Goal: Information Seeking & Learning: Find specific fact

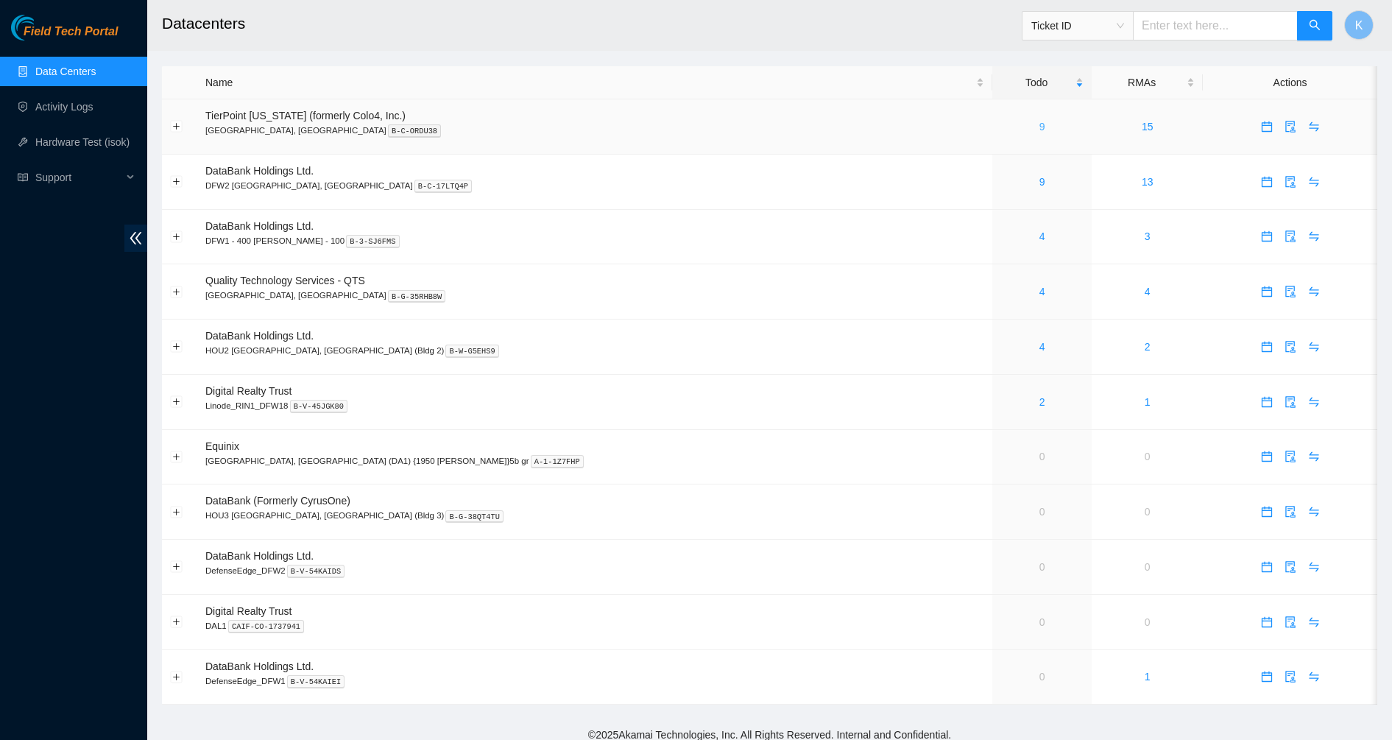
click at [1040, 125] on link "9" at bounding box center [1043, 127] width 6 height 12
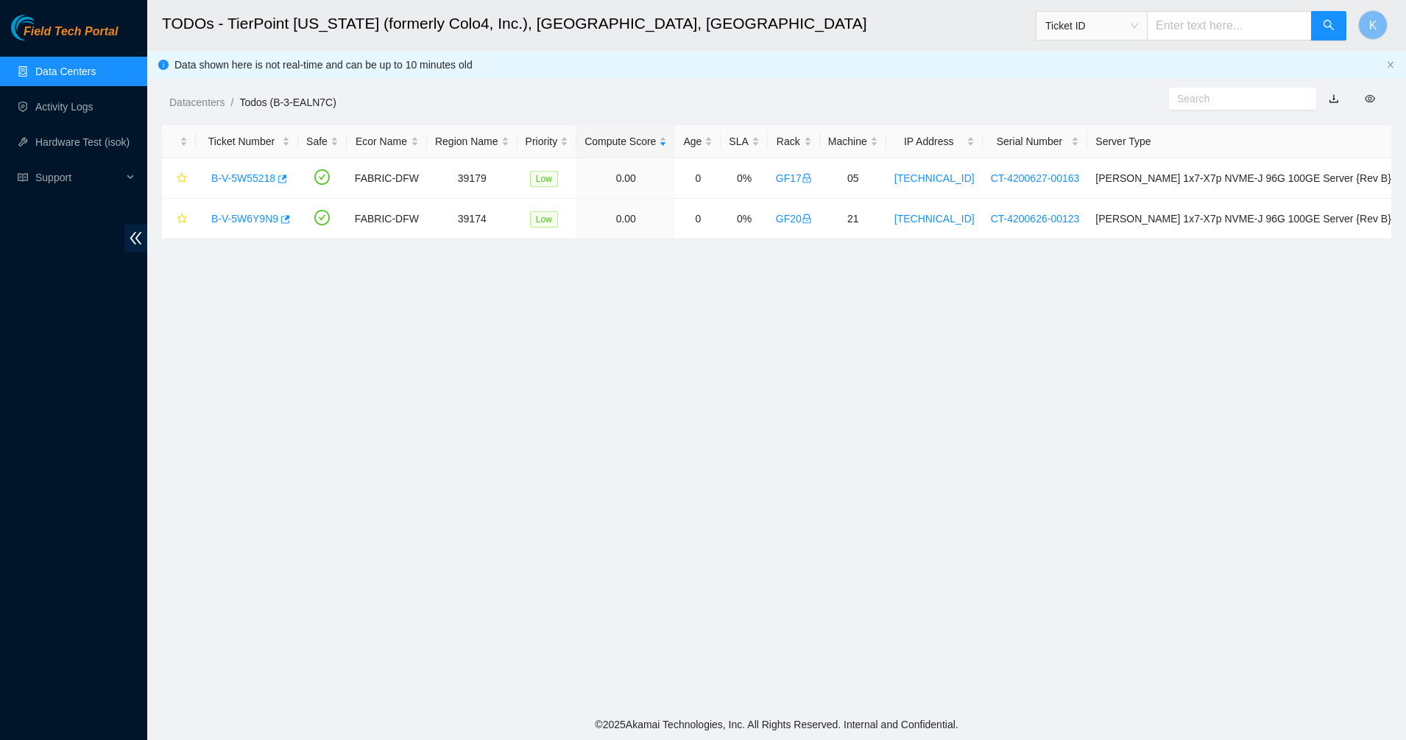
drag, startPoint x: 52, startPoint y: 95, endPoint x: 55, endPoint y: 85, distance: 10.3
click at [52, 101] on link "Activity Logs" at bounding box center [64, 107] width 58 height 12
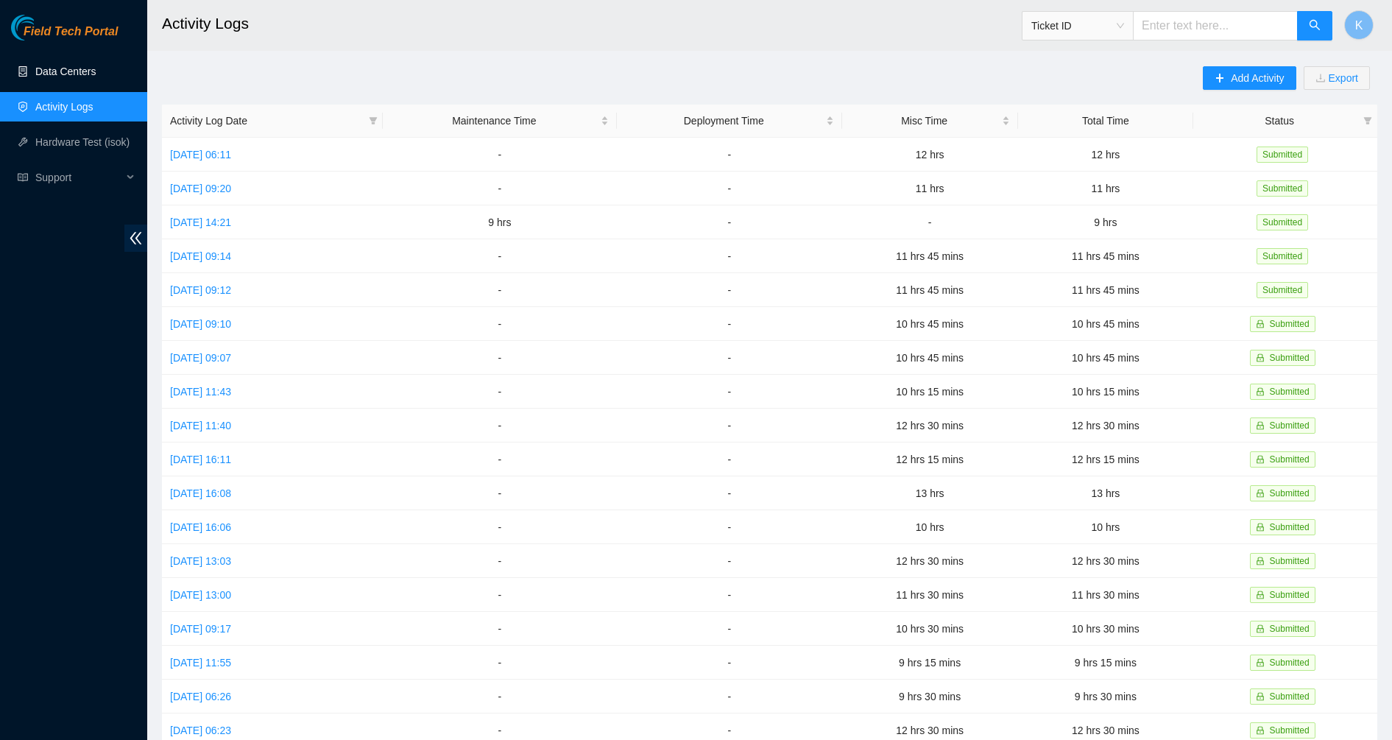
click at [61, 72] on link "Data Centers" at bounding box center [65, 72] width 60 height 12
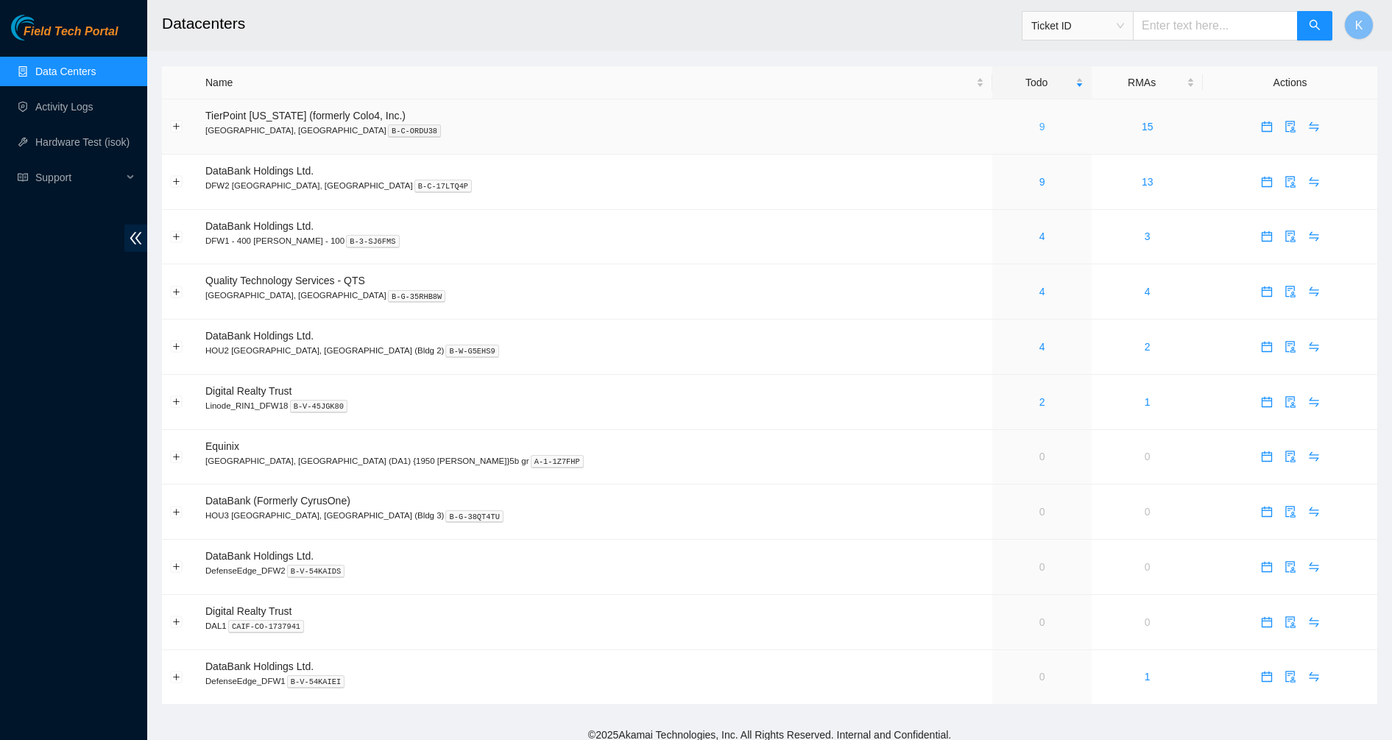
click at [1040, 126] on link "9" at bounding box center [1043, 127] width 6 height 12
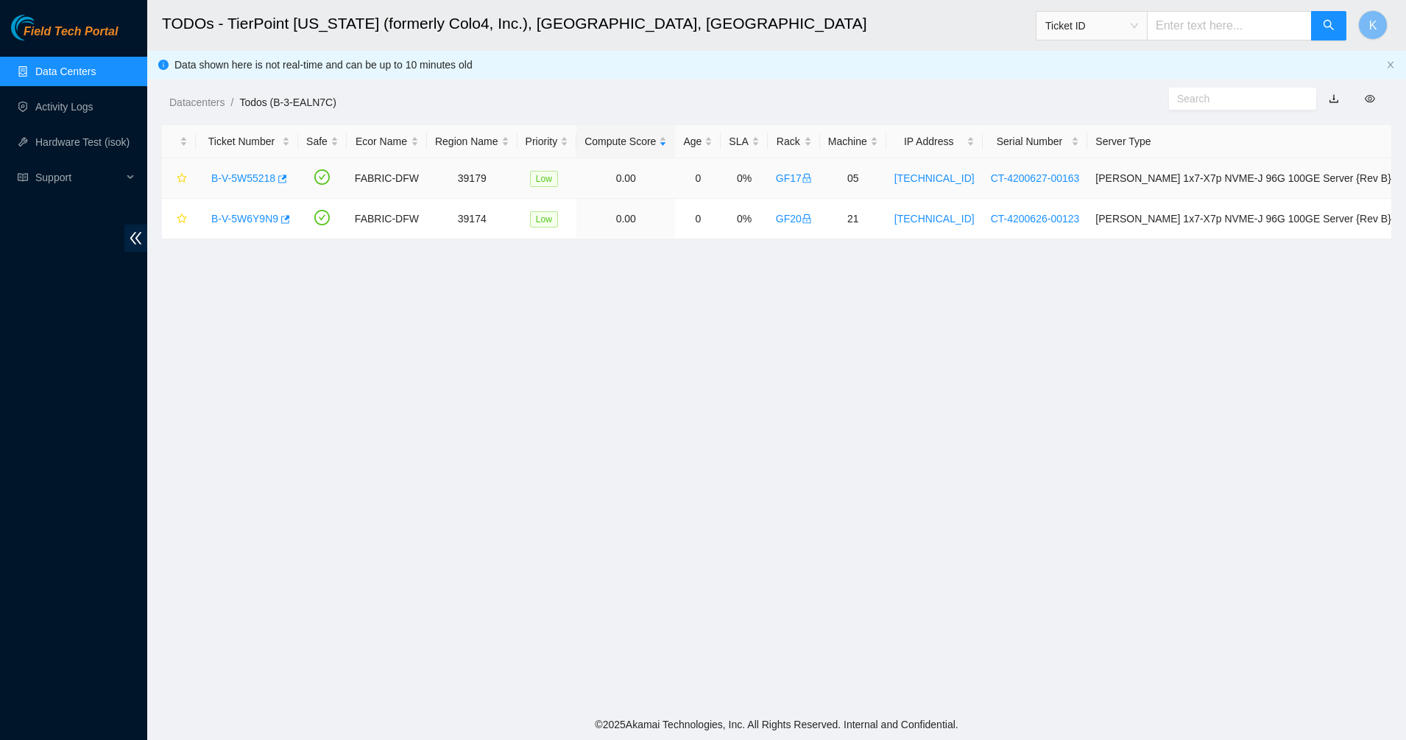
click at [254, 181] on link "B-V-5W55218" at bounding box center [243, 178] width 64 height 12
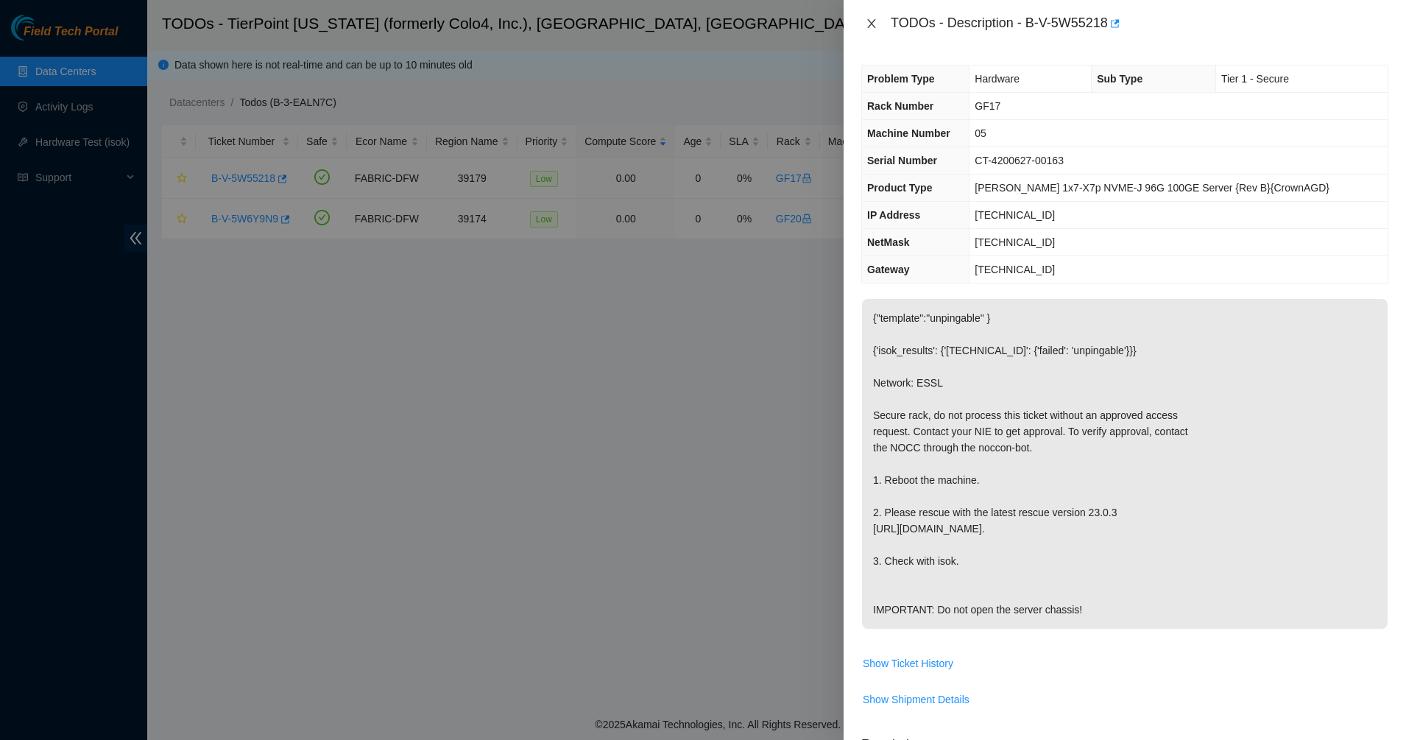
click at [877, 26] on icon "close" at bounding box center [872, 24] width 12 height 12
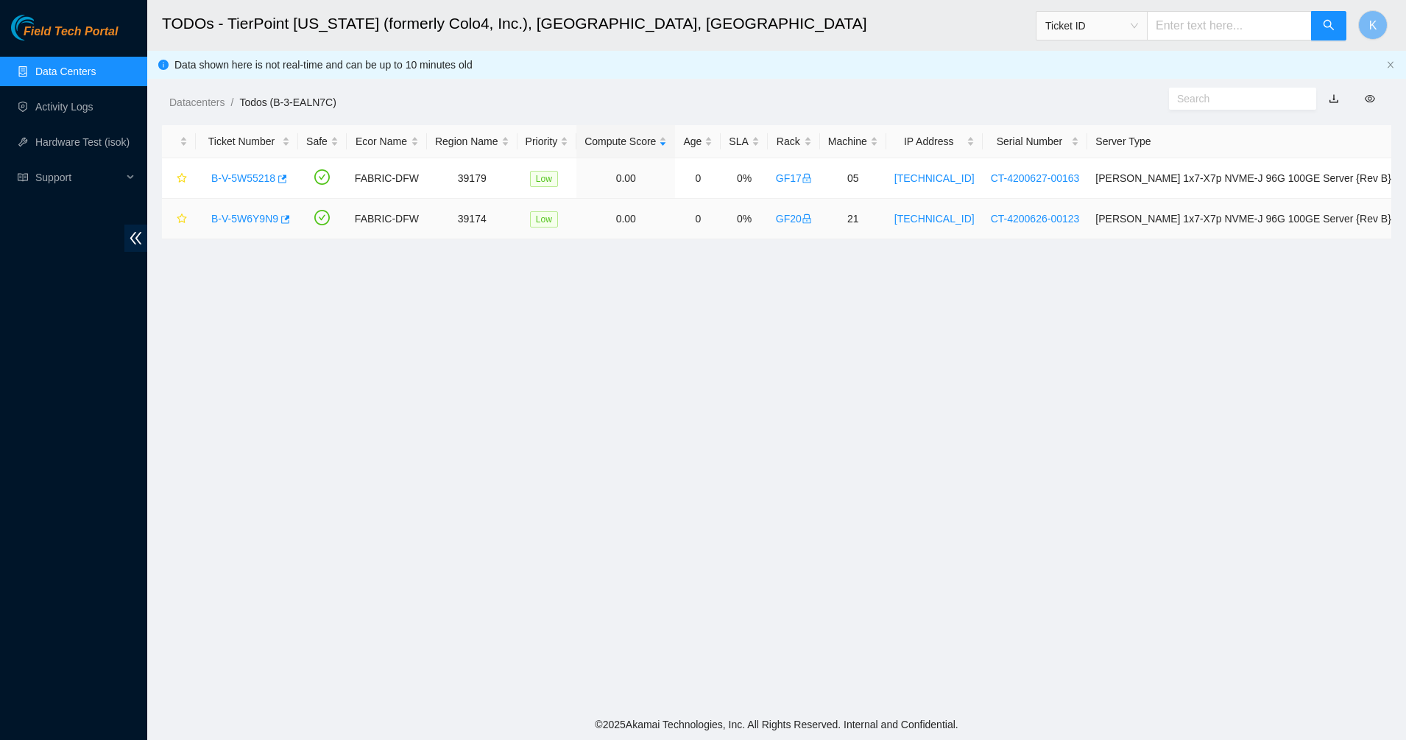
click at [767, 227] on td "0%" at bounding box center [744, 219] width 46 height 40
click at [515, 283] on main "TODOs - TierPoint [US_STATE] (formerly Colo4, Inc.), [GEOGRAPHIC_DATA], [GEOGRA…" at bounding box center [776, 354] width 1259 height 709
click at [96, 70] on link "Data Centers" at bounding box center [65, 72] width 60 height 12
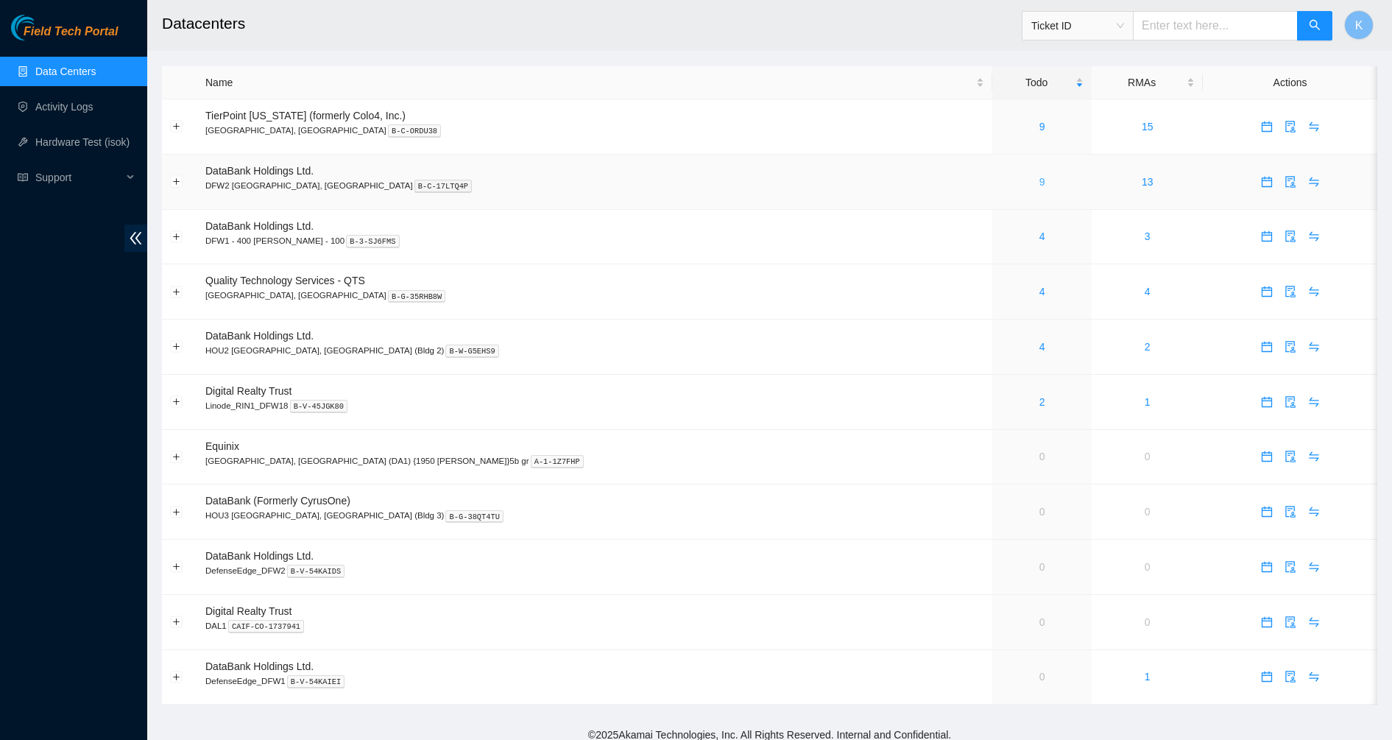
click at [1040, 181] on link "9" at bounding box center [1043, 182] width 6 height 12
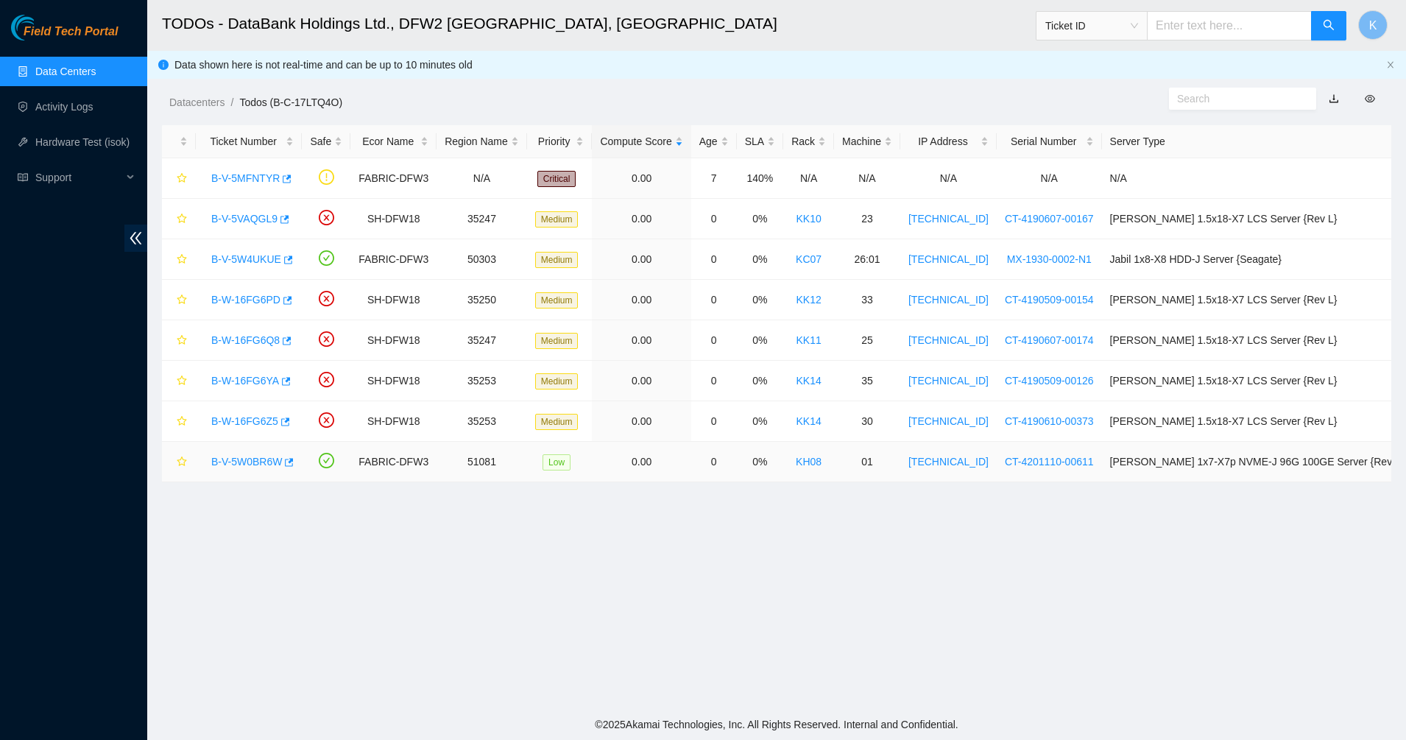
drag, startPoint x: 490, startPoint y: 104, endPoint x: 627, endPoint y: 531, distance: 448.2
click at [627, 531] on main "TODOs - DataBank Holdings Ltd., DFW2 Richardson, TX Ticket ID K Data shown here…" at bounding box center [776, 354] width 1259 height 709
click at [627, 532] on main "TODOs - DataBank Holdings Ltd., DFW2 Richardson, TX Ticket ID K Data shown here…" at bounding box center [776, 354] width 1259 height 709
click at [228, 176] on link "B-V-5MFNTYR" at bounding box center [245, 178] width 68 height 12
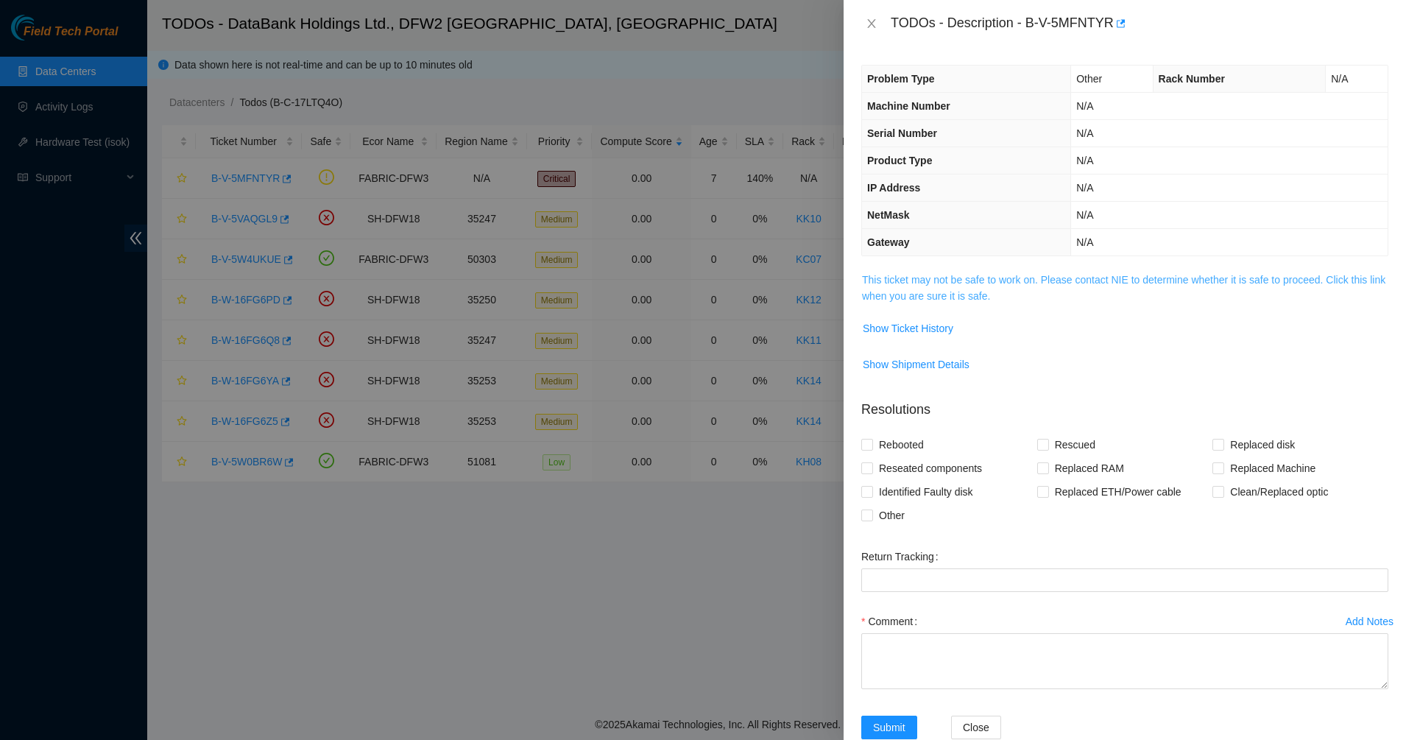
click at [927, 290] on link "This ticket may not be safe to work on. Please contact NIE to determine whether…" at bounding box center [1123, 288] width 523 height 28
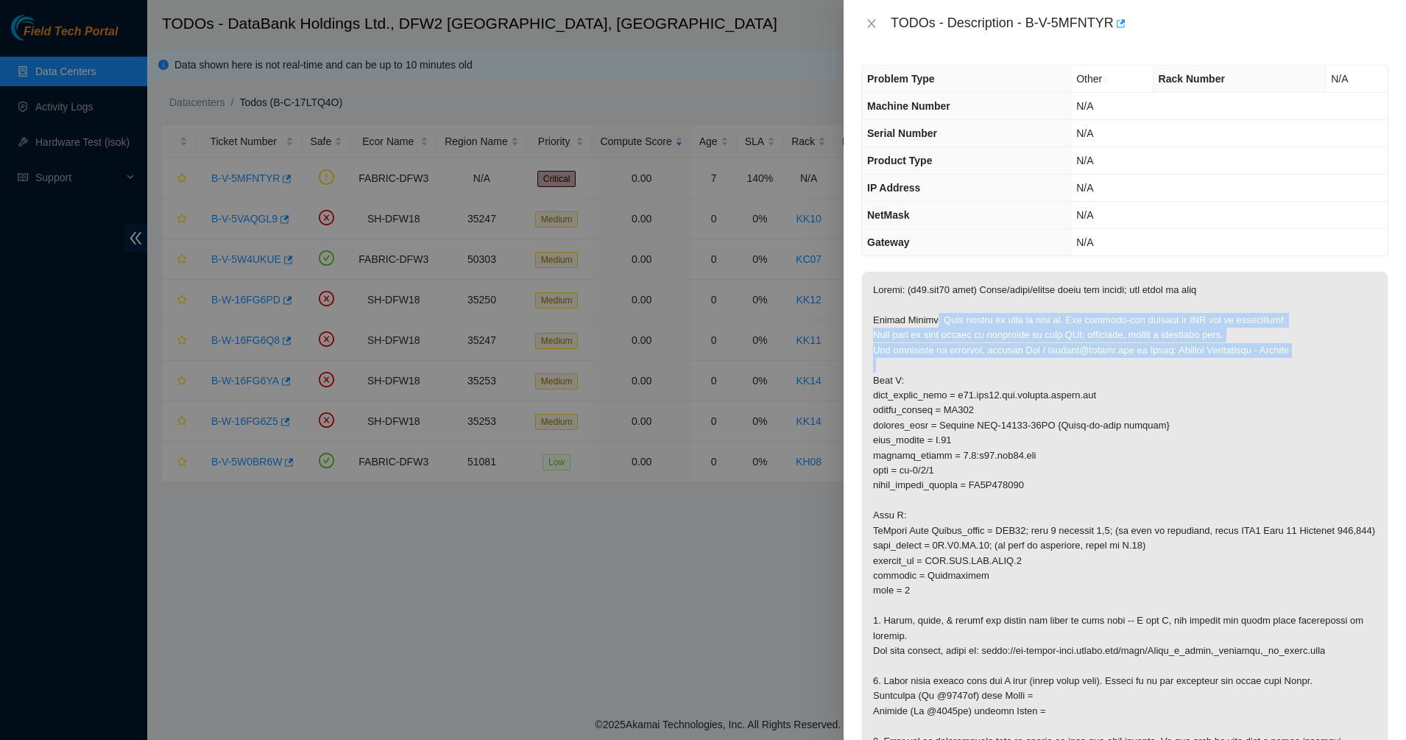
drag, startPoint x: 929, startPoint y: 325, endPoint x: 998, endPoint y: 364, distance: 79.8
click at [998, 364] on p at bounding box center [1125, 516] width 526 height 488
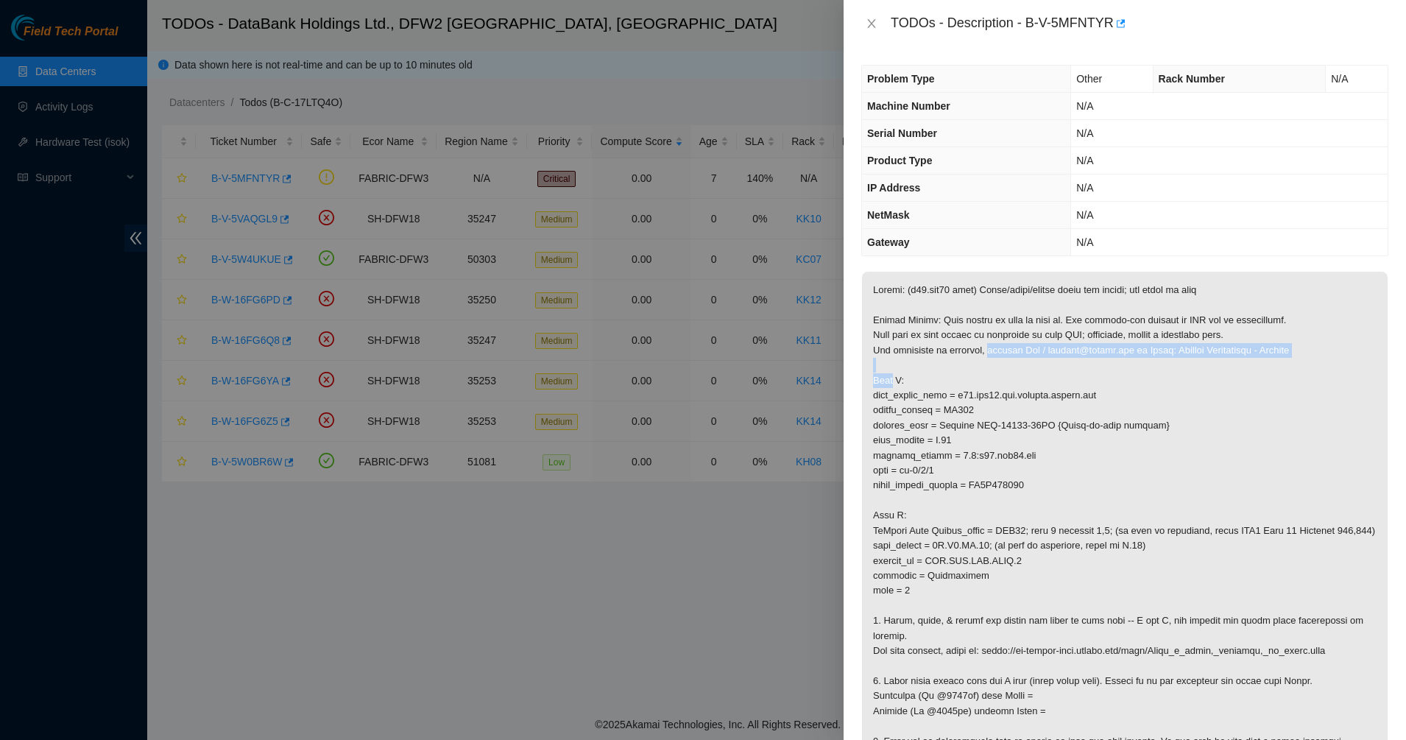
drag, startPoint x: 998, startPoint y: 364, endPoint x: 978, endPoint y: 335, distance: 35.5
click at [978, 335] on p at bounding box center [1125, 516] width 526 height 488
click at [977, 333] on p at bounding box center [1125, 516] width 526 height 488
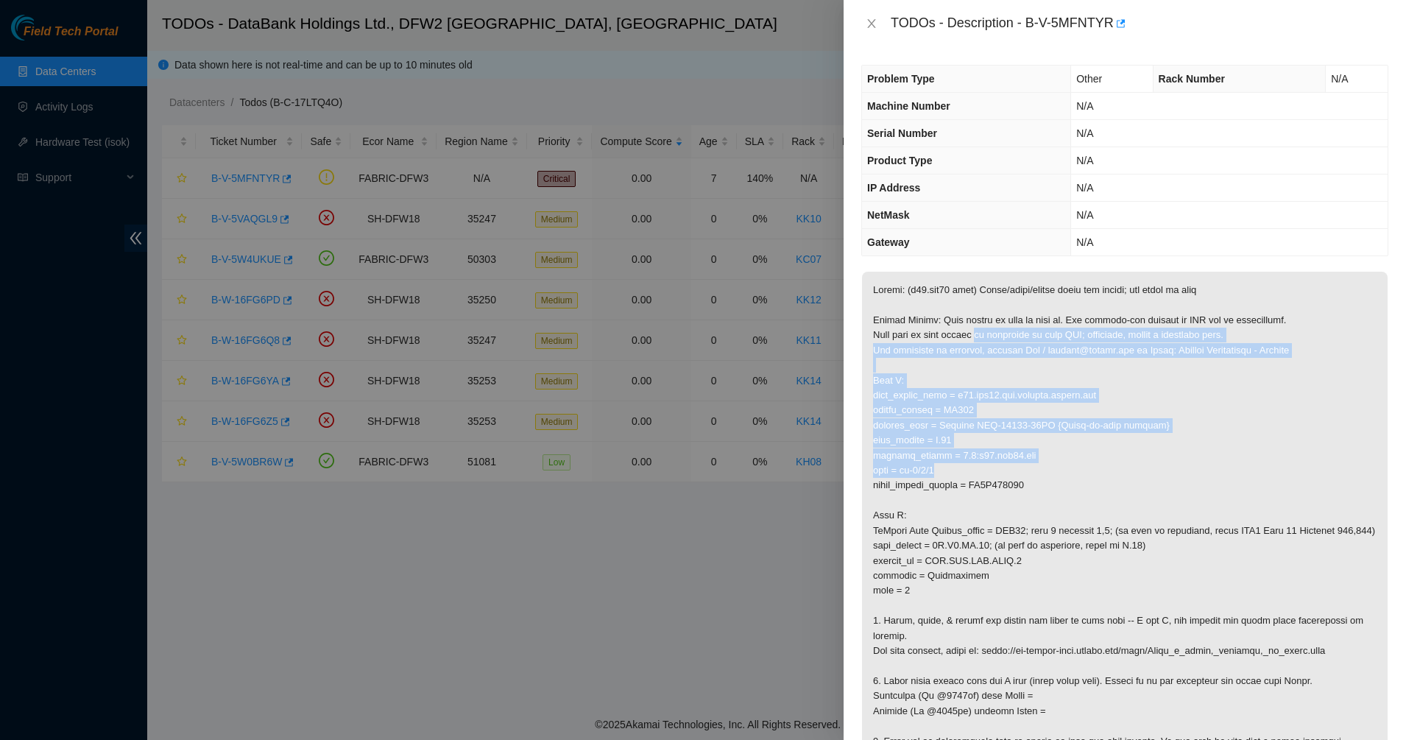
drag, startPoint x: 977, startPoint y: 333, endPoint x: 1019, endPoint y: 470, distance: 143.2
click at [1019, 470] on p at bounding box center [1125, 516] width 526 height 488
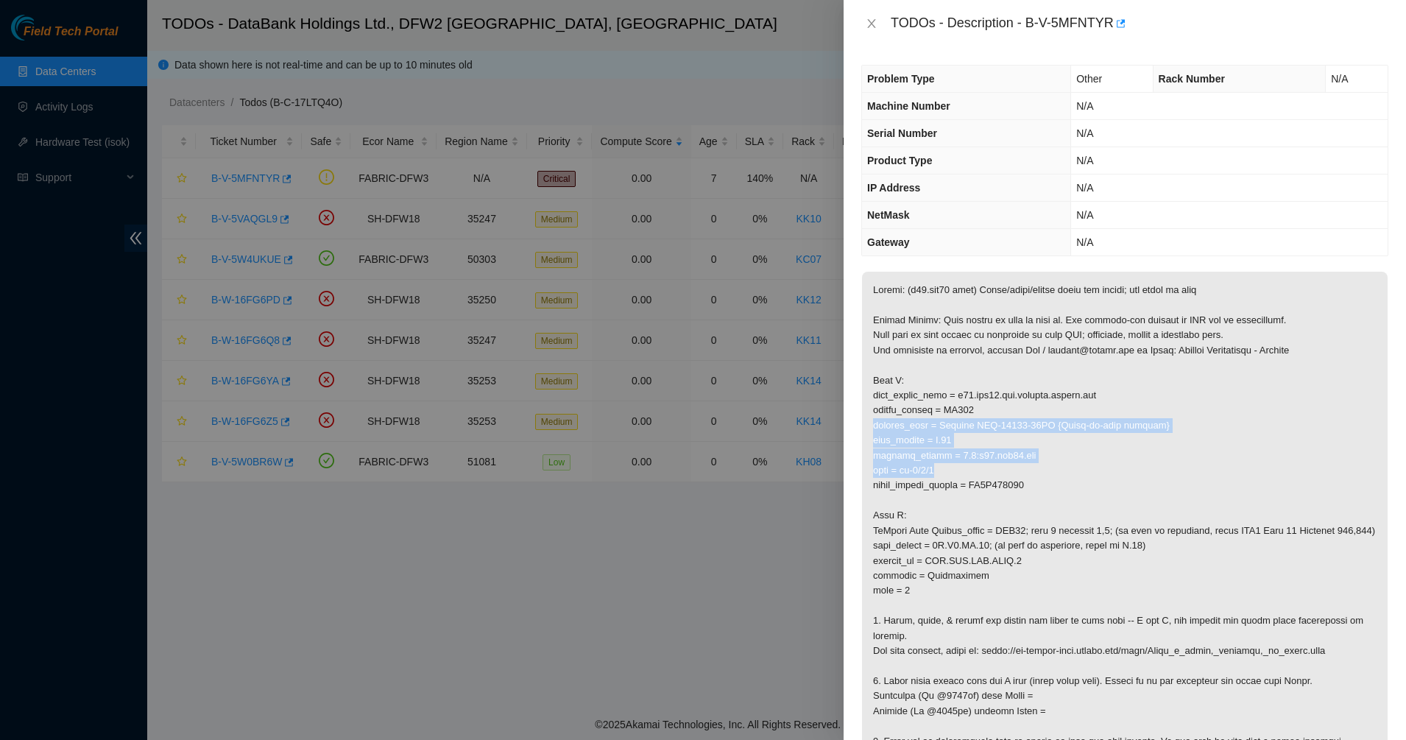
drag, startPoint x: 1019, startPoint y: 470, endPoint x: 976, endPoint y: 397, distance: 84.9
click at [981, 403] on p at bounding box center [1125, 516] width 526 height 488
click at [974, 395] on p at bounding box center [1125, 516] width 526 height 488
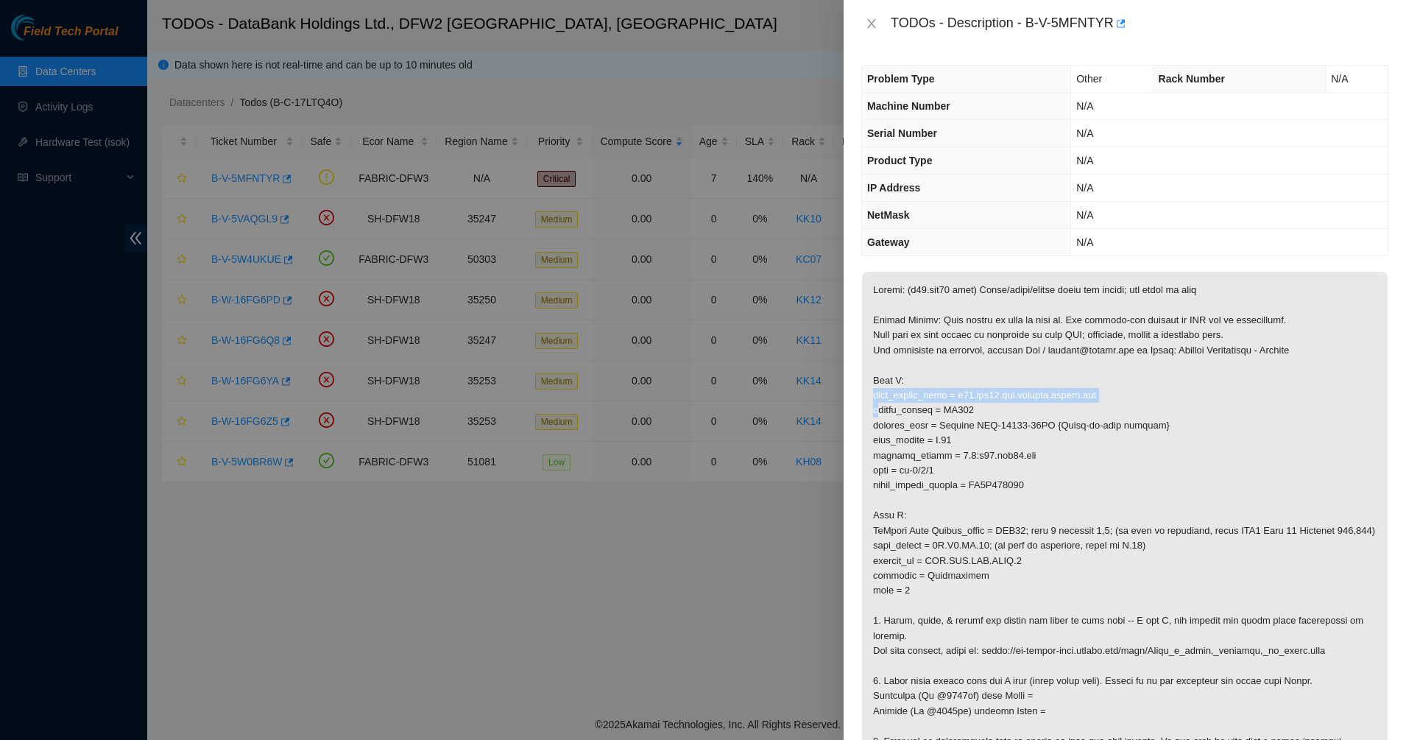
click at [974, 395] on p at bounding box center [1125, 516] width 526 height 488
click at [961, 409] on p at bounding box center [1125, 516] width 526 height 488
click at [936, 422] on p at bounding box center [1125, 516] width 526 height 488
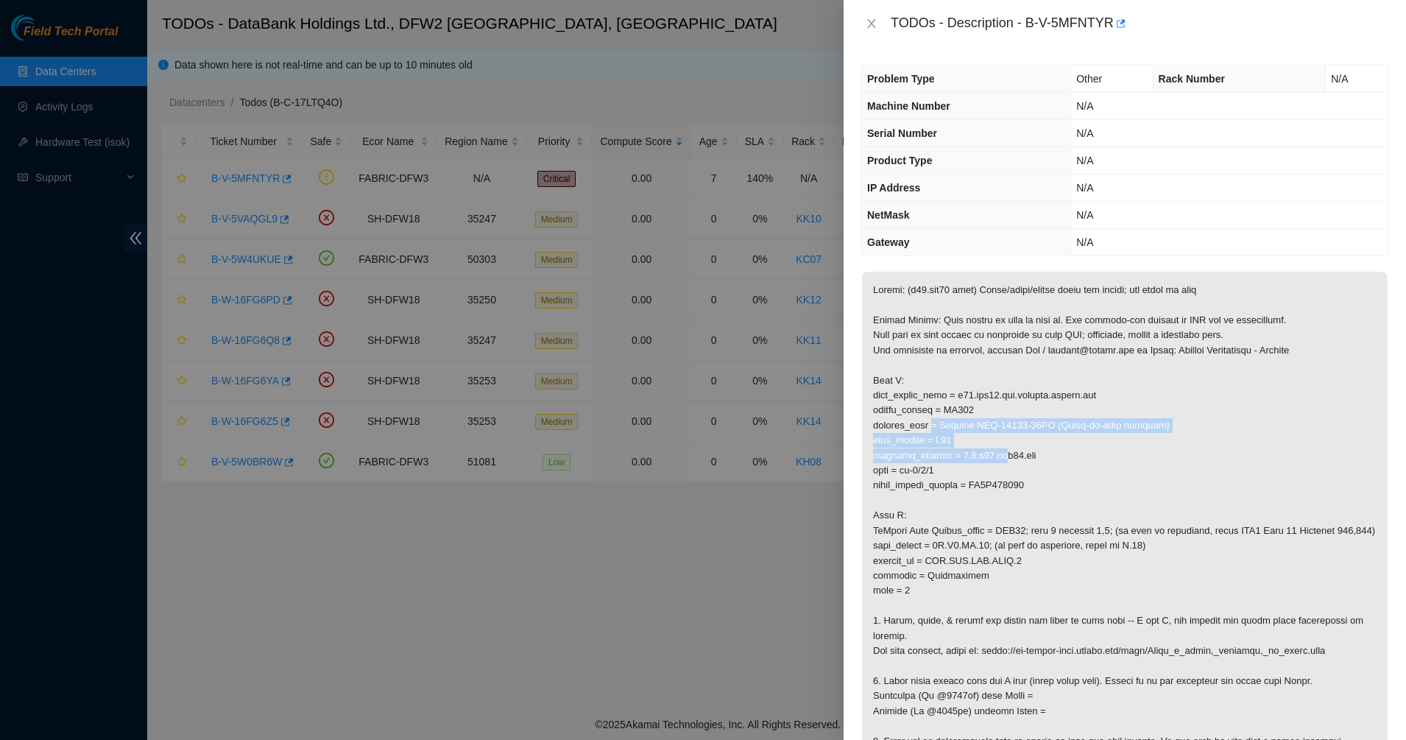
drag, startPoint x: 936, startPoint y: 422, endPoint x: 1000, endPoint y: 456, distance: 72.5
click at [1000, 456] on p at bounding box center [1125, 516] width 526 height 488
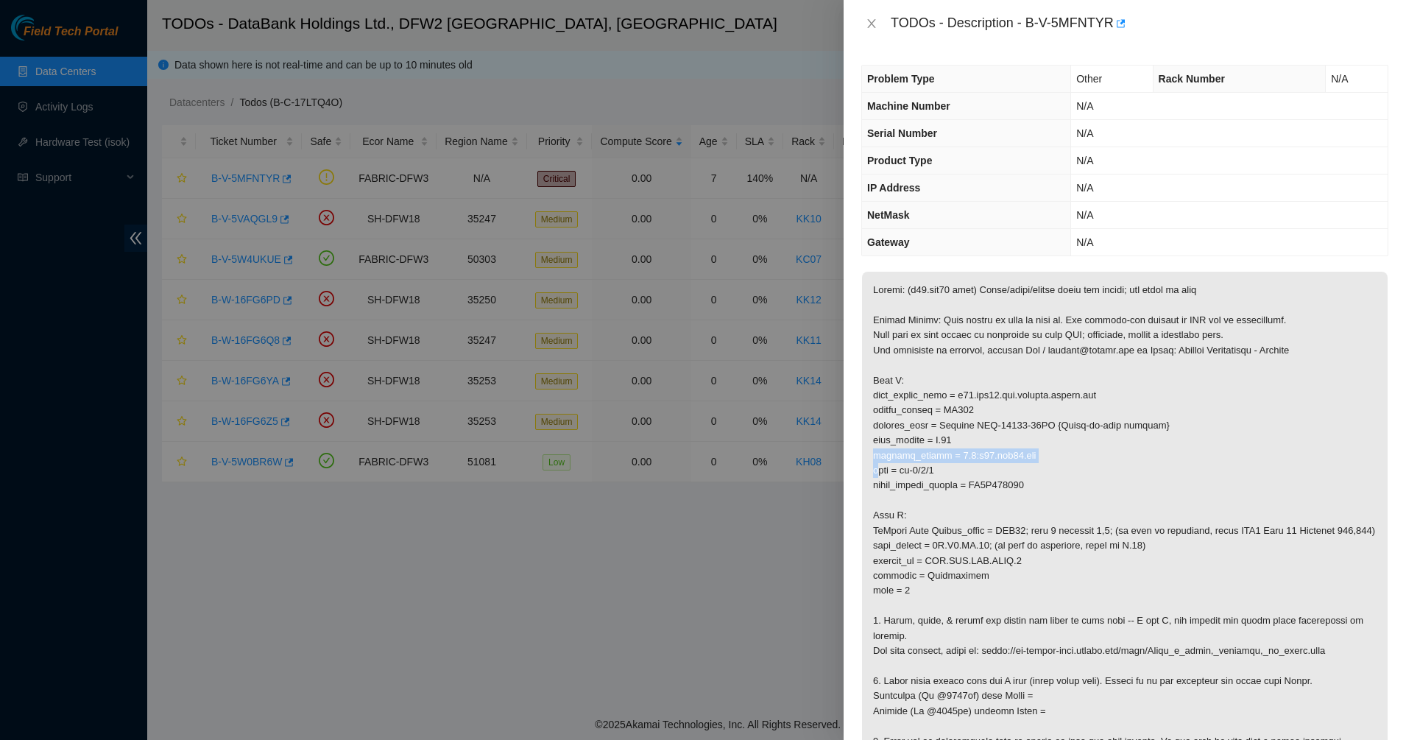
click at [1000, 456] on p at bounding box center [1125, 516] width 526 height 488
click at [1016, 495] on p at bounding box center [1125, 516] width 526 height 488
drag, startPoint x: 1016, startPoint y: 495, endPoint x: 977, endPoint y: 470, distance: 46.4
click at [977, 470] on p at bounding box center [1125, 516] width 526 height 488
click at [956, 454] on p at bounding box center [1125, 516] width 526 height 488
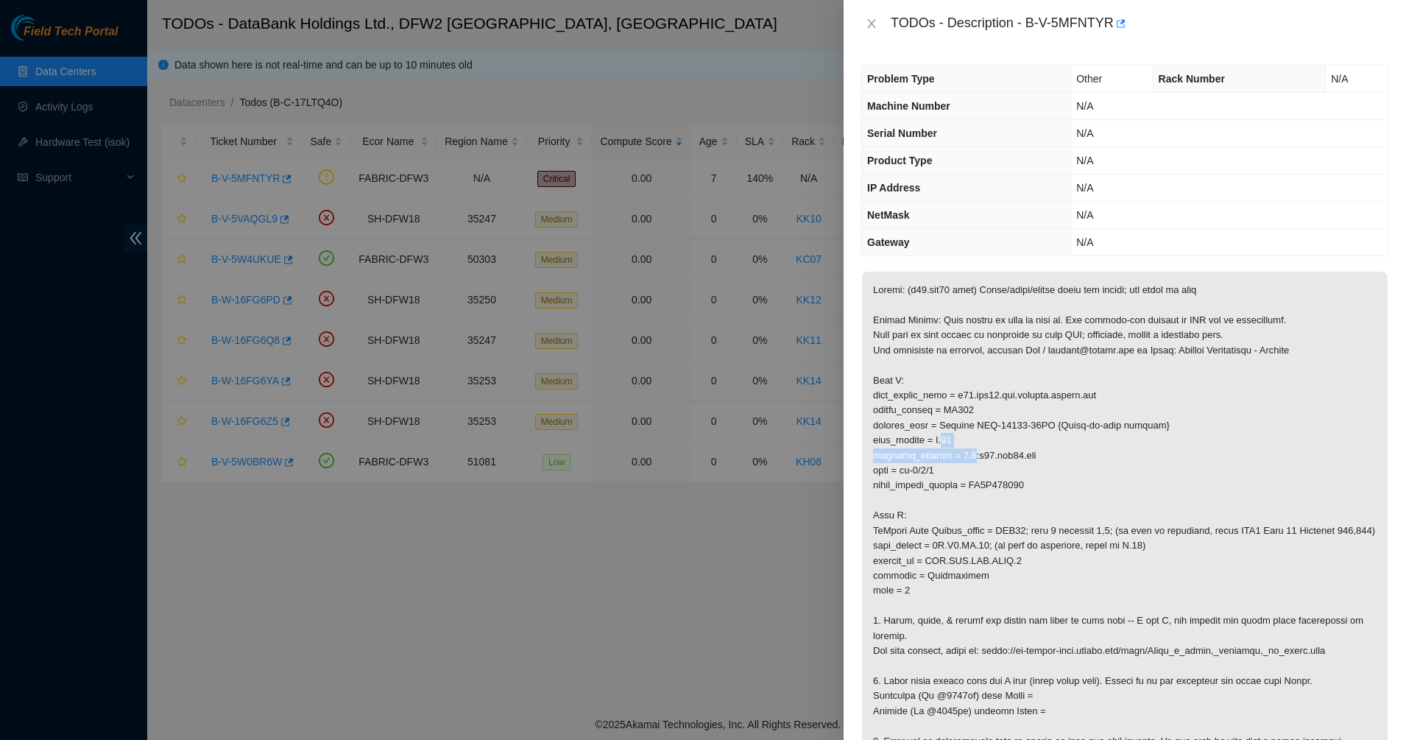
drag, startPoint x: 956, startPoint y: 454, endPoint x: 943, endPoint y: 443, distance: 16.8
click at [945, 444] on p at bounding box center [1125, 516] width 526 height 488
click at [943, 443] on p at bounding box center [1125, 516] width 526 height 488
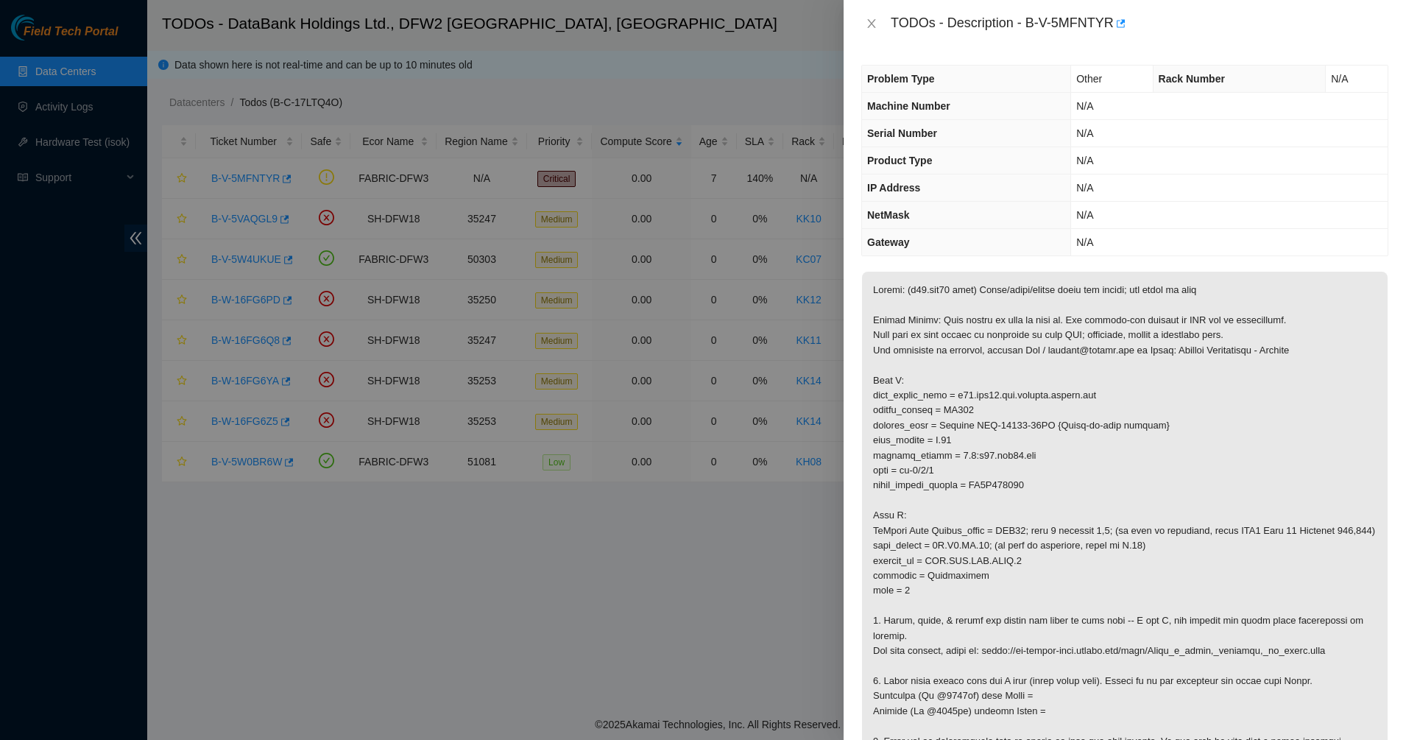
click at [862, 478] on p at bounding box center [1125, 516] width 526 height 488
drag, startPoint x: 893, startPoint y: 473, endPoint x: 1111, endPoint y: 552, distance: 231.7
click at [1111, 552] on p at bounding box center [1125, 516] width 526 height 488
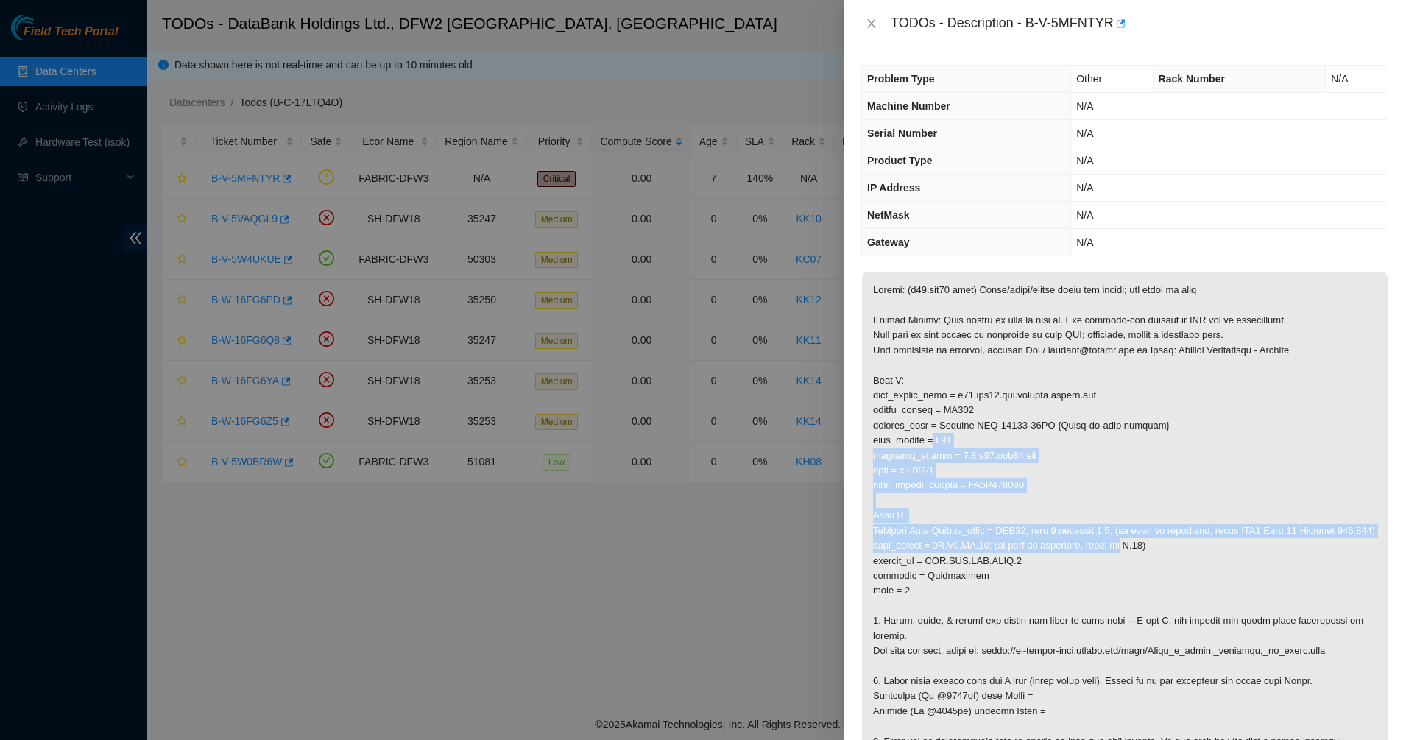
click at [934, 445] on p at bounding box center [1125, 516] width 526 height 488
drag, startPoint x: 934, startPoint y: 445, endPoint x: 975, endPoint y: 489, distance: 59.4
click at [975, 489] on p at bounding box center [1125, 516] width 526 height 488
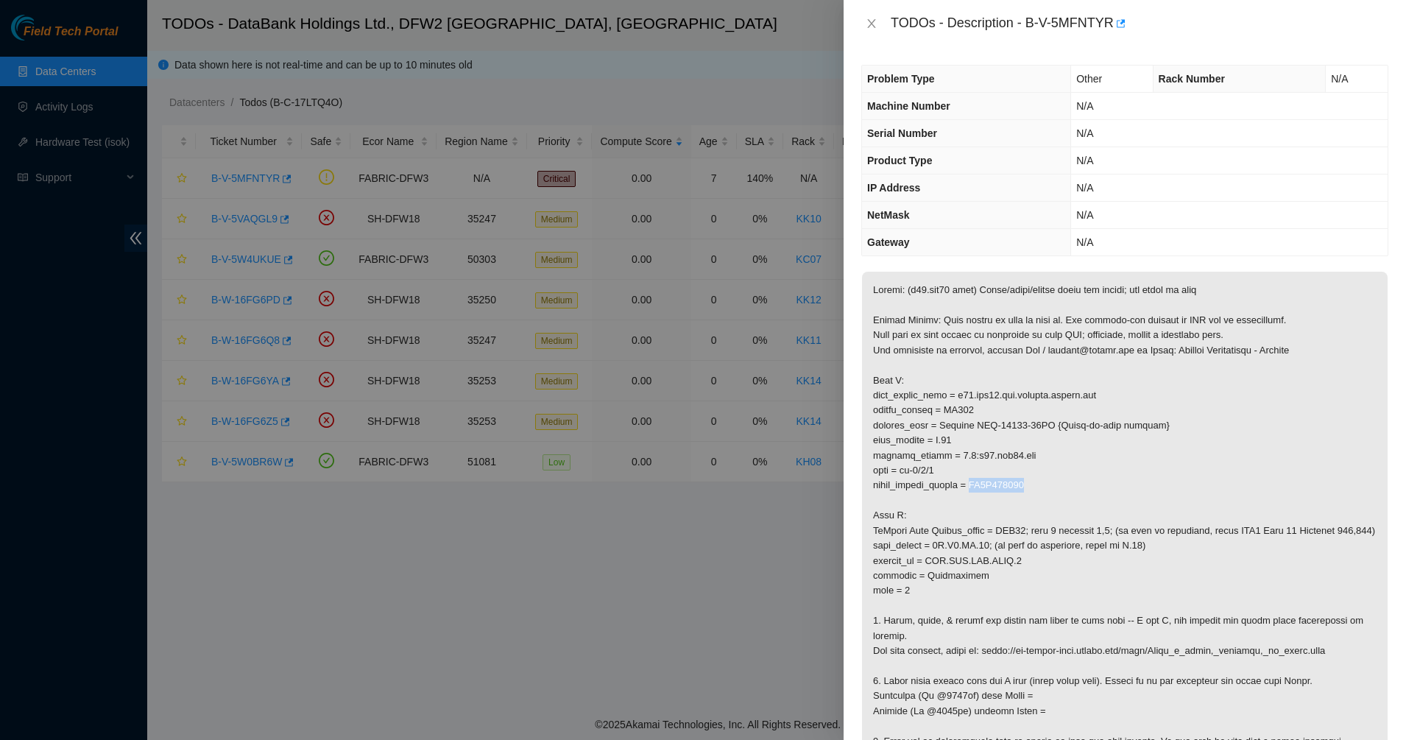
click at [975, 489] on p at bounding box center [1125, 516] width 526 height 488
click at [975, 456] on p at bounding box center [1125, 516] width 526 height 488
click at [970, 444] on p at bounding box center [1125, 516] width 526 height 488
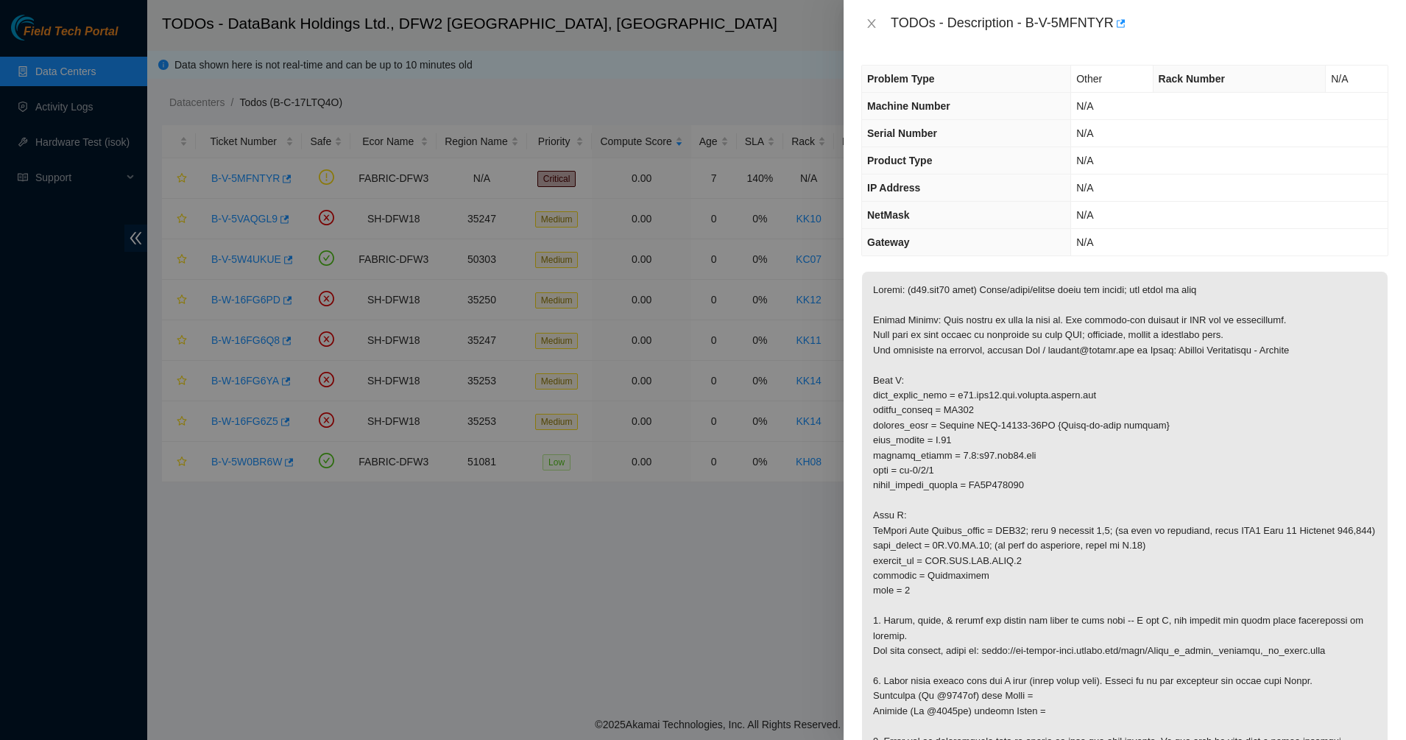
click at [970, 444] on p at bounding box center [1125, 516] width 526 height 488
click at [954, 449] on p at bounding box center [1125, 516] width 526 height 488
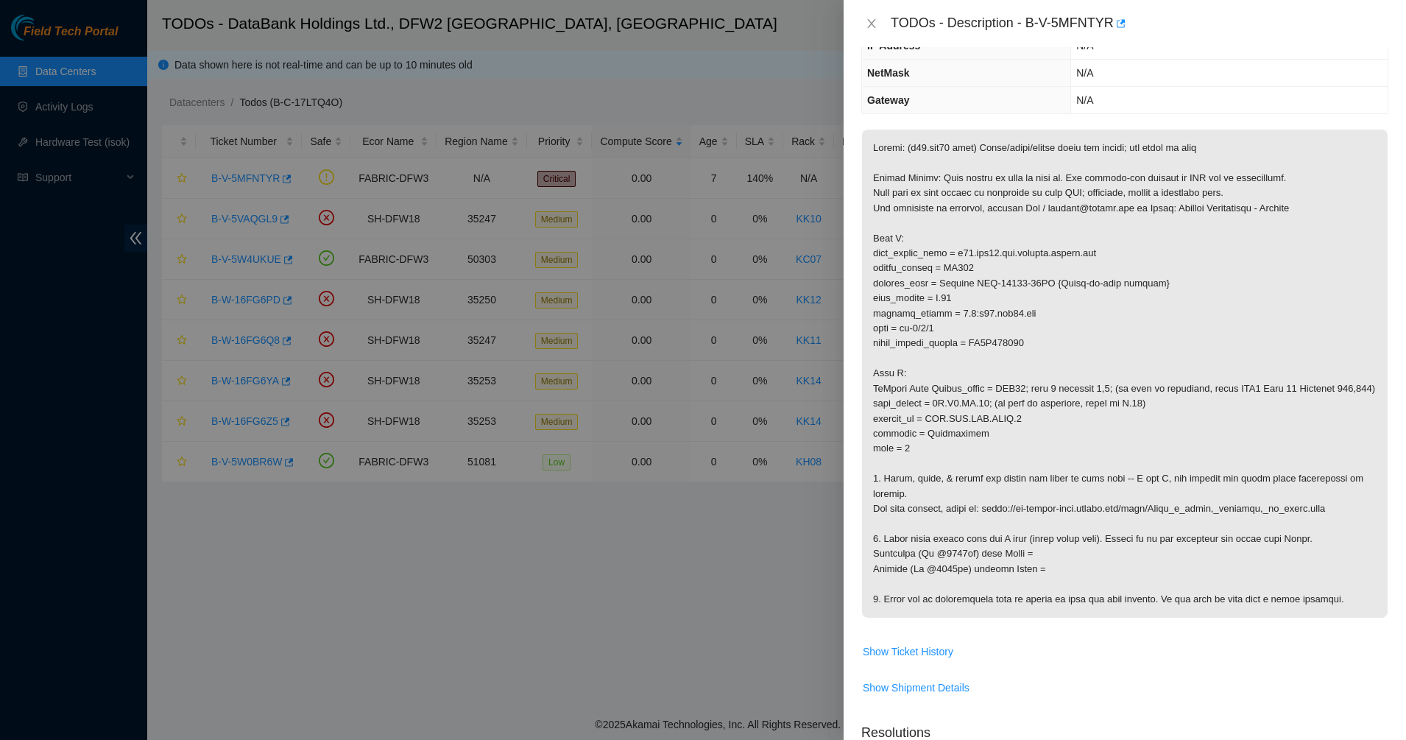
scroll to position [184, 0]
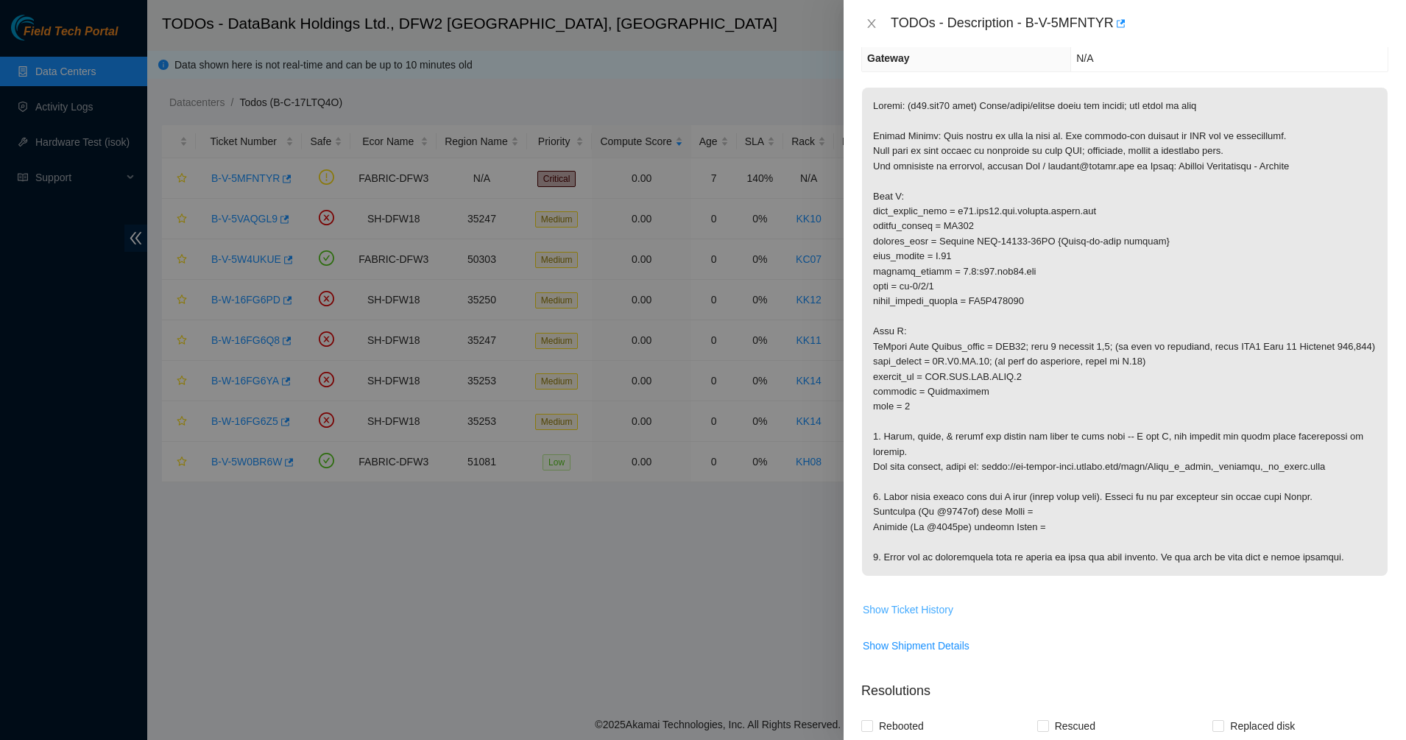
click at [920, 604] on span "Show Ticket History" at bounding box center [908, 610] width 91 height 16
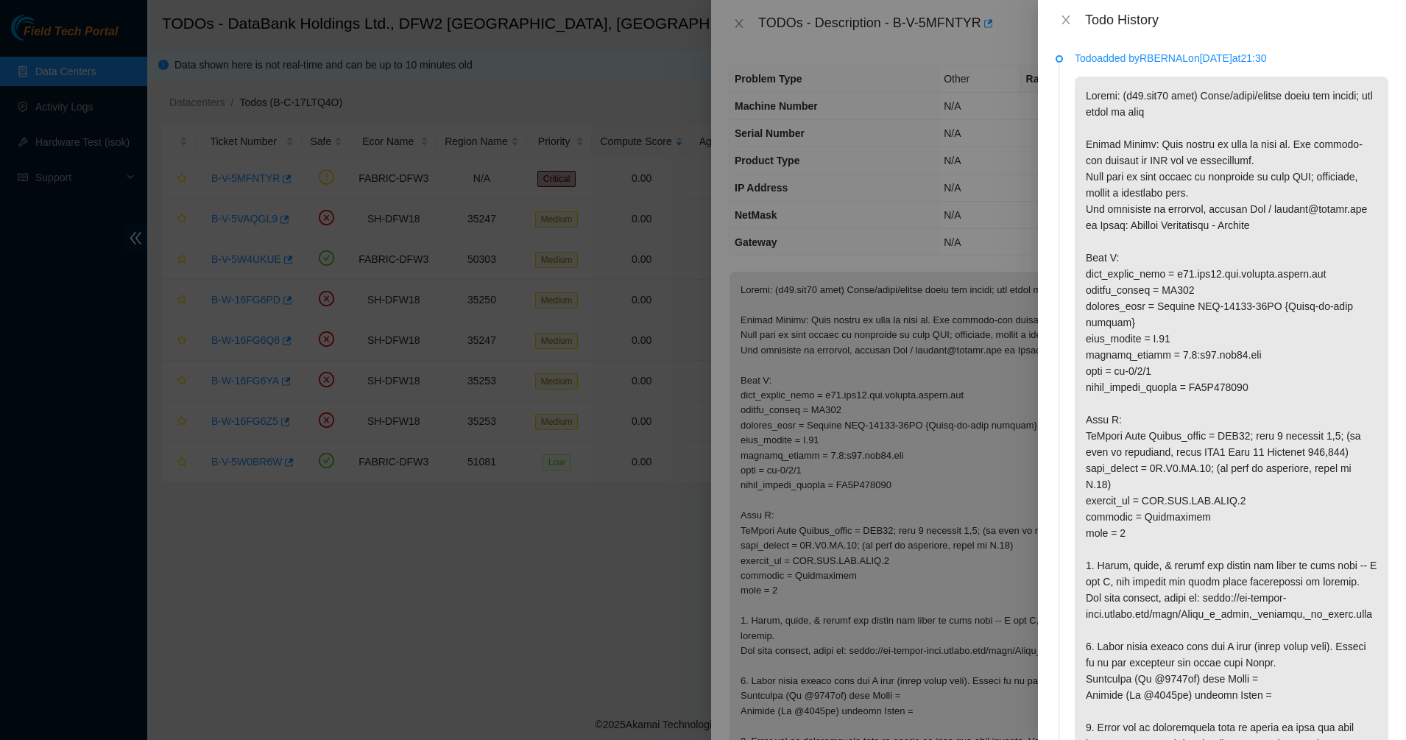
scroll to position [0, 0]
drag, startPoint x: 936, startPoint y: 253, endPoint x: 959, endPoint y: 221, distance: 39.0
click at [935, 252] on div at bounding box center [703, 370] width 1406 height 740
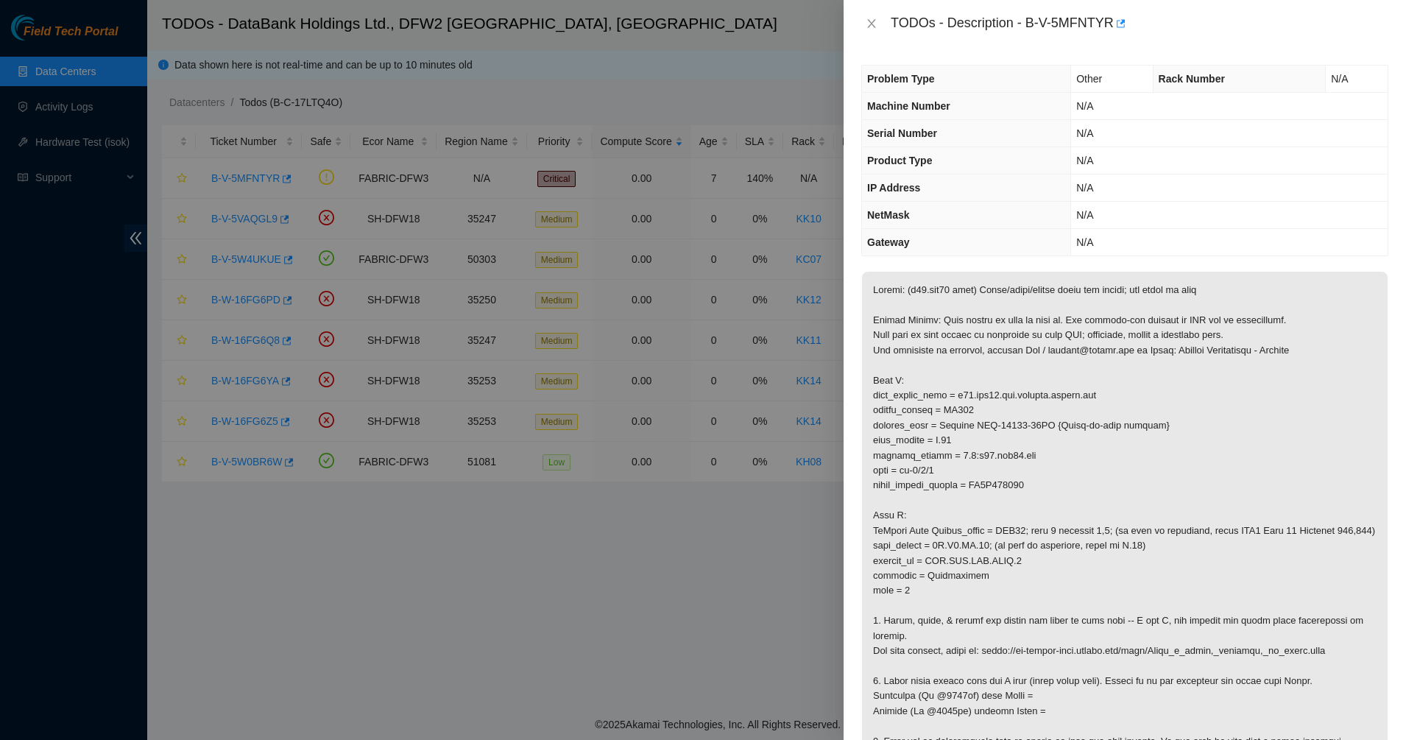
click at [984, 286] on p at bounding box center [1125, 516] width 526 height 488
drag, startPoint x: 984, startPoint y: 286, endPoint x: 939, endPoint y: 393, distance: 116.5
click at [976, 300] on p at bounding box center [1125, 516] width 526 height 488
click at [939, 393] on p at bounding box center [1125, 516] width 526 height 488
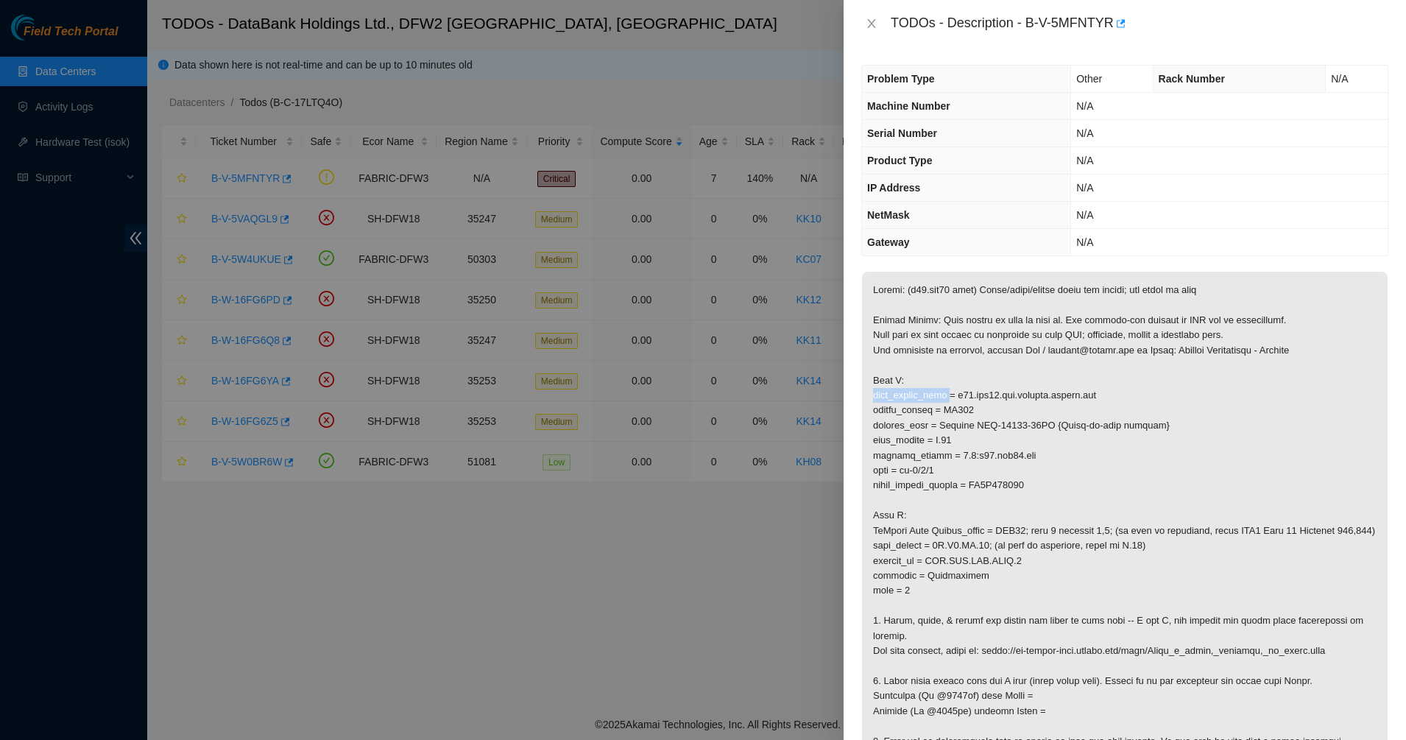
click at [939, 392] on p at bounding box center [1125, 516] width 526 height 488
click at [951, 422] on p at bounding box center [1125, 516] width 526 height 488
drag, startPoint x: 988, startPoint y: 396, endPoint x: 1116, endPoint y: 395, distance: 128.1
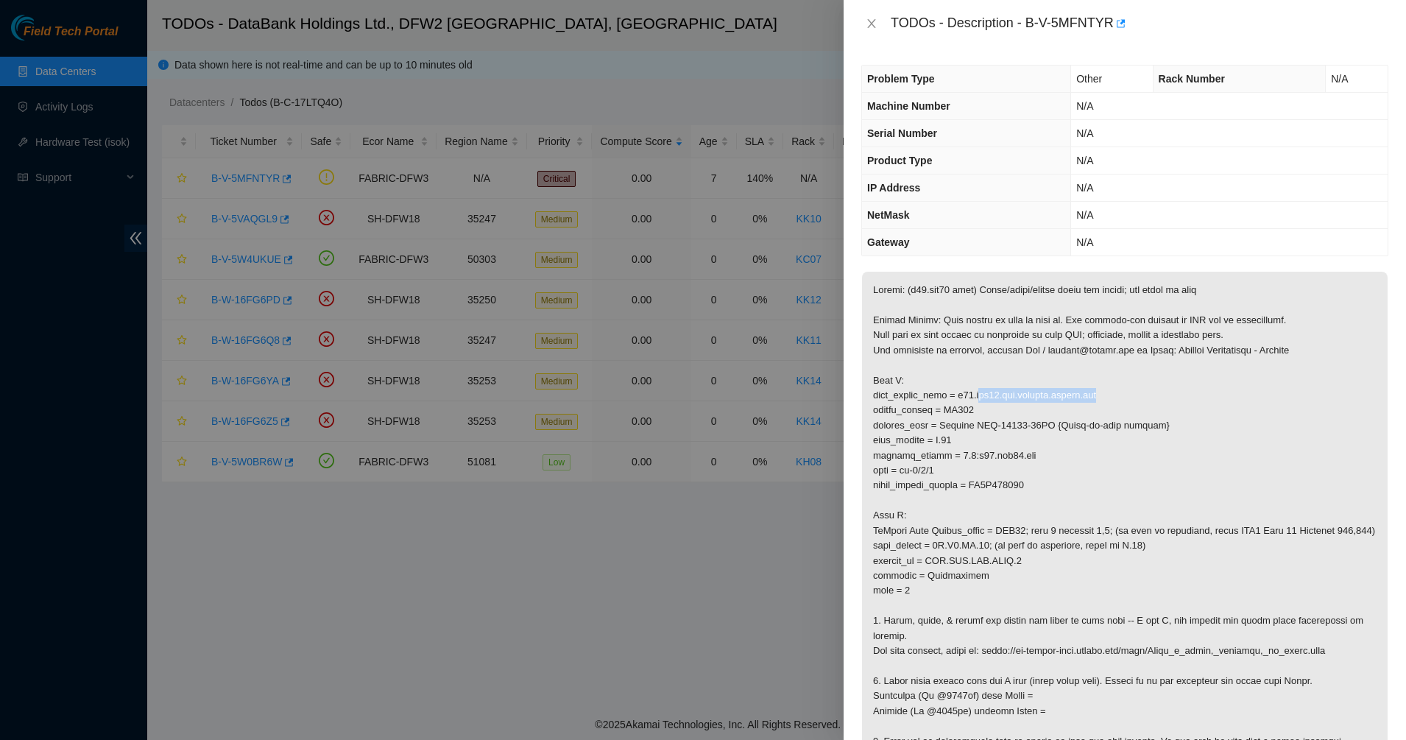
click at [1116, 395] on p at bounding box center [1125, 516] width 526 height 488
click at [1029, 416] on p at bounding box center [1125, 516] width 526 height 488
click at [999, 414] on p at bounding box center [1125, 516] width 526 height 488
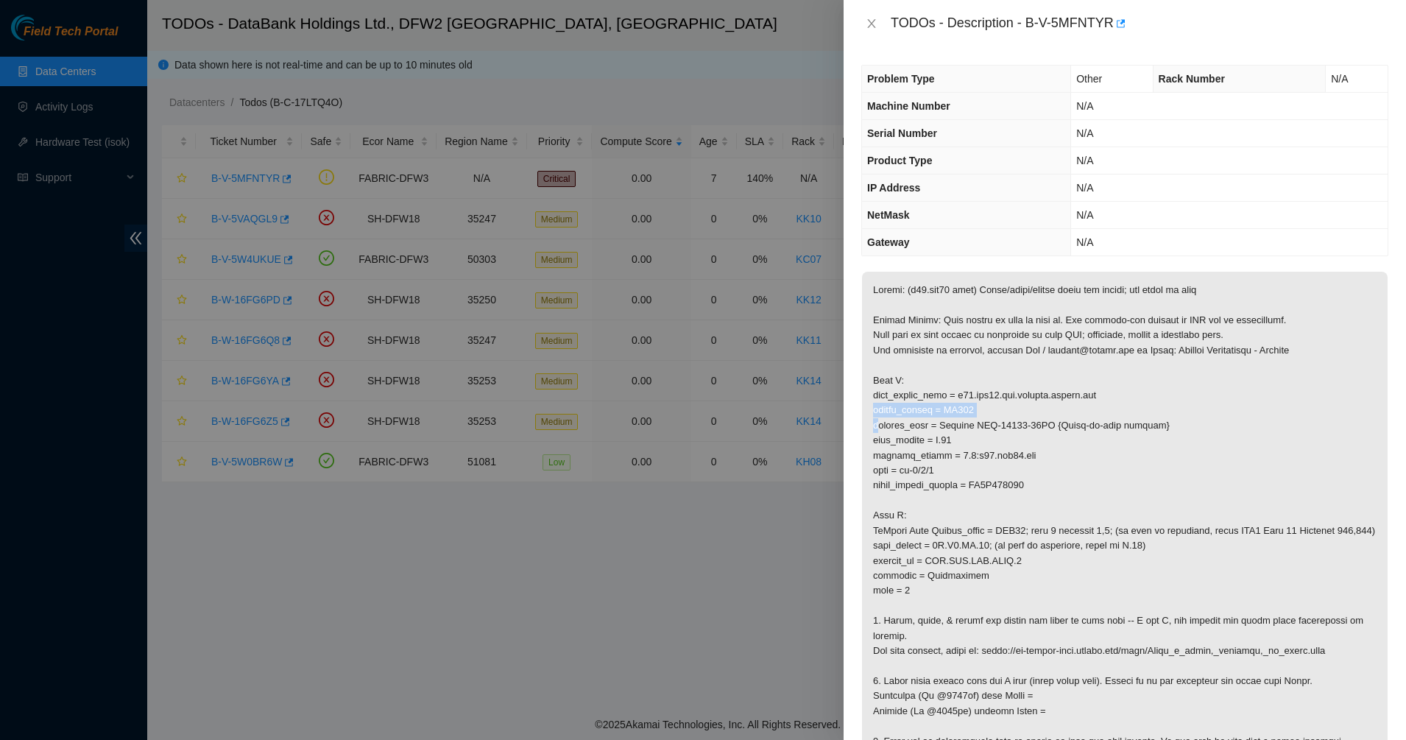
click at [999, 414] on p at bounding box center [1125, 516] width 526 height 488
click at [976, 430] on p at bounding box center [1125, 516] width 526 height 488
click at [958, 445] on p at bounding box center [1125, 516] width 526 height 488
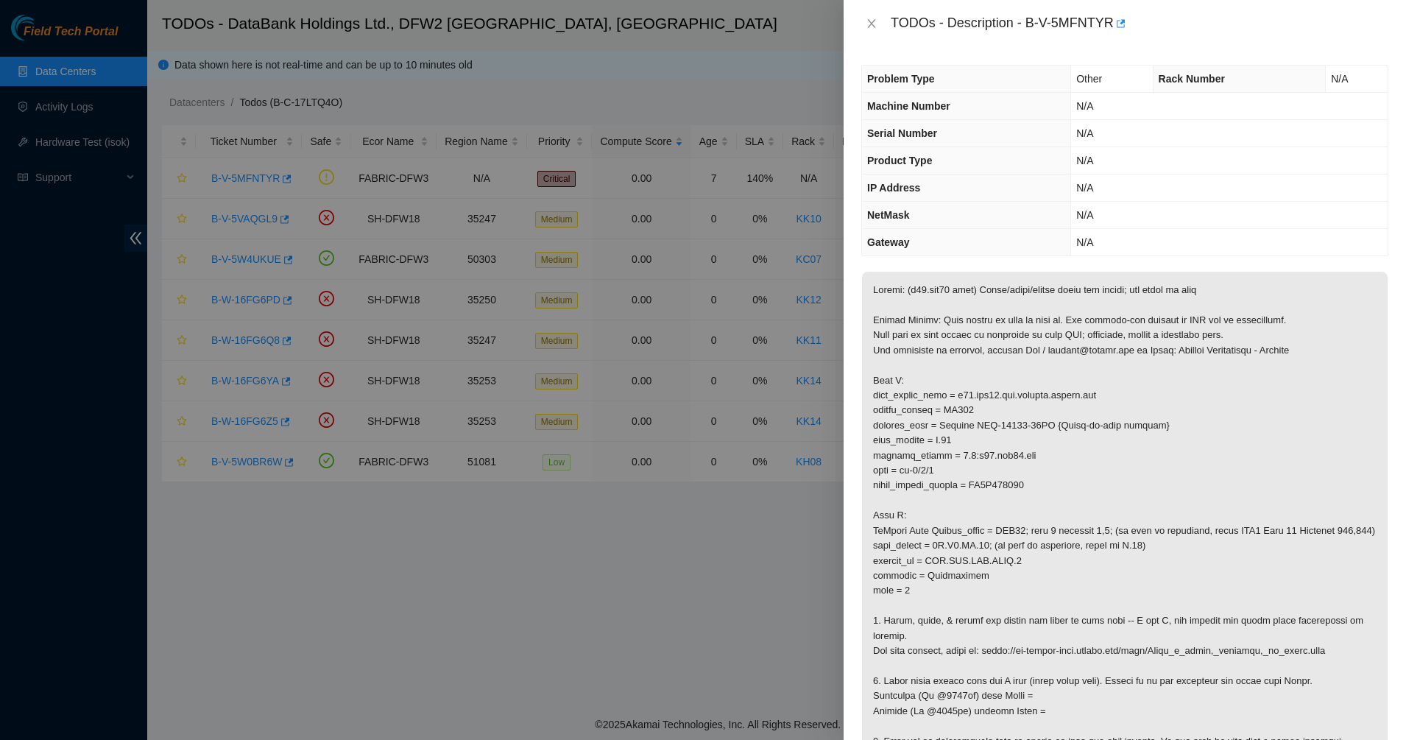
click at [958, 445] on p at bounding box center [1125, 516] width 526 height 488
click at [903, 471] on p at bounding box center [1125, 516] width 526 height 488
drag, startPoint x: 1040, startPoint y: 523, endPoint x: 1087, endPoint y: 550, distance: 55.1
click at [1097, 548] on p at bounding box center [1125, 516] width 526 height 488
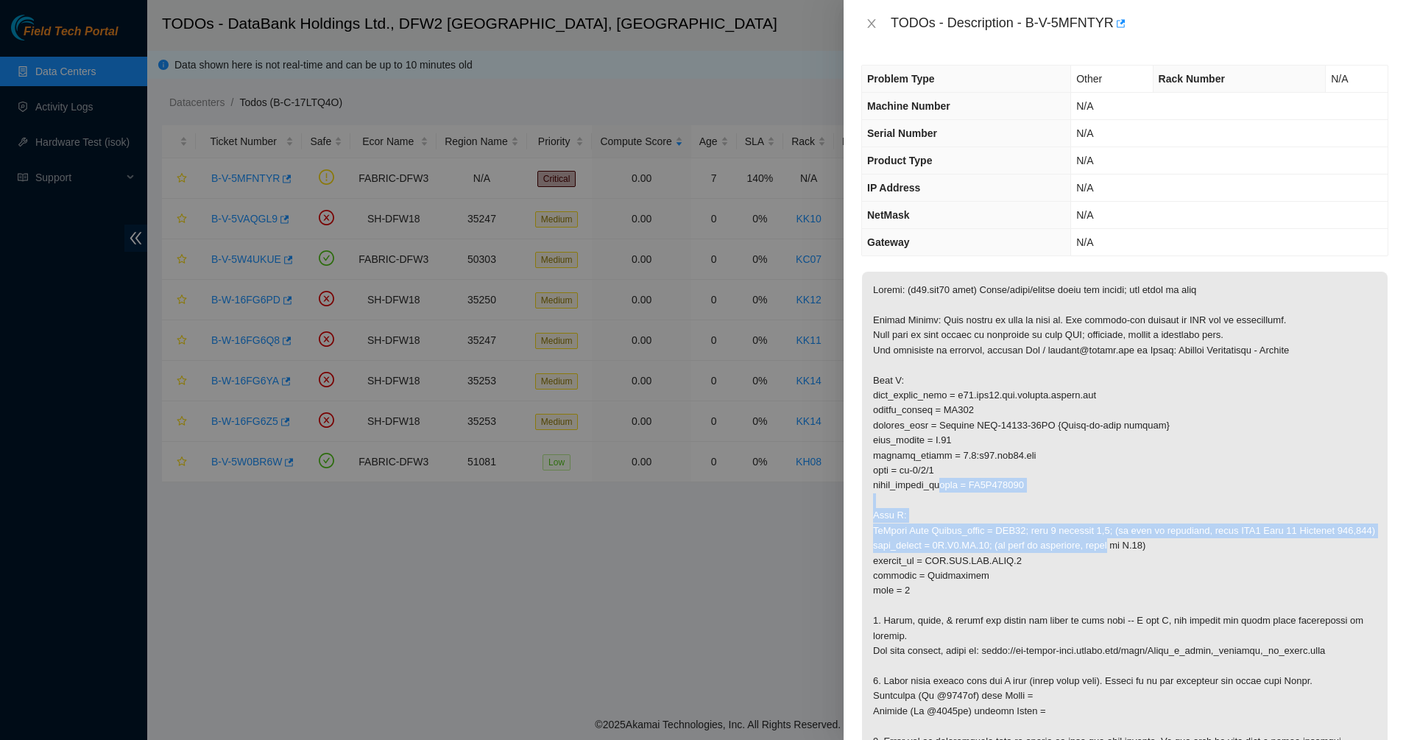
click at [1043, 551] on p at bounding box center [1125, 516] width 526 height 488
drag, startPoint x: 1043, startPoint y: 551, endPoint x: 917, endPoint y: 447, distance: 163.2
click at [917, 447] on p at bounding box center [1125, 516] width 526 height 488
drag, startPoint x: 917, startPoint y: 447, endPoint x: 995, endPoint y: 554, distance: 132.8
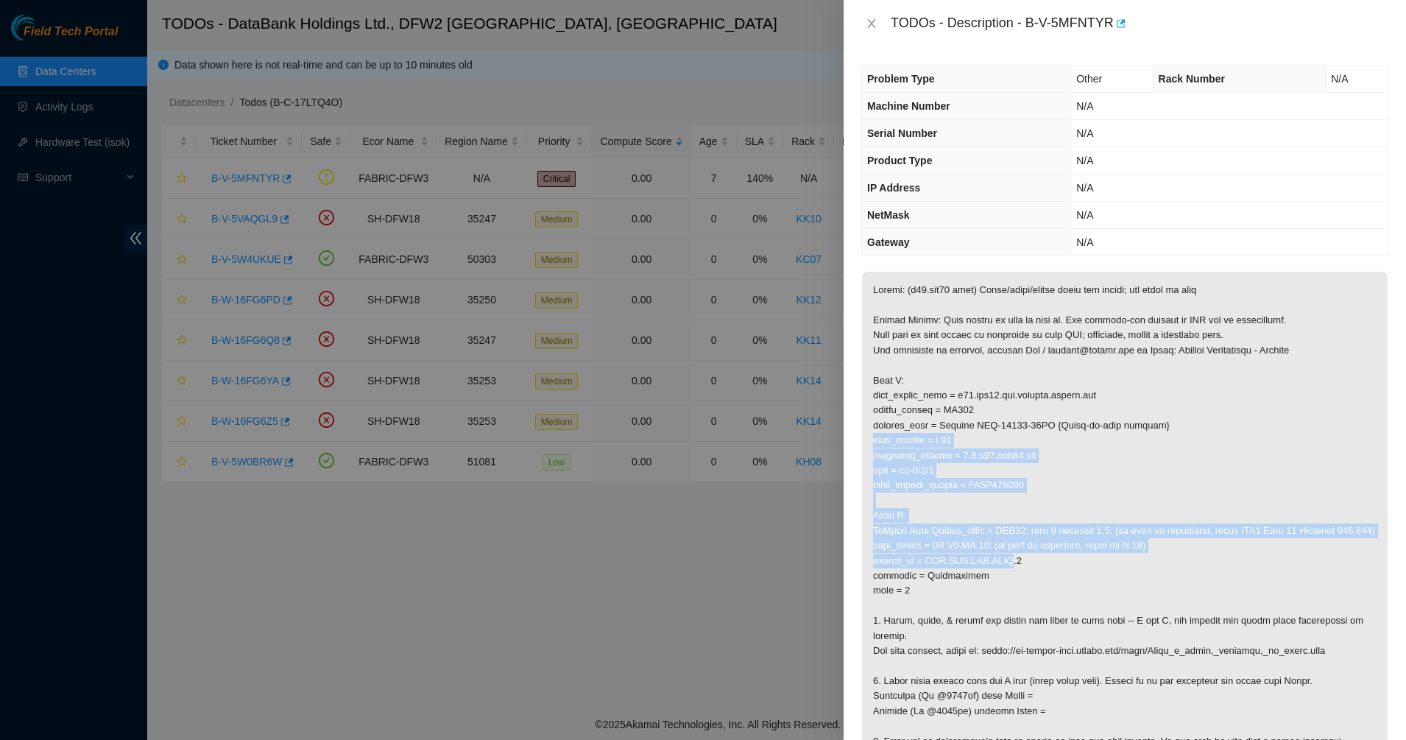
click at [995, 554] on p at bounding box center [1125, 516] width 526 height 488
drag, startPoint x: 995, startPoint y: 554, endPoint x: 899, endPoint y: 434, distance: 154.1
click at [900, 437] on p at bounding box center [1125, 516] width 526 height 488
click at [899, 434] on p at bounding box center [1125, 516] width 526 height 488
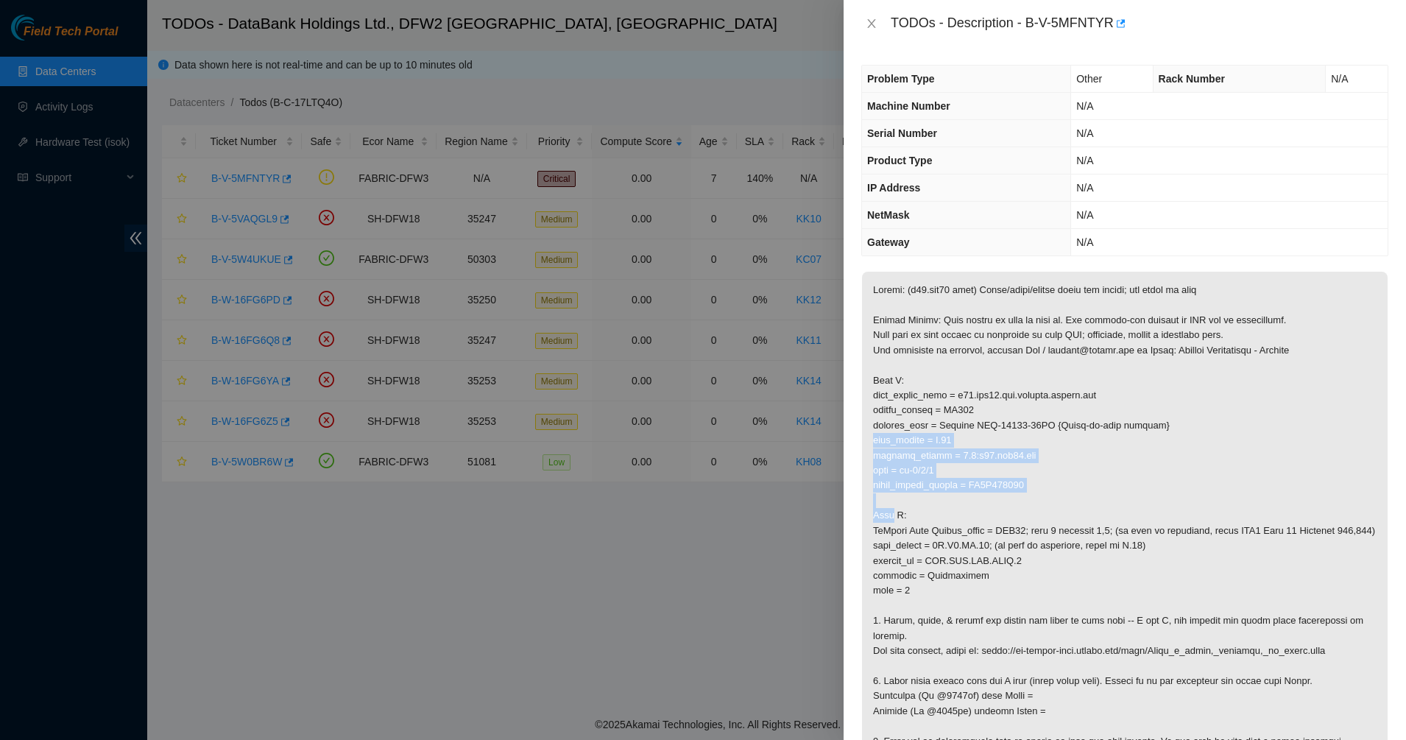
drag, startPoint x: 899, startPoint y: 434, endPoint x: 931, endPoint y: 501, distance: 74.1
click at [931, 501] on p at bounding box center [1125, 516] width 526 height 488
drag, startPoint x: 931, startPoint y: 501, endPoint x: 914, endPoint y: 458, distance: 45.9
click at [916, 462] on p at bounding box center [1125, 516] width 526 height 488
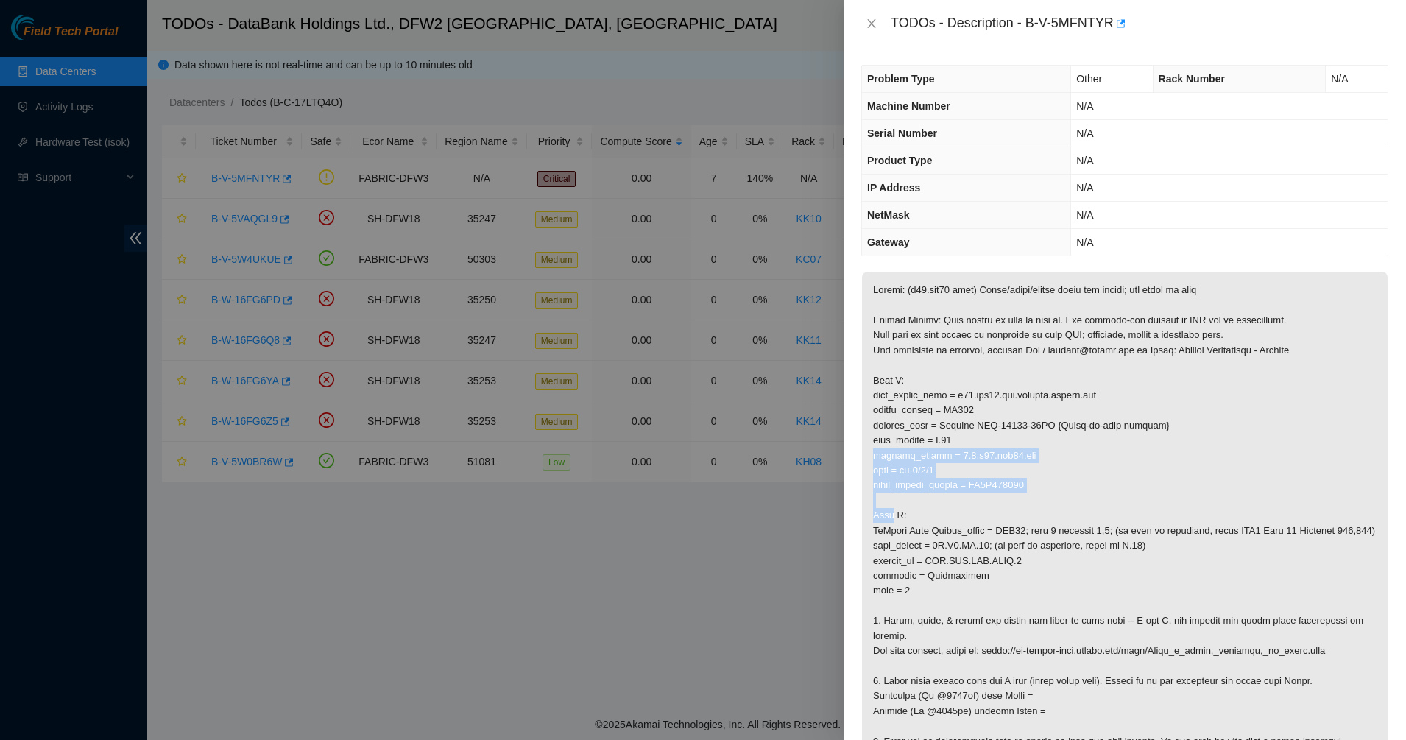
click at [914, 457] on p at bounding box center [1125, 516] width 526 height 488
drag, startPoint x: 1122, startPoint y: 398, endPoint x: 956, endPoint y: 395, distance: 165.7
click at [960, 394] on p at bounding box center [1125, 516] width 526 height 488
copy p "r01.mfe01.icn.netarch.akamai.com"
click at [869, 31] on div "TODOs - Description - B-V-5MFNTYR" at bounding box center [1124, 24] width 527 height 24
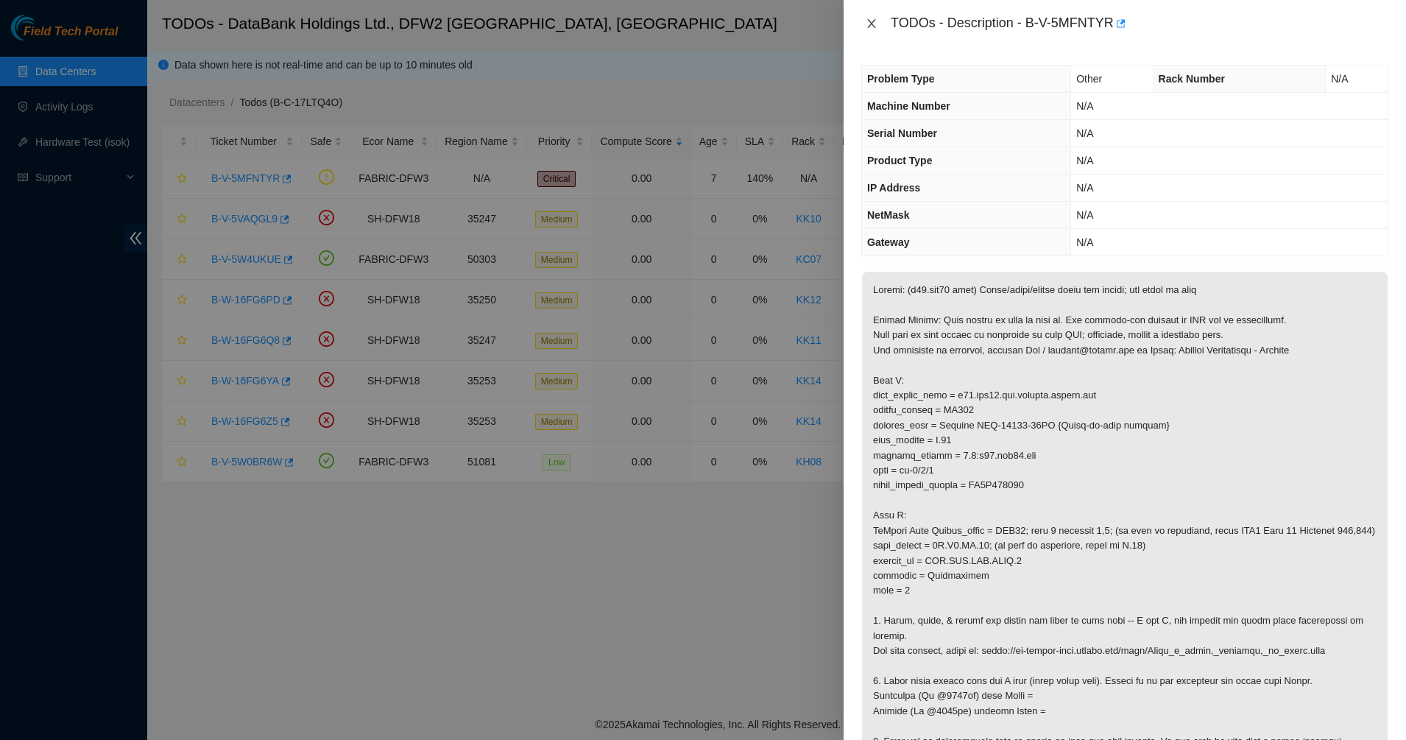
click at [874, 22] on icon "close" at bounding box center [872, 24] width 12 height 12
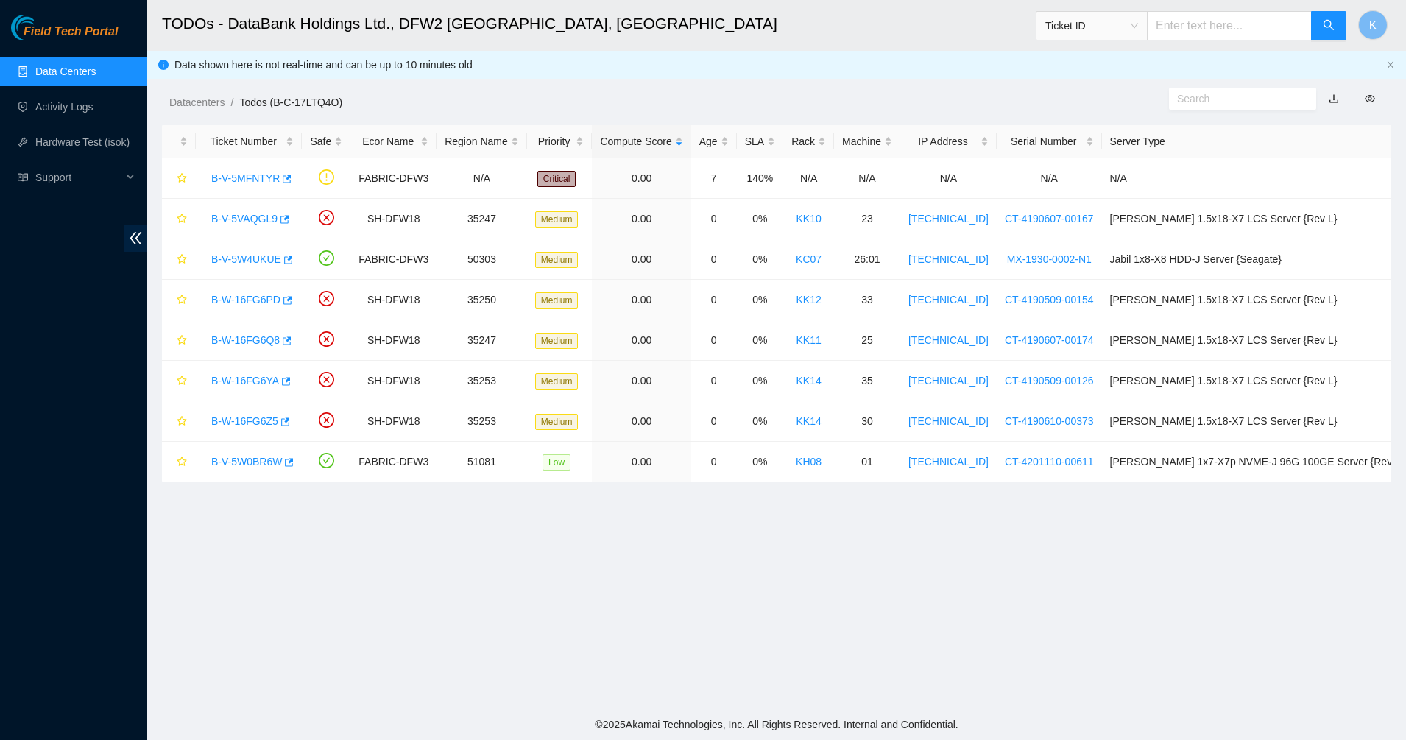
click at [88, 67] on link "Data Centers" at bounding box center [65, 72] width 60 height 12
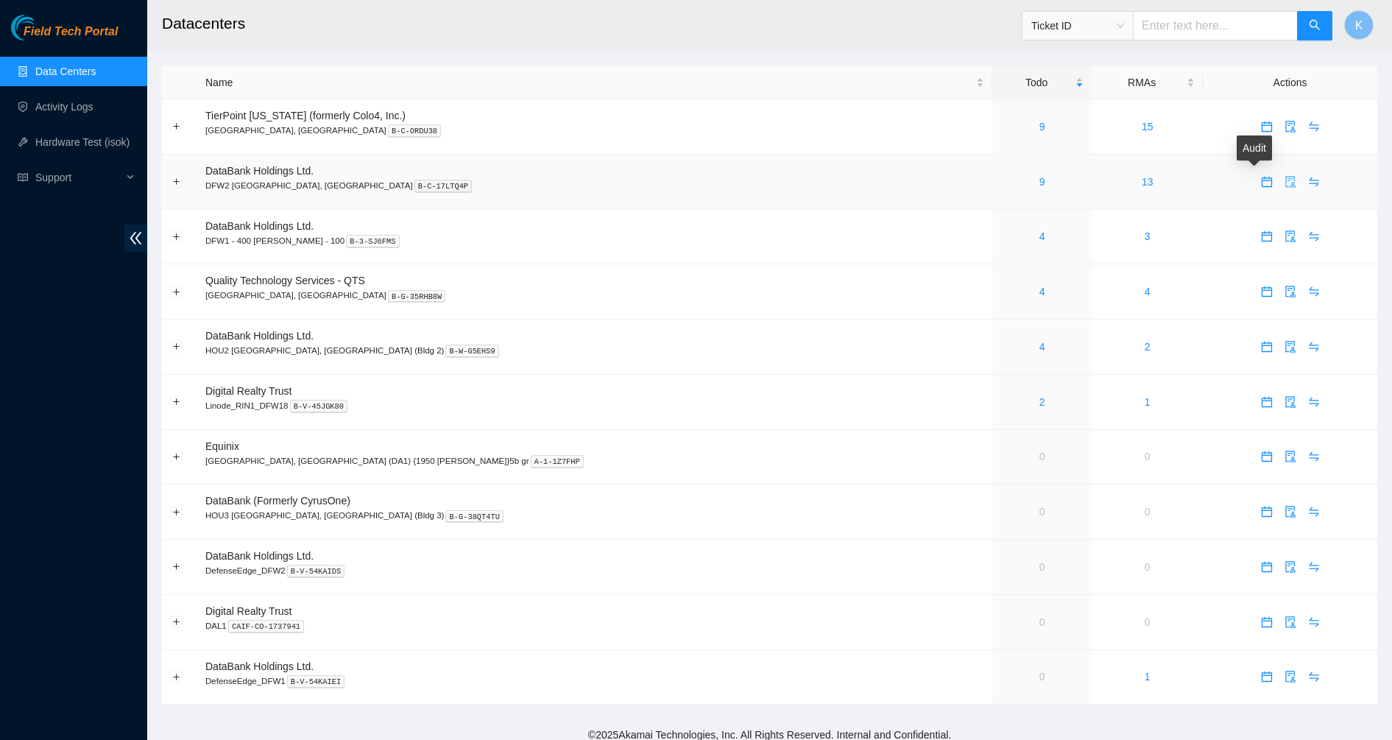
click at [1285, 183] on icon "audit" at bounding box center [1290, 182] width 10 height 12
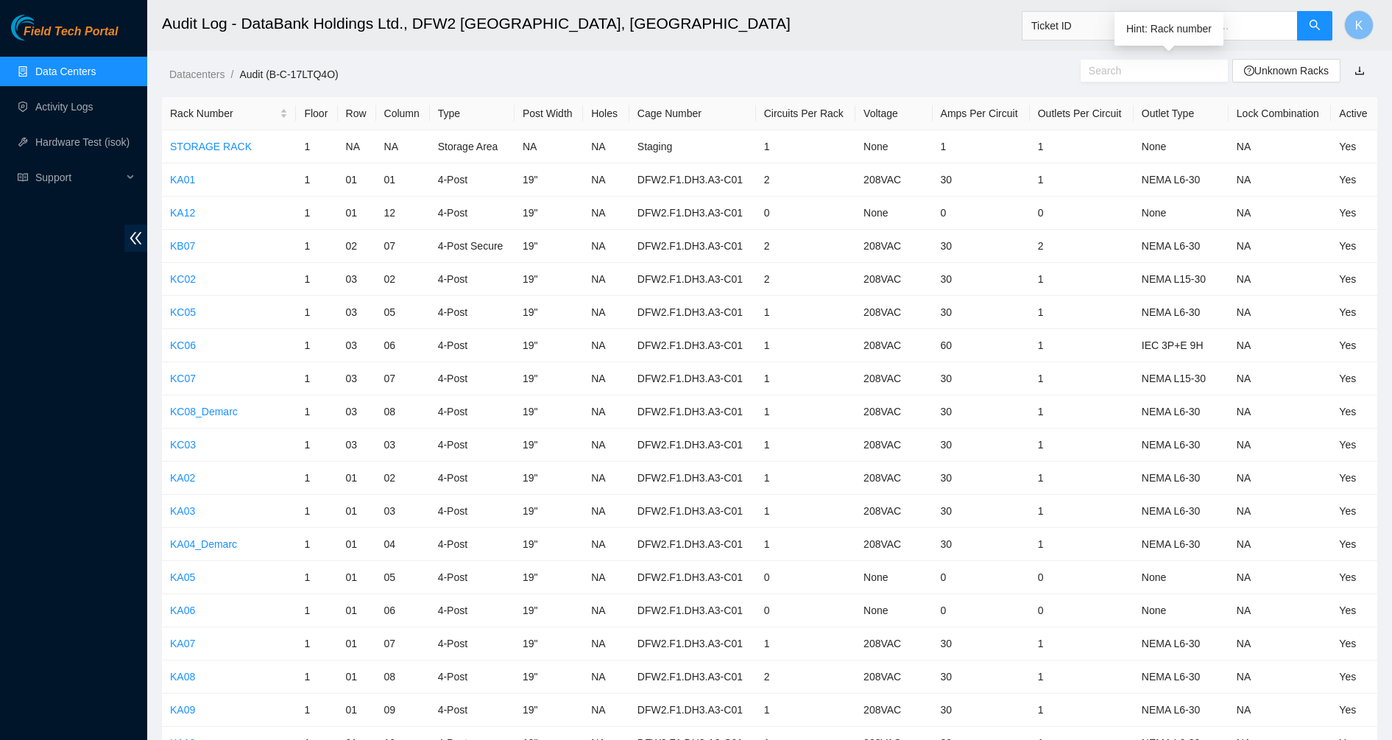
click at [1155, 73] on input "text" at bounding box center [1148, 71] width 119 height 16
paste input "r01.mfe01.icn.netarch.akamai.com"
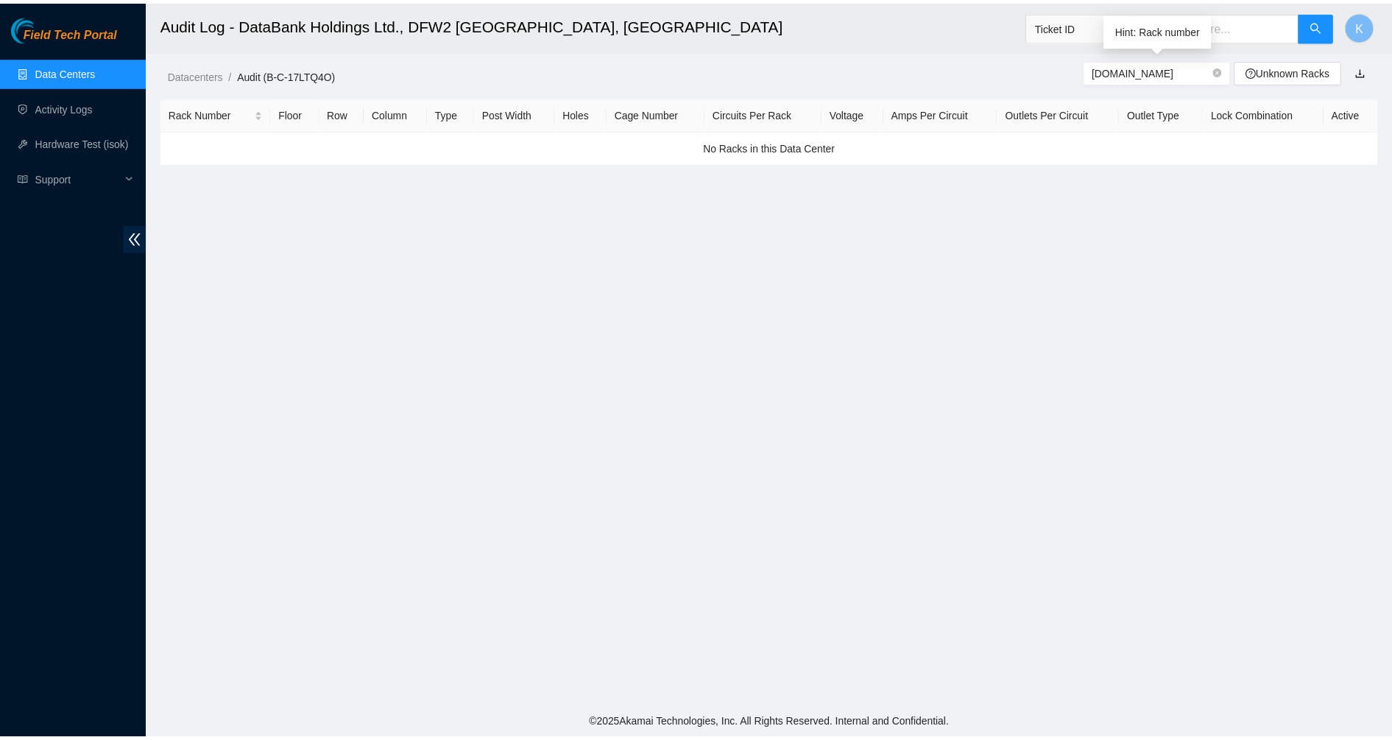
scroll to position [0, 37]
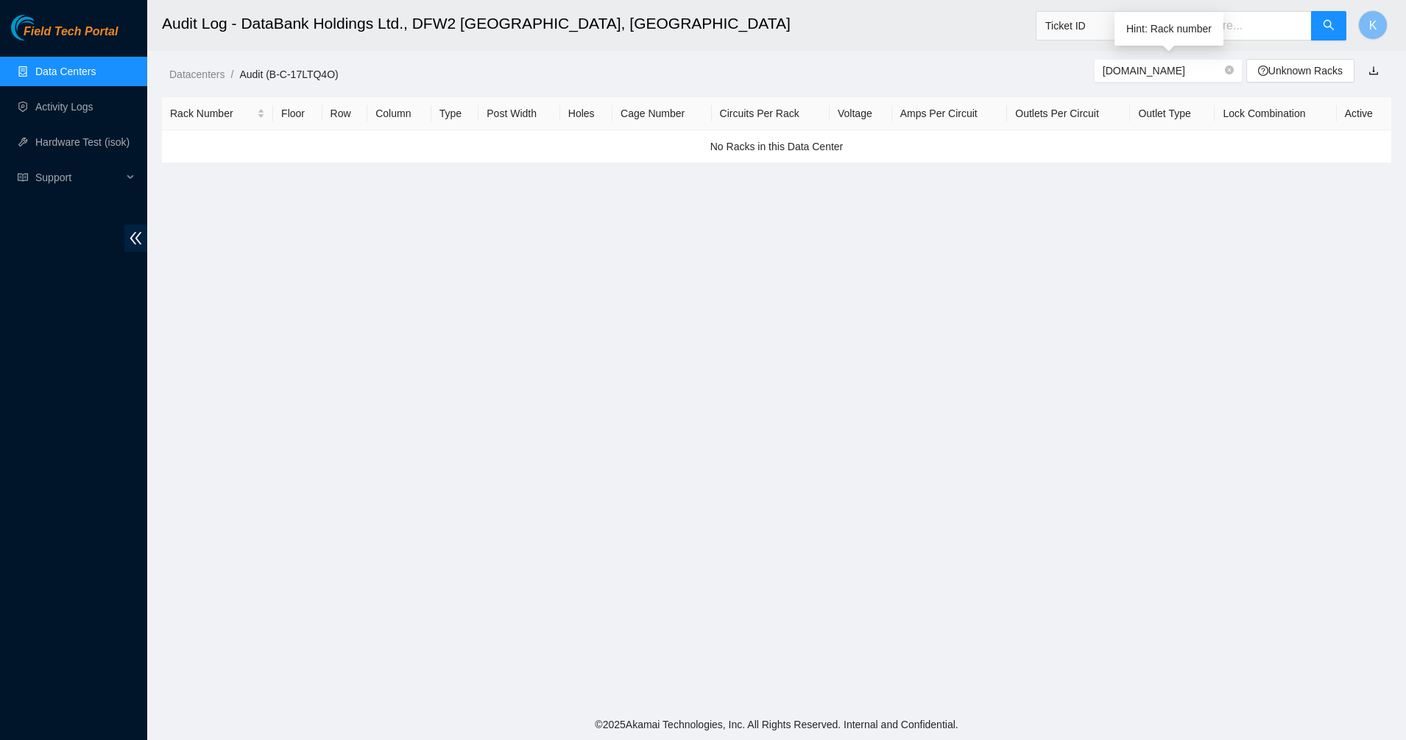
type input "r01.mfe01.icn.netarch.akamai.com"
click at [1153, 77] on input "r01.mfe01.icn.netarch.akamai.com" at bounding box center [1162, 71] width 119 height 16
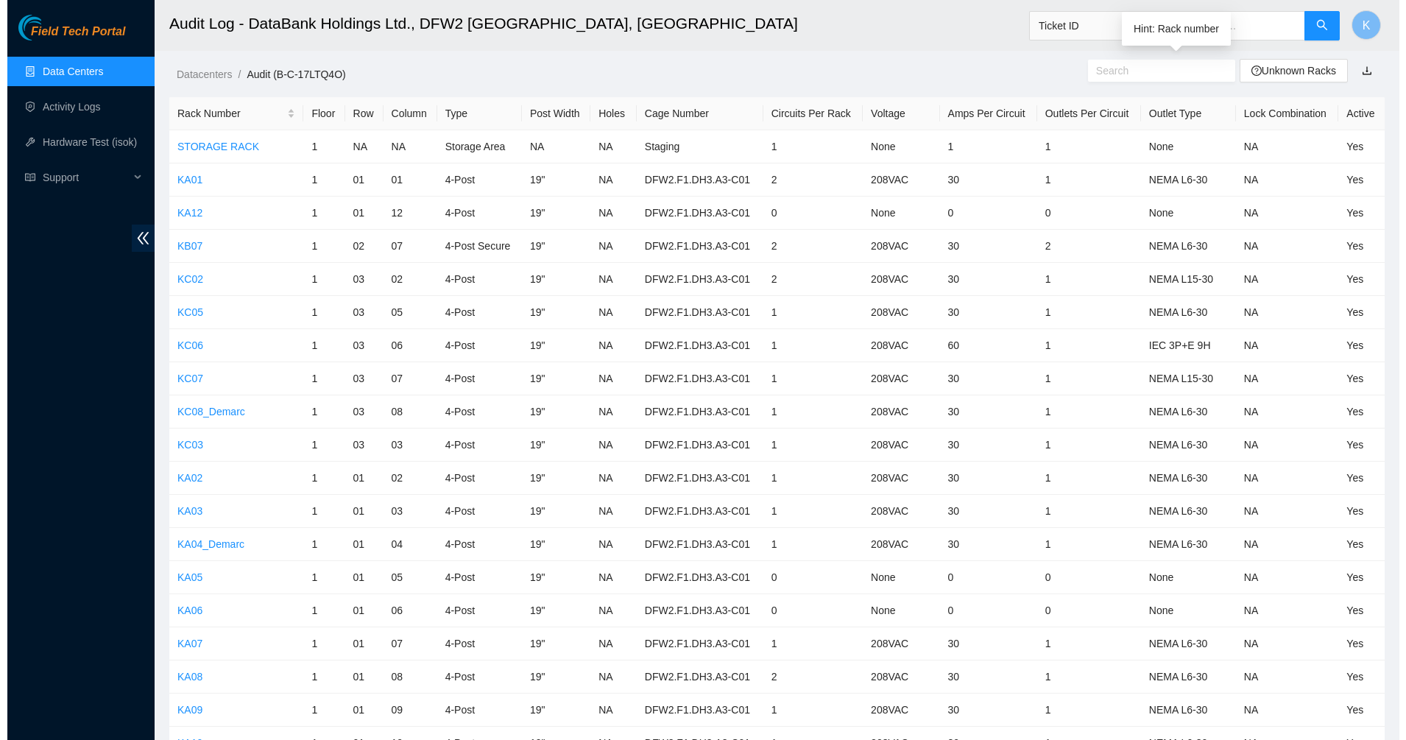
scroll to position [0, 0]
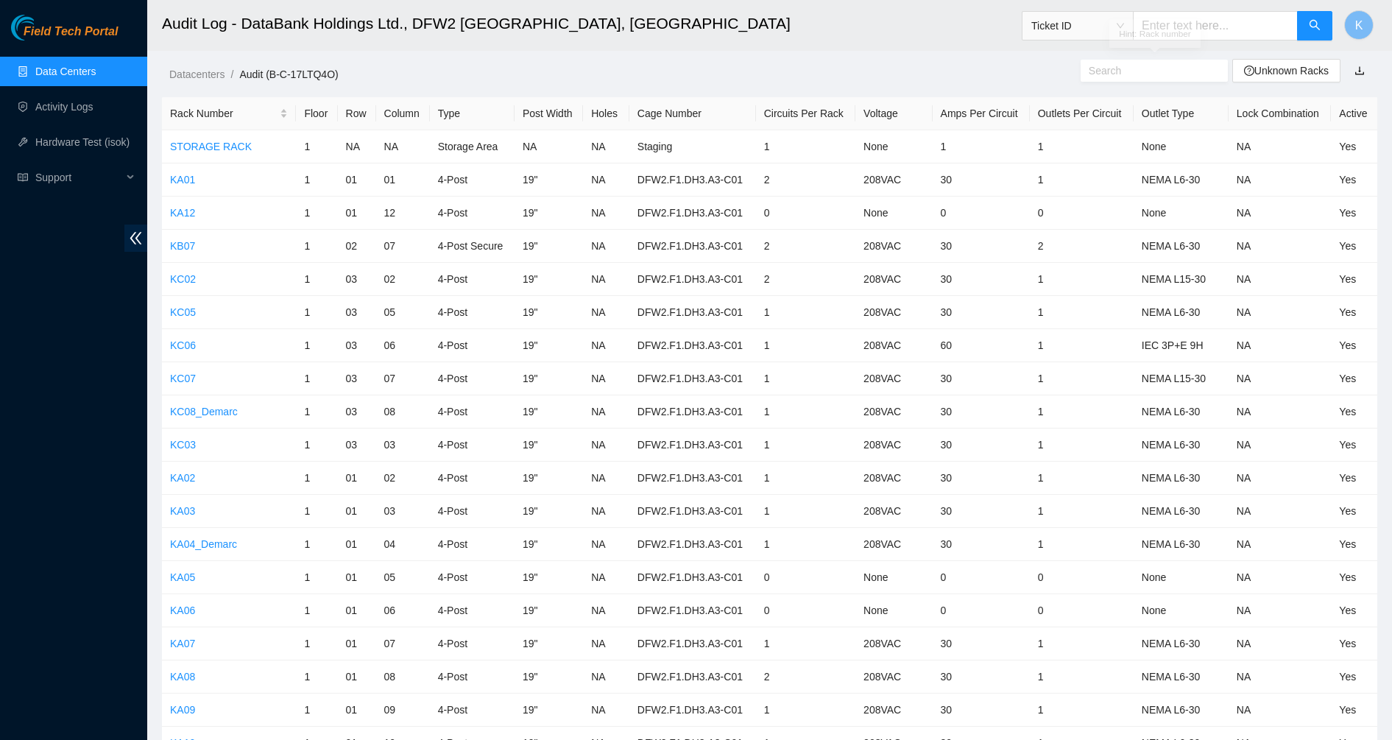
click at [1056, 24] on span "Ticket ID" at bounding box center [1077, 26] width 93 height 22
click at [1067, 157] on div "Serial Number" at bounding box center [1092, 149] width 110 height 24
click at [87, 77] on link "Data Centers" at bounding box center [65, 72] width 60 height 12
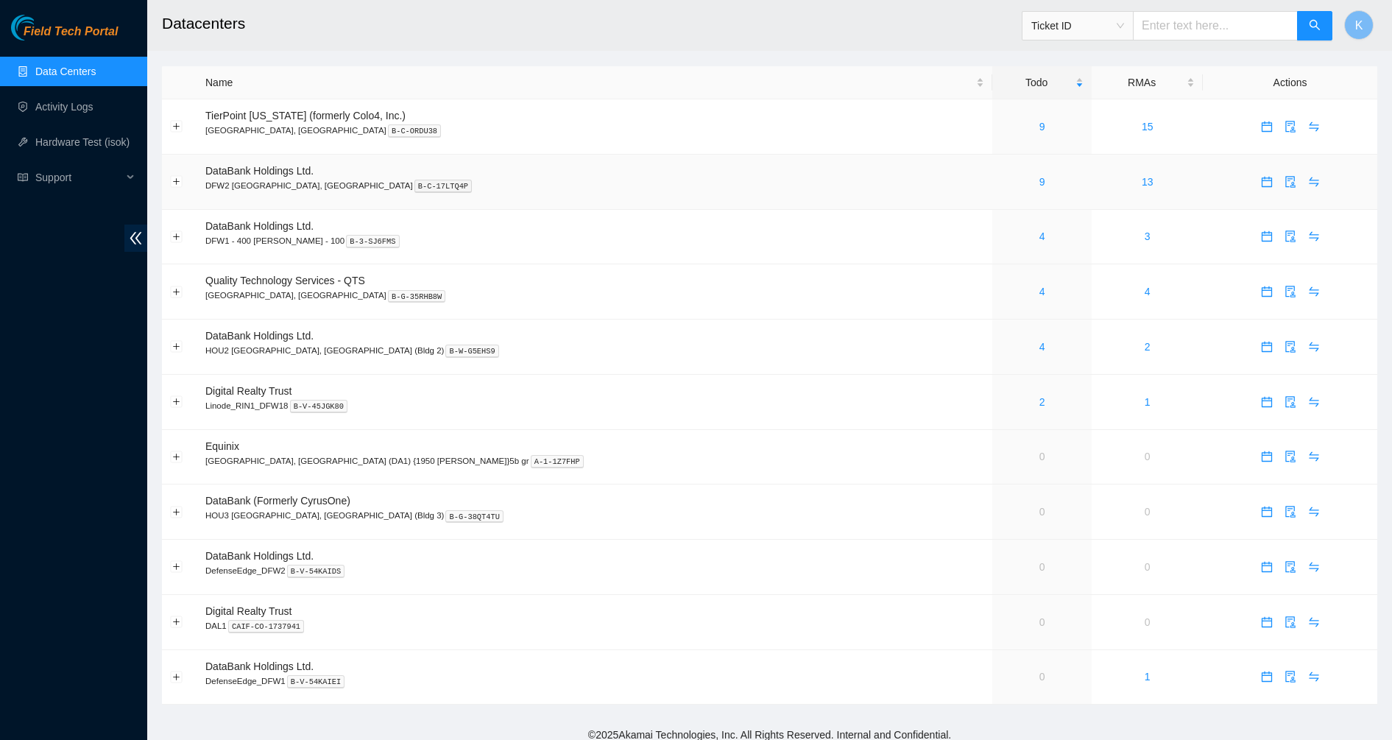
click at [1001, 182] on div "9" at bounding box center [1042, 182] width 83 height 16
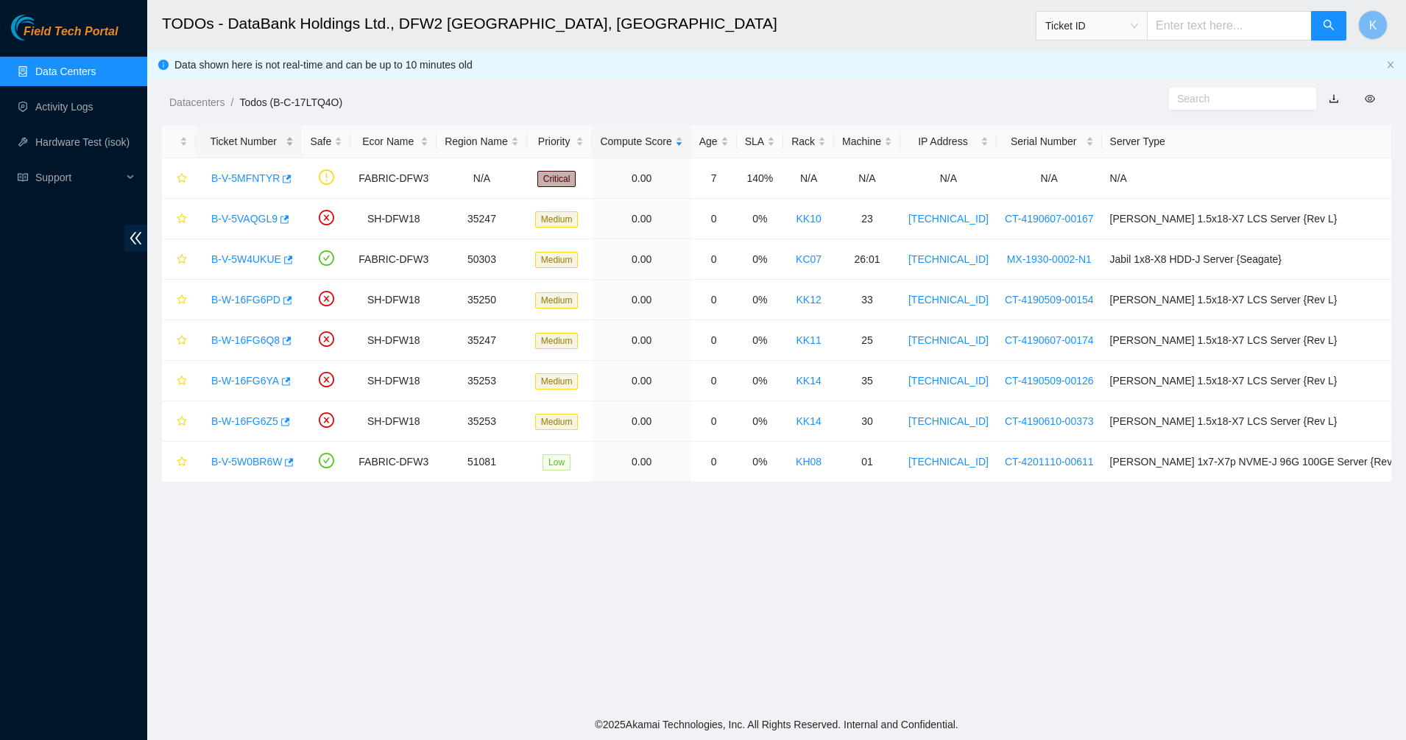
click at [249, 140] on div "Ticket Number" at bounding box center [249, 141] width 90 height 16
click at [243, 167] on div "B-V-5MFNTYR" at bounding box center [249, 178] width 90 height 24
click at [243, 176] on link "B-V-5MFNTYR" at bounding box center [245, 178] width 68 height 12
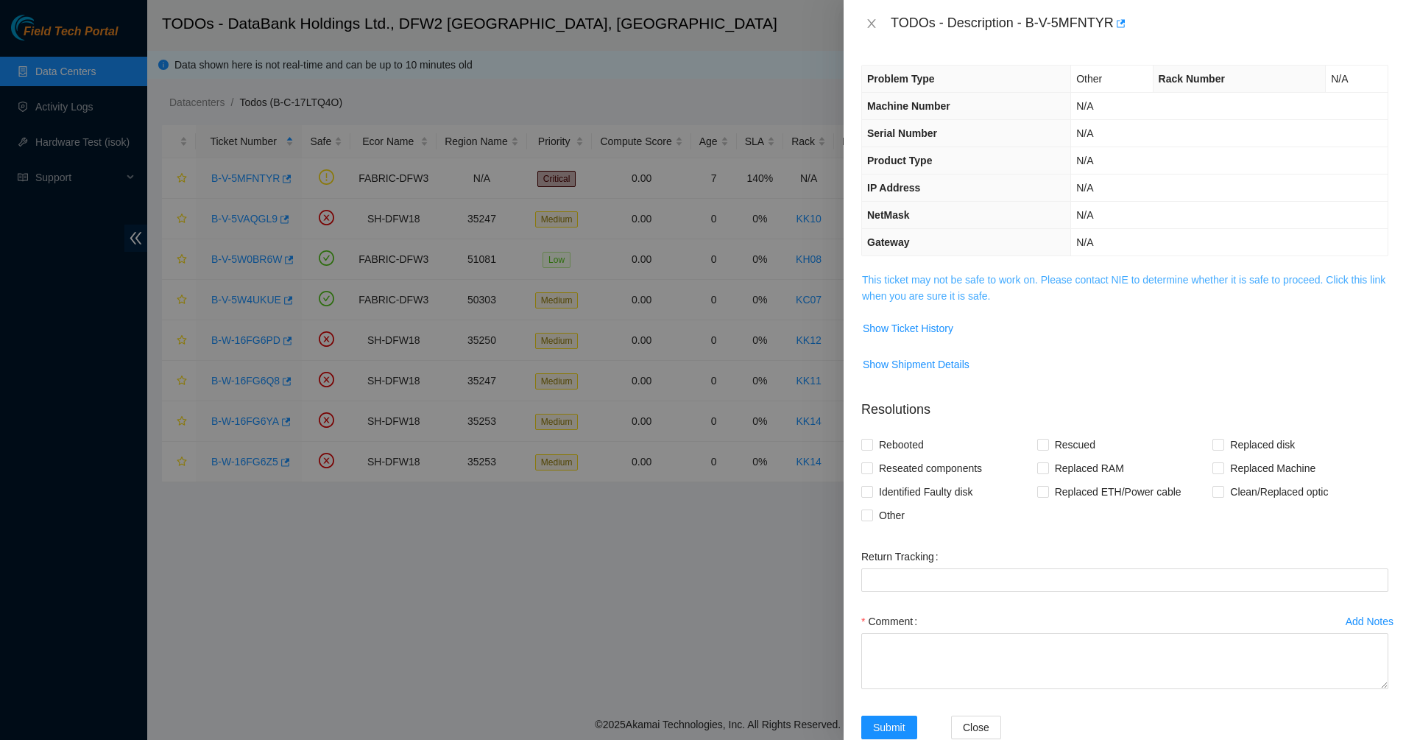
click at [906, 274] on link "This ticket may not be safe to work on. Please contact NIE to determine whether…" at bounding box center [1123, 288] width 523 height 28
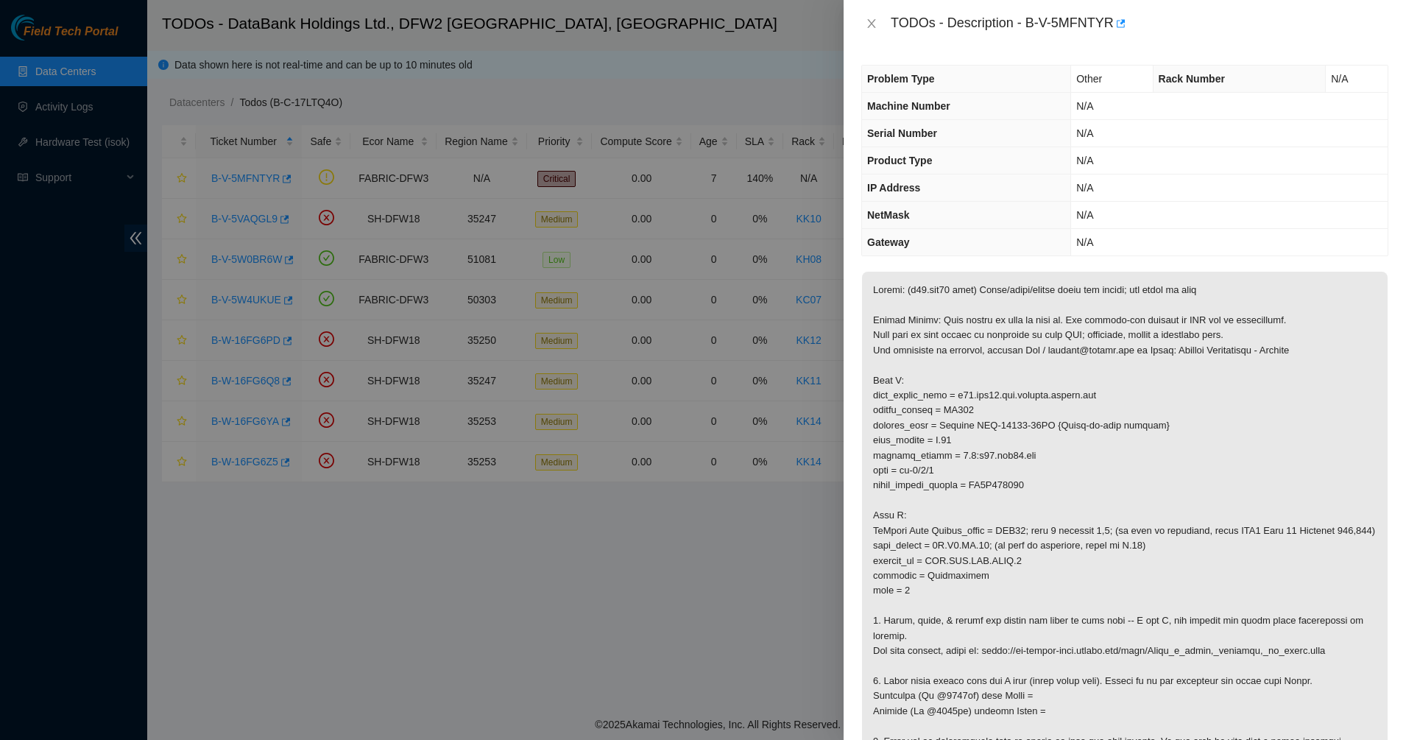
click at [954, 412] on p at bounding box center [1125, 516] width 526 height 488
copy p "GR092"
click at [119, 63] on div at bounding box center [703, 370] width 1406 height 740
click at [872, 22] on icon "close" at bounding box center [871, 23] width 8 height 9
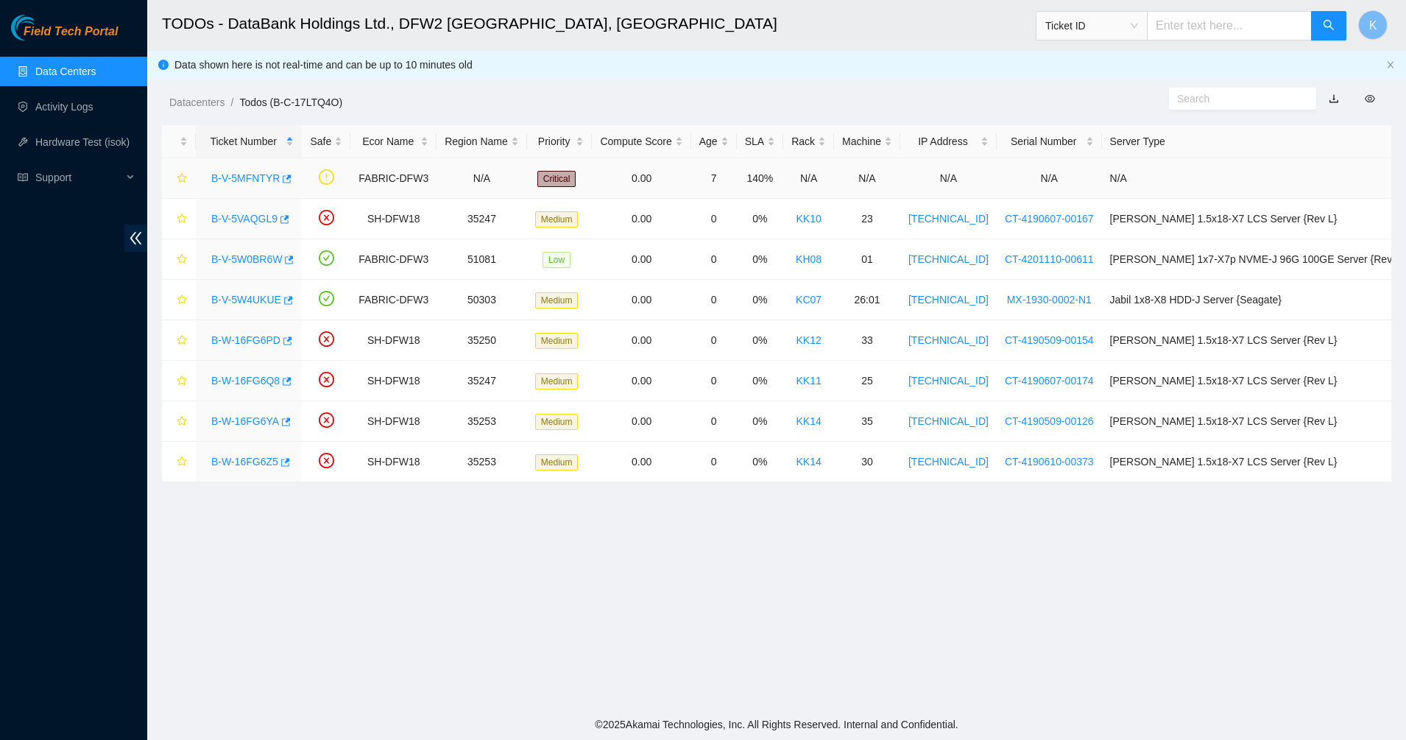
click at [241, 175] on link "B-V-5MFNTYR" at bounding box center [245, 178] width 68 height 12
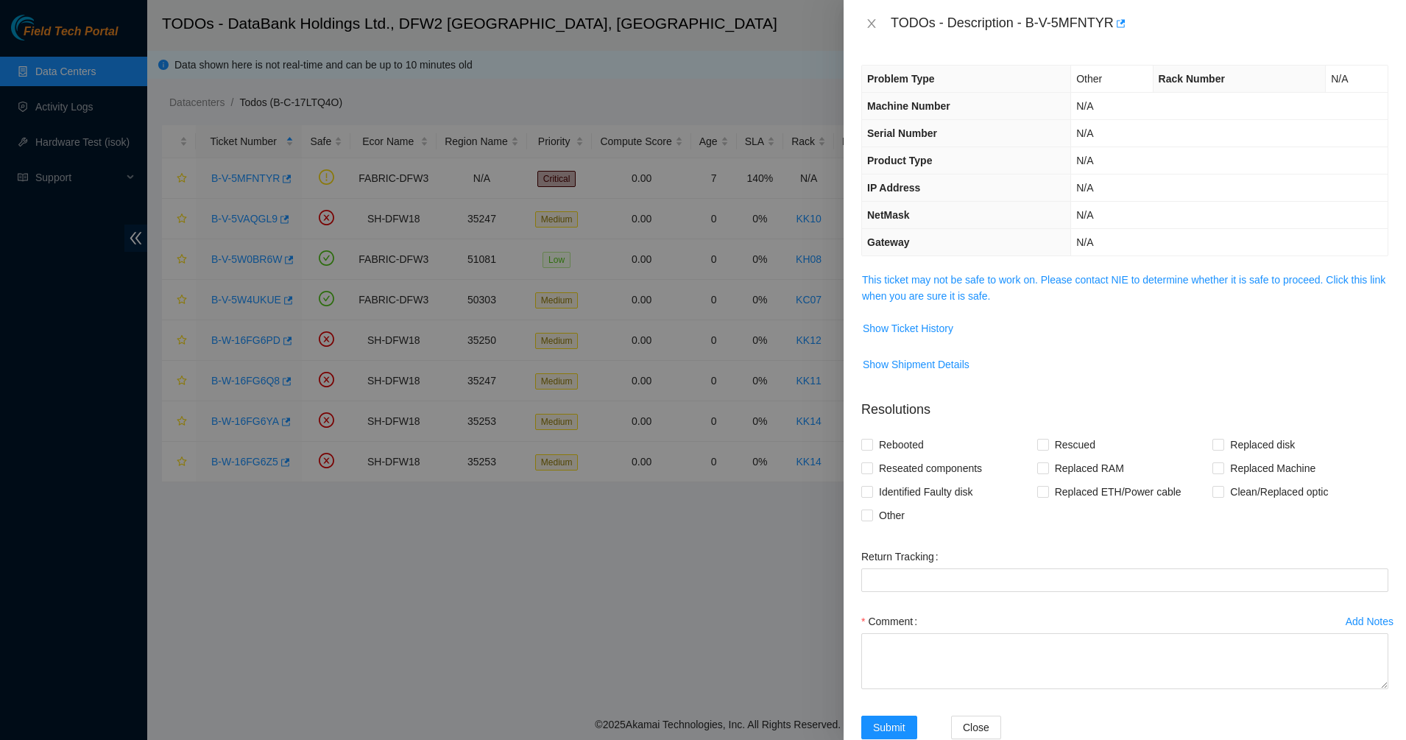
click at [1054, 272] on span "This ticket may not be safe to work on. Please contact NIE to determine whether…" at bounding box center [1125, 288] width 526 height 32
click at [1039, 288] on span "This ticket may not be safe to work on. Please contact NIE to determine whether…" at bounding box center [1125, 288] width 526 height 32
click at [1015, 292] on span "This ticket may not be safe to work on. Please contact NIE to determine whether…" at bounding box center [1125, 288] width 526 height 32
click at [987, 291] on link "This ticket may not be safe to work on. Please contact NIE to determine whether…" at bounding box center [1123, 288] width 523 height 28
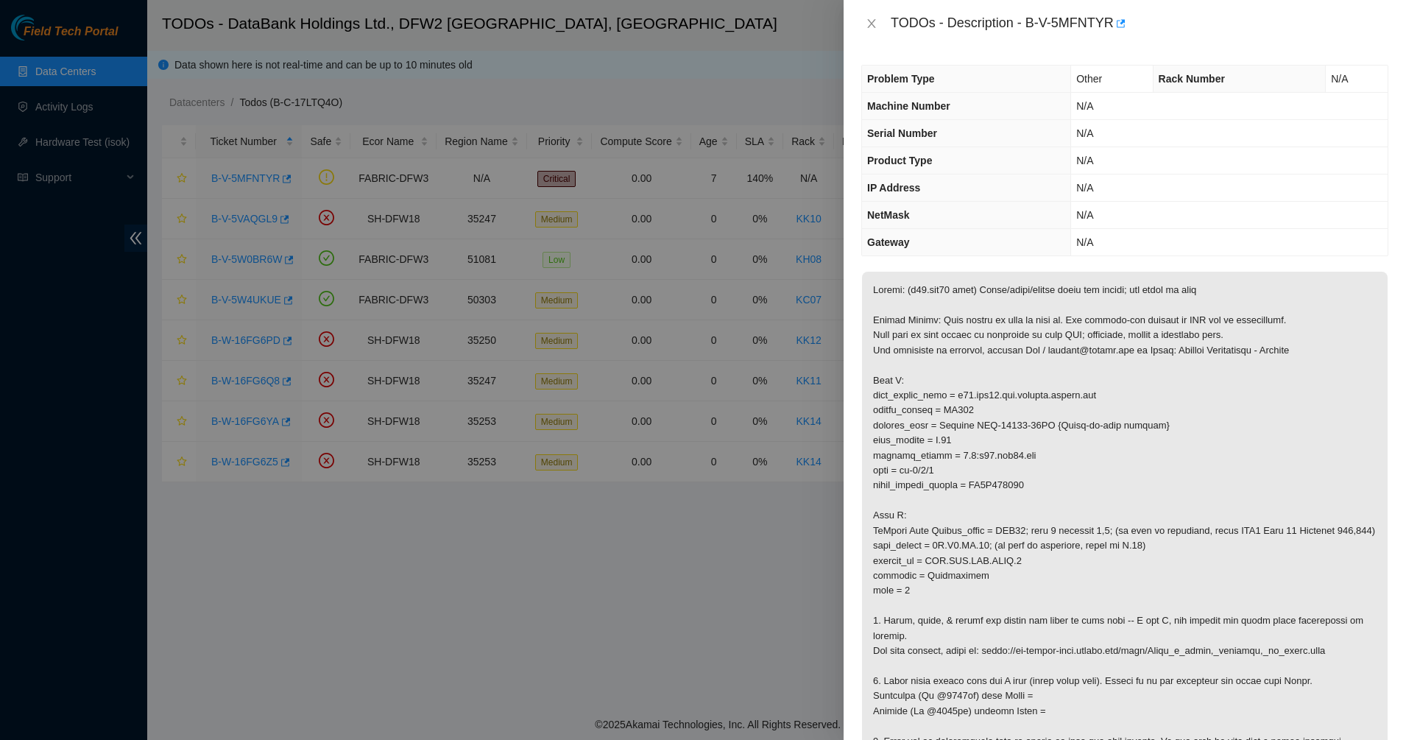
click at [62, 71] on div at bounding box center [703, 370] width 1406 height 740
click at [878, 27] on button "Close" at bounding box center [871, 24] width 21 height 14
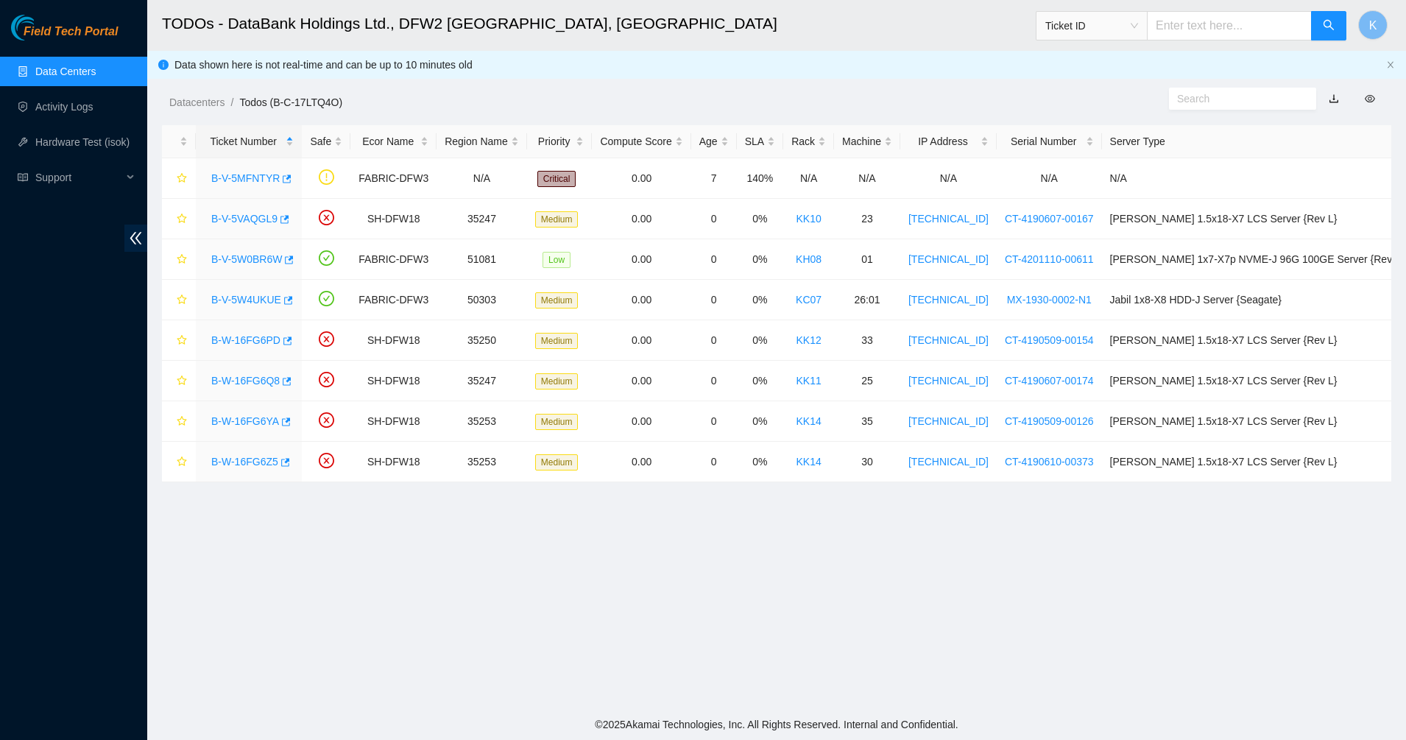
click at [85, 77] on link "Data Centers" at bounding box center [65, 72] width 60 height 12
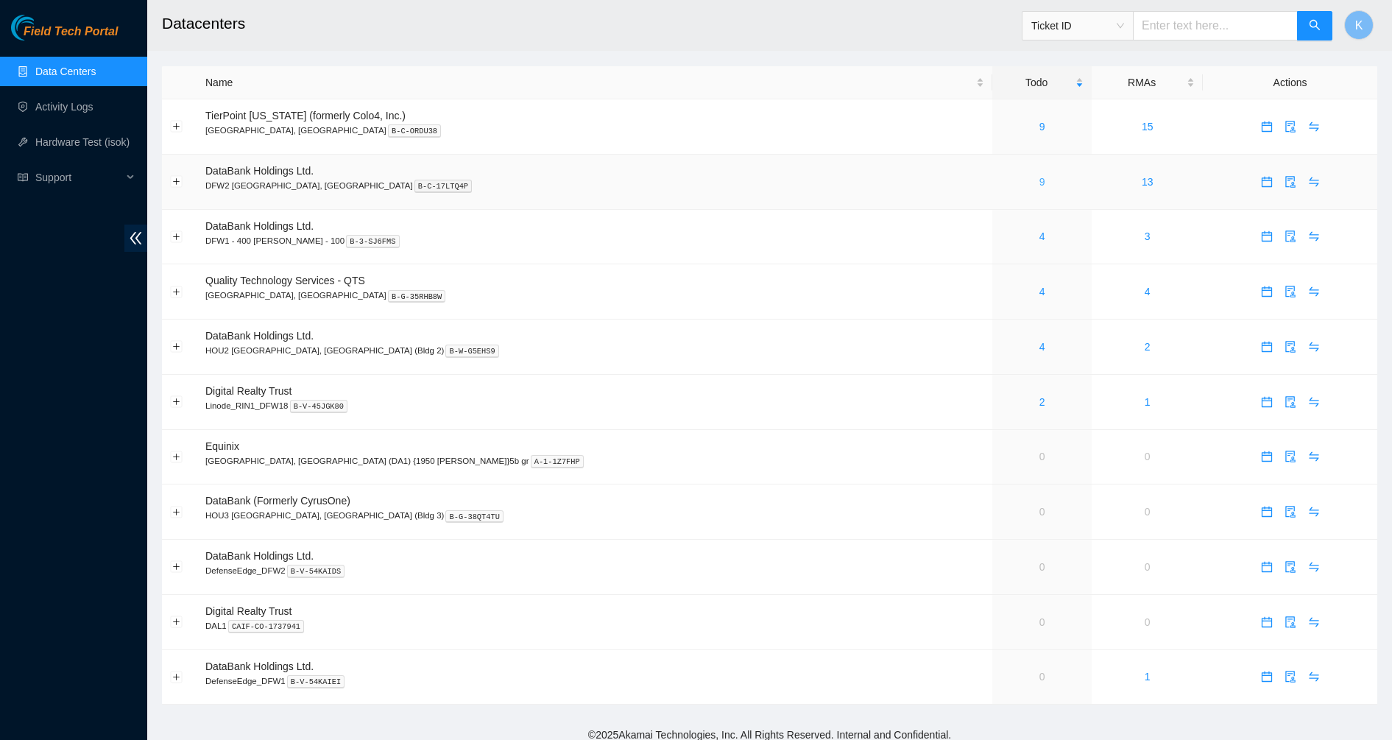
click at [1040, 183] on link "9" at bounding box center [1043, 182] width 6 height 12
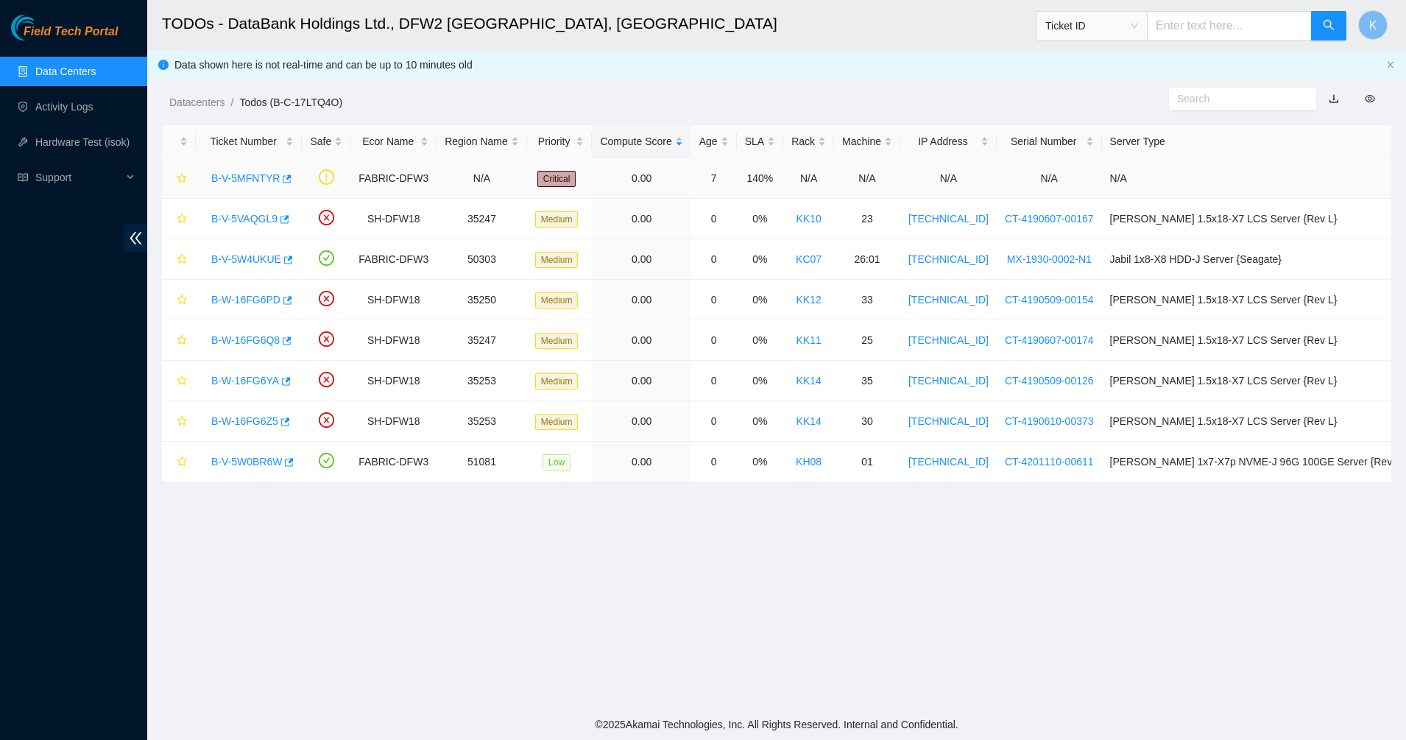
click at [230, 185] on div "B-V-5MFNTYR" at bounding box center [249, 178] width 90 height 24
click at [253, 175] on link "B-V-5MFNTYR" at bounding box center [245, 178] width 68 height 12
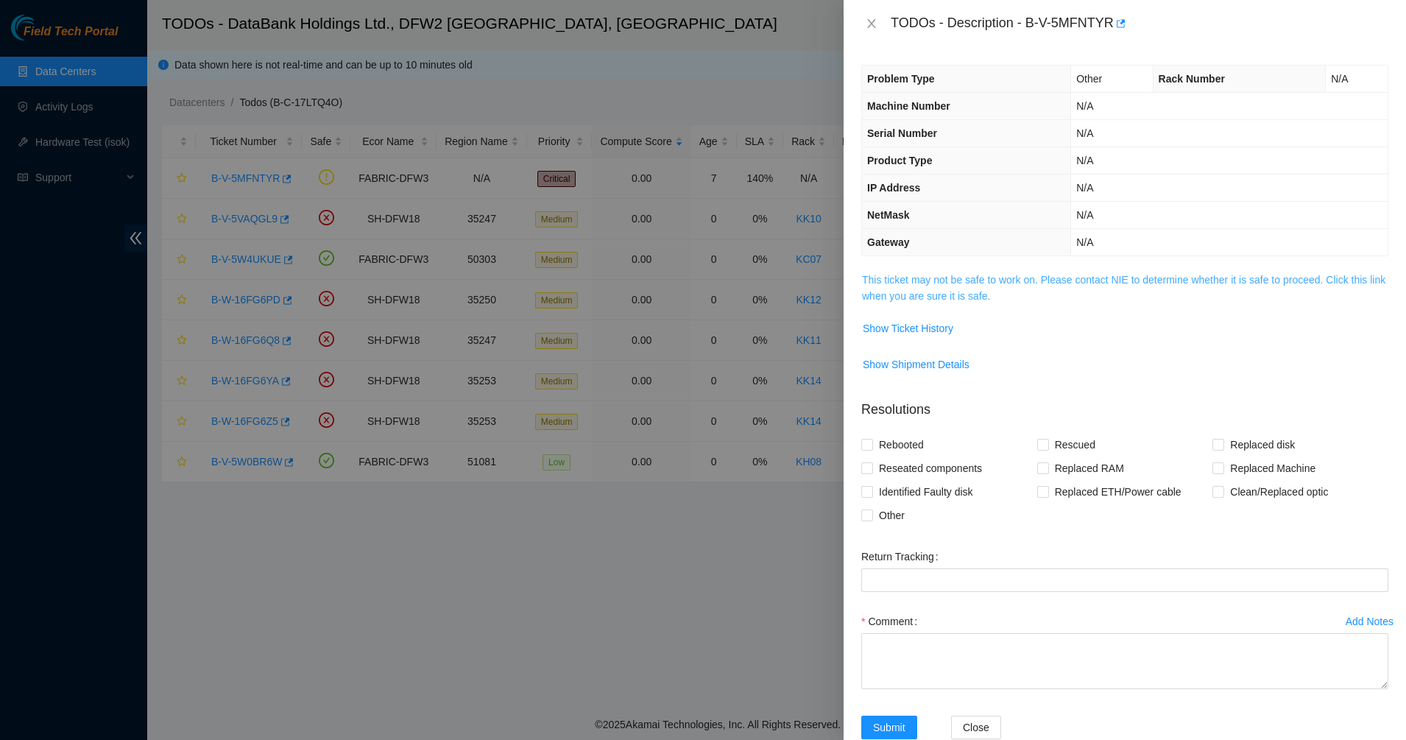
click at [985, 282] on link "This ticket may not be safe to work on. Please contact NIE to determine whether…" at bounding box center [1123, 288] width 523 height 28
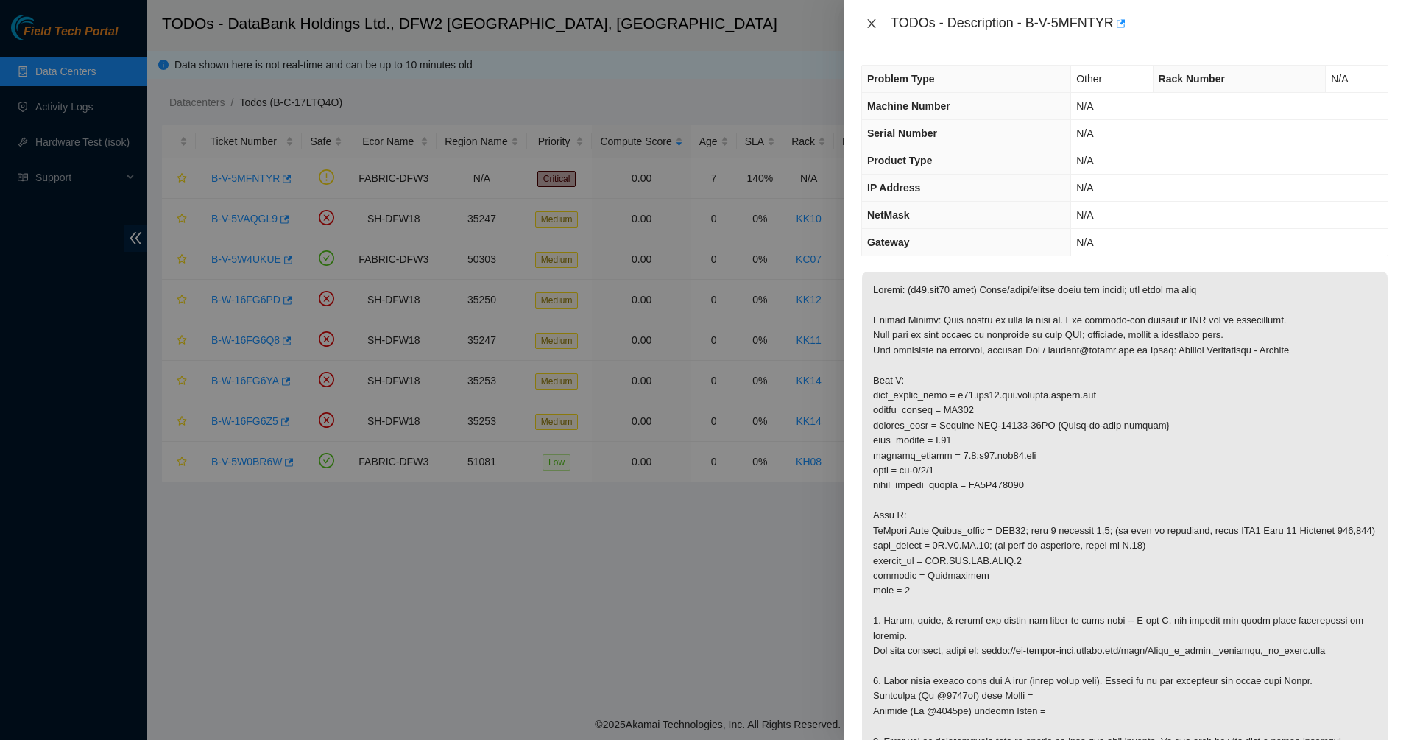
drag, startPoint x: 870, startPoint y: 21, endPoint x: 515, endPoint y: 39, distance: 356.0
click at [870, 21] on icon "close" at bounding box center [871, 23] width 8 height 9
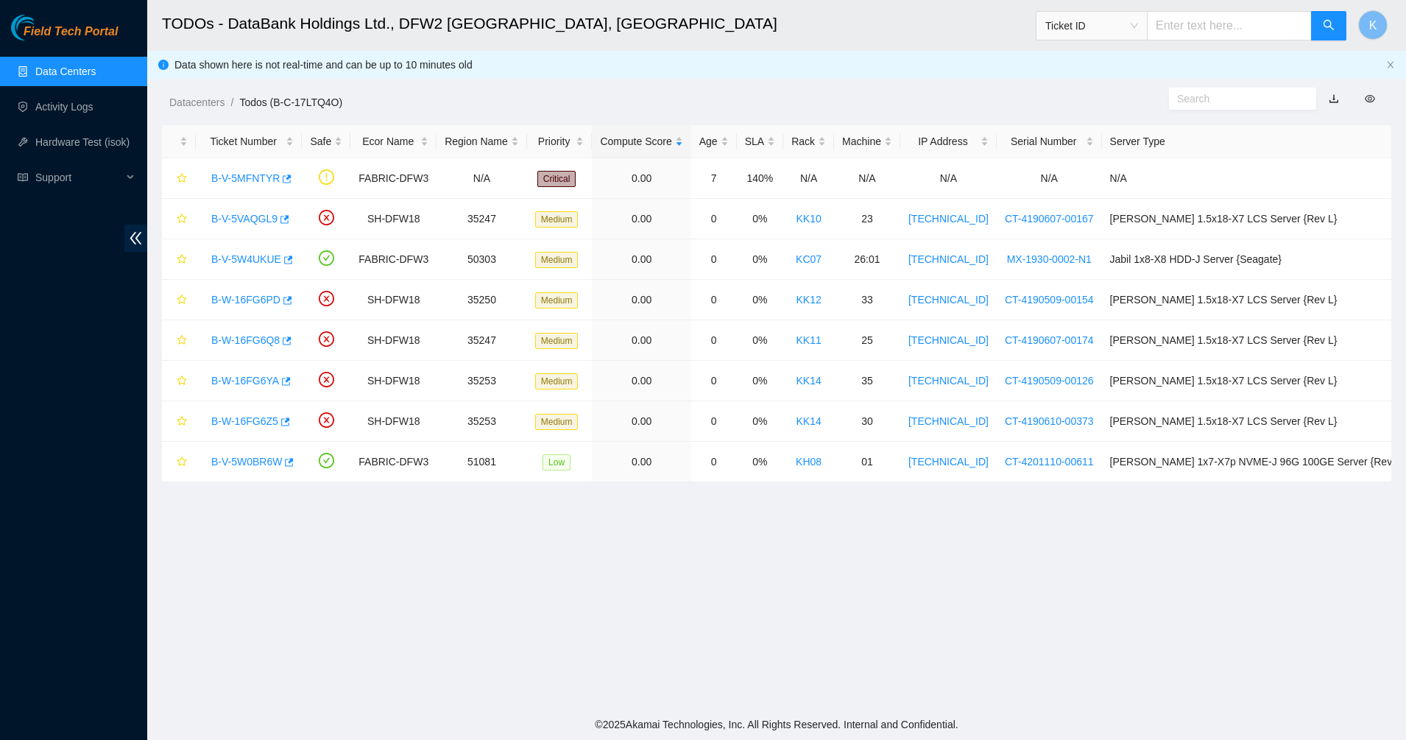
click at [46, 68] on link "Data Centers" at bounding box center [65, 72] width 60 height 12
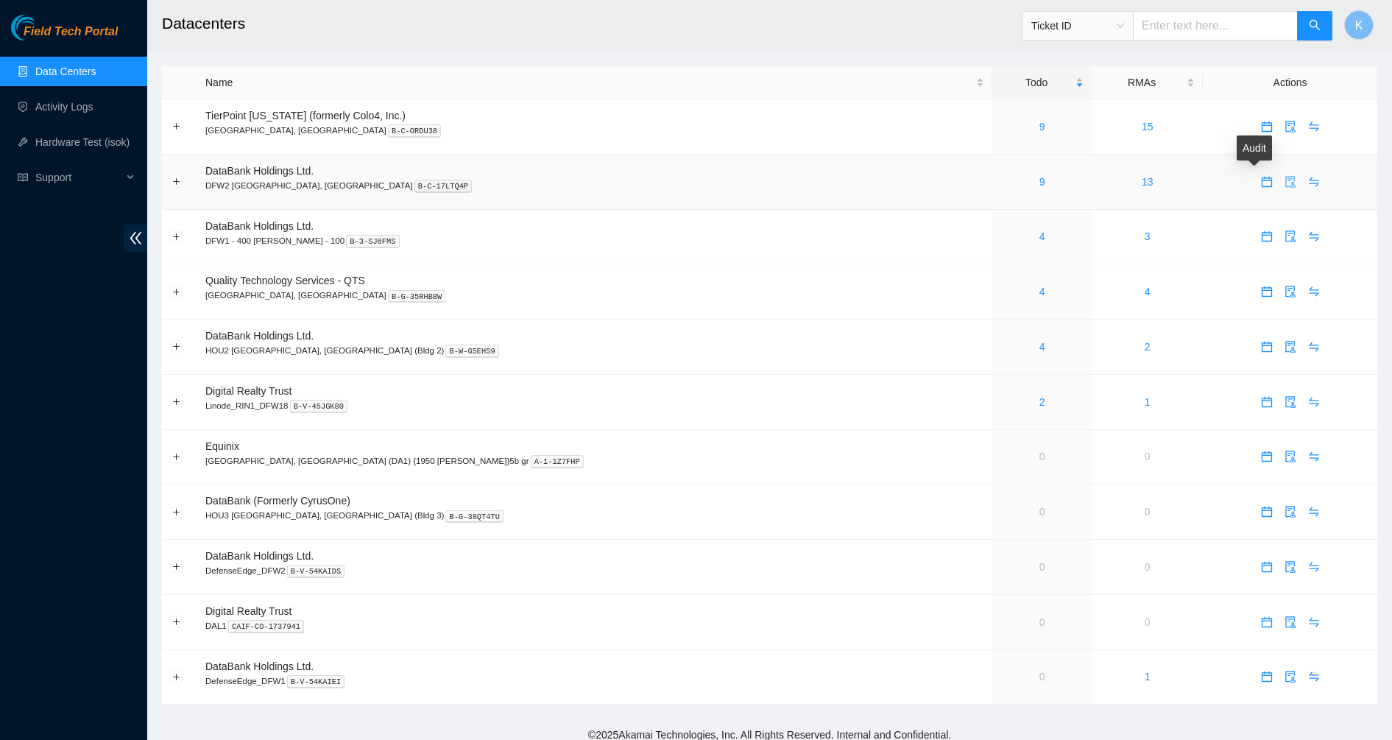
click at [1285, 180] on icon "audit" at bounding box center [1291, 182] width 12 height 12
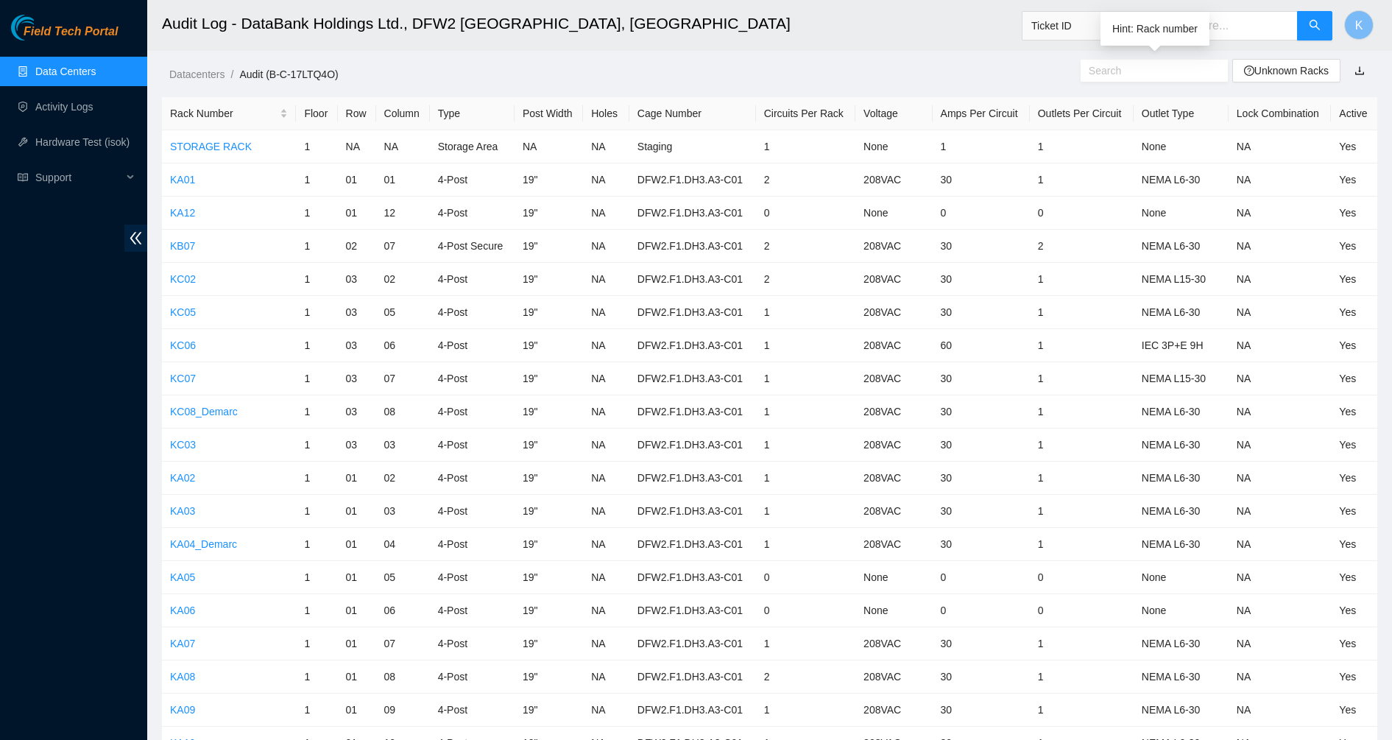
click at [1068, 24] on span "Ticket ID" at bounding box center [1077, 26] width 93 height 22
click at [1080, 141] on div "Serial Number" at bounding box center [1091, 149] width 93 height 16
click at [1171, 35] on input "text" at bounding box center [1215, 25] width 165 height 29
paste input "GR092"
type input "GR092"
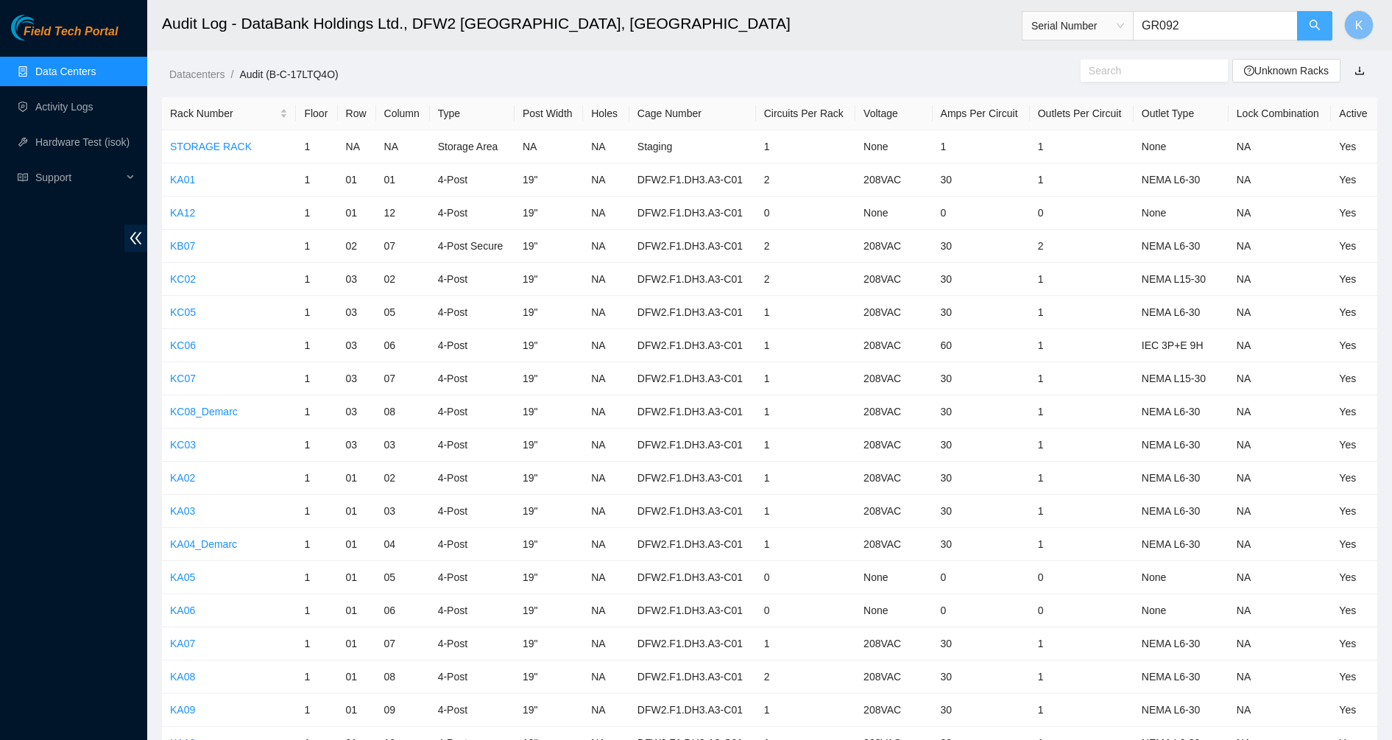
click at [1305, 29] on button "button" at bounding box center [1314, 25] width 35 height 29
click at [211, 116] on div "Rack Number" at bounding box center [229, 113] width 118 height 16
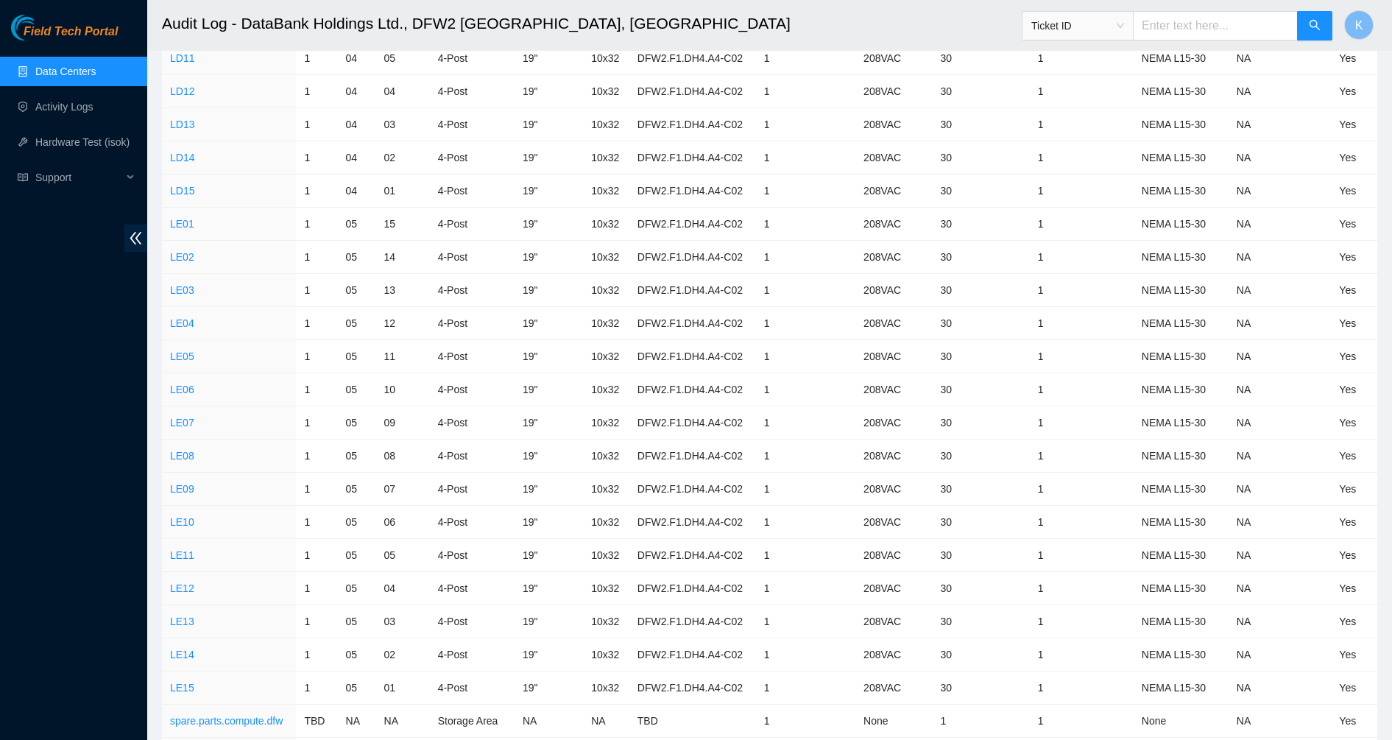
scroll to position [10601, 0]
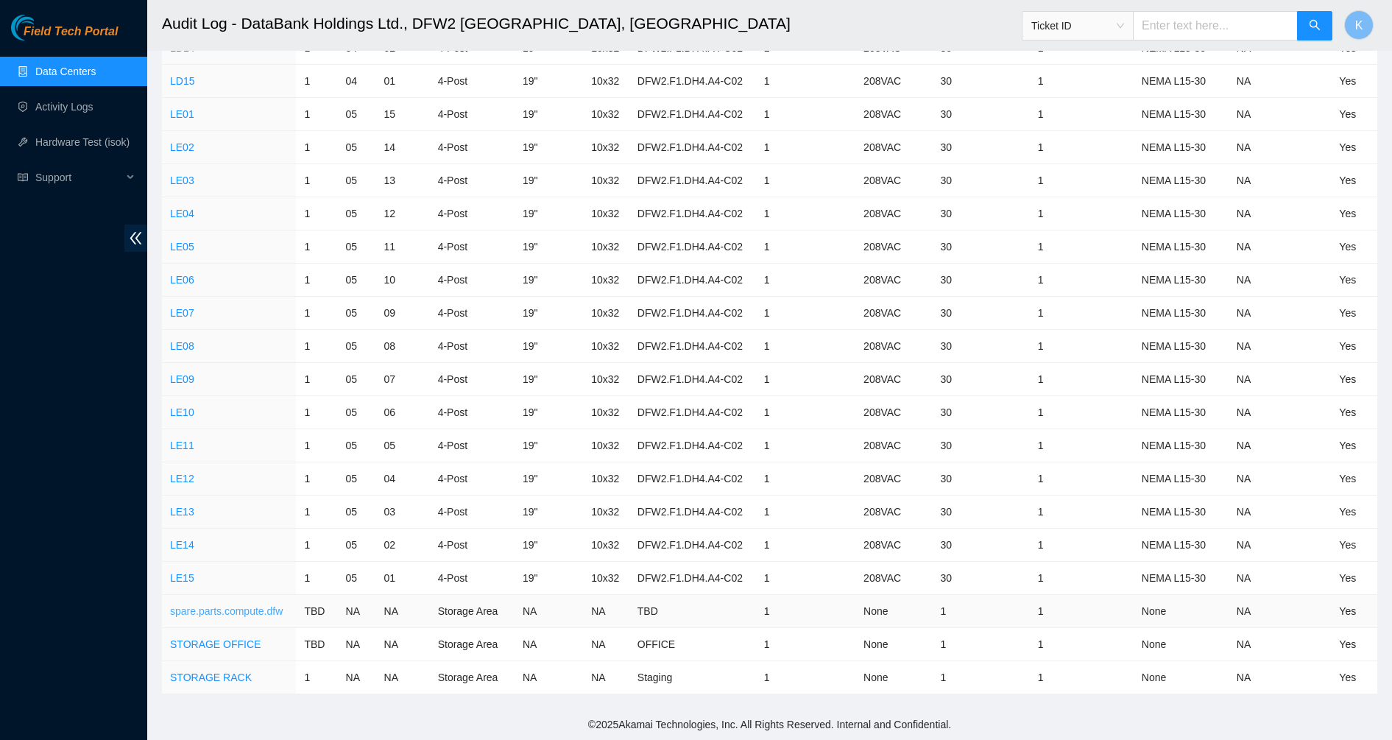
click at [250, 610] on link "spare.parts.compute.dfw" at bounding box center [226, 611] width 113 height 12
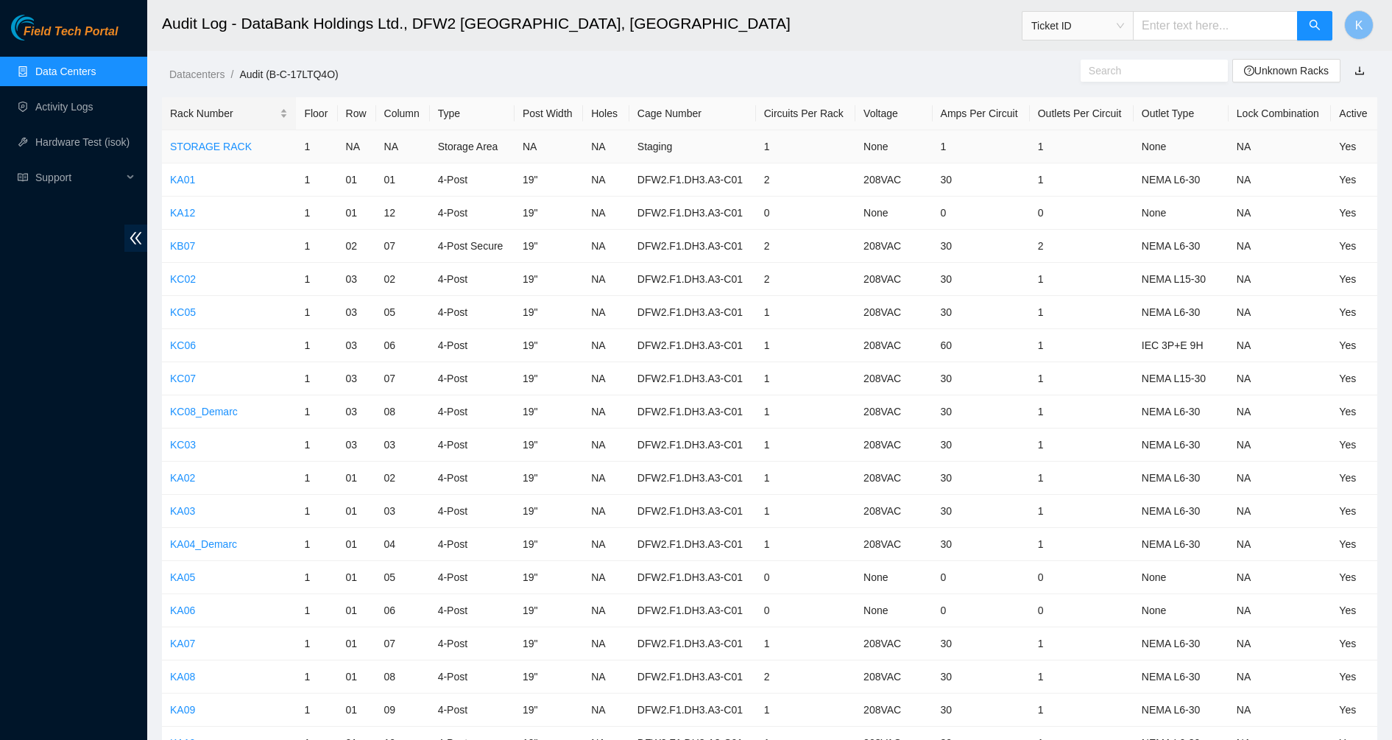
click at [219, 105] on div "Rack Number" at bounding box center [229, 113] width 118 height 16
click at [217, 109] on div "Rack Number" at bounding box center [229, 113] width 118 height 16
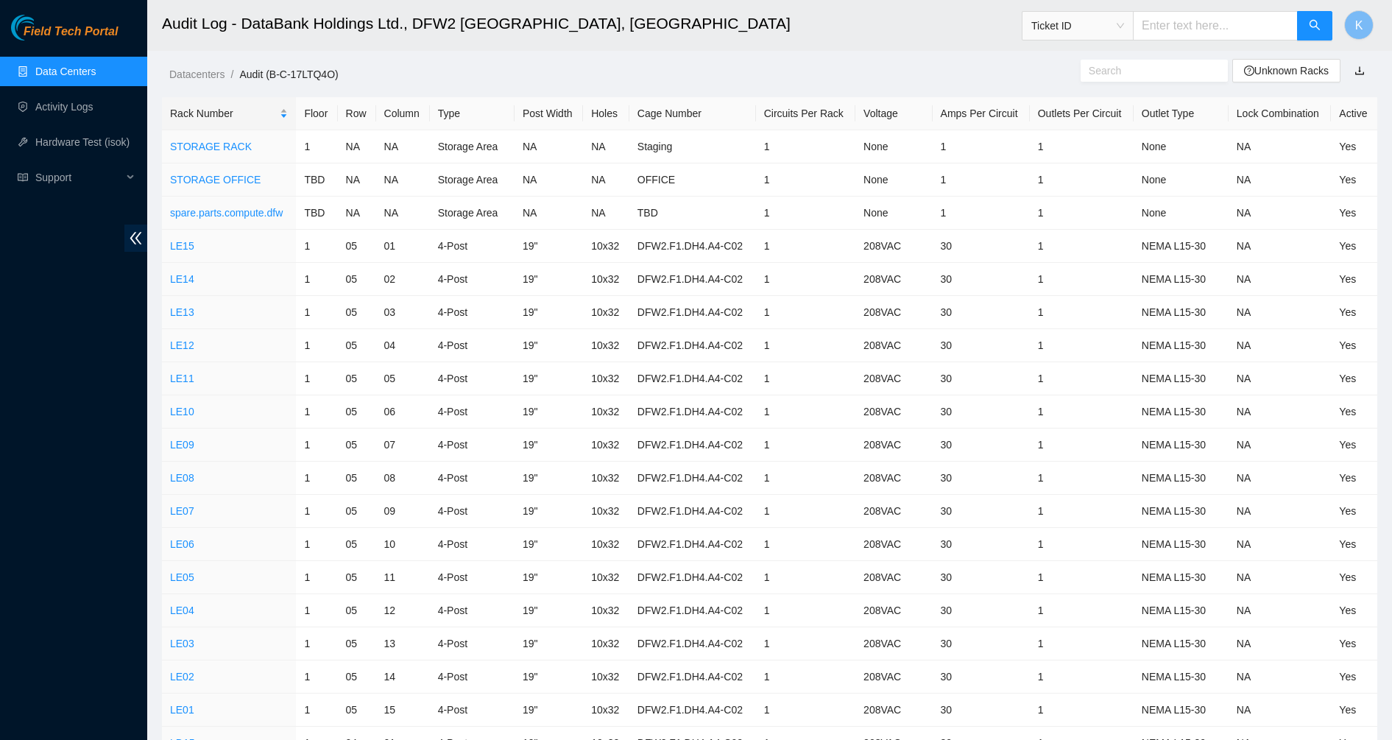
click at [217, 109] on div "Rack Number" at bounding box center [229, 113] width 118 height 16
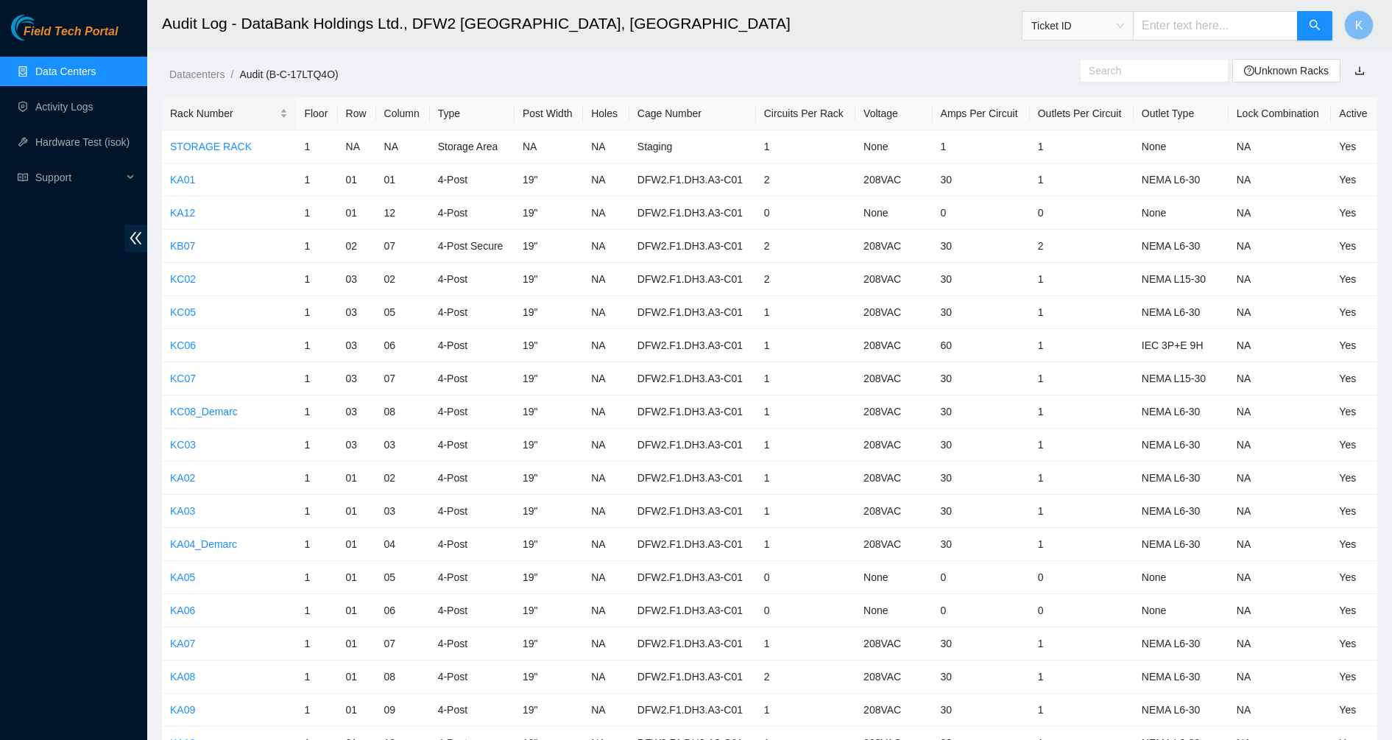
click at [202, 116] on div "Rack Number" at bounding box center [229, 113] width 118 height 16
click at [176, 147] on link "01.01" at bounding box center [183, 147] width 26 height 12
click at [192, 121] on div "Rack Number" at bounding box center [229, 113] width 118 height 16
click at [96, 68] on link "Data Centers" at bounding box center [65, 72] width 60 height 12
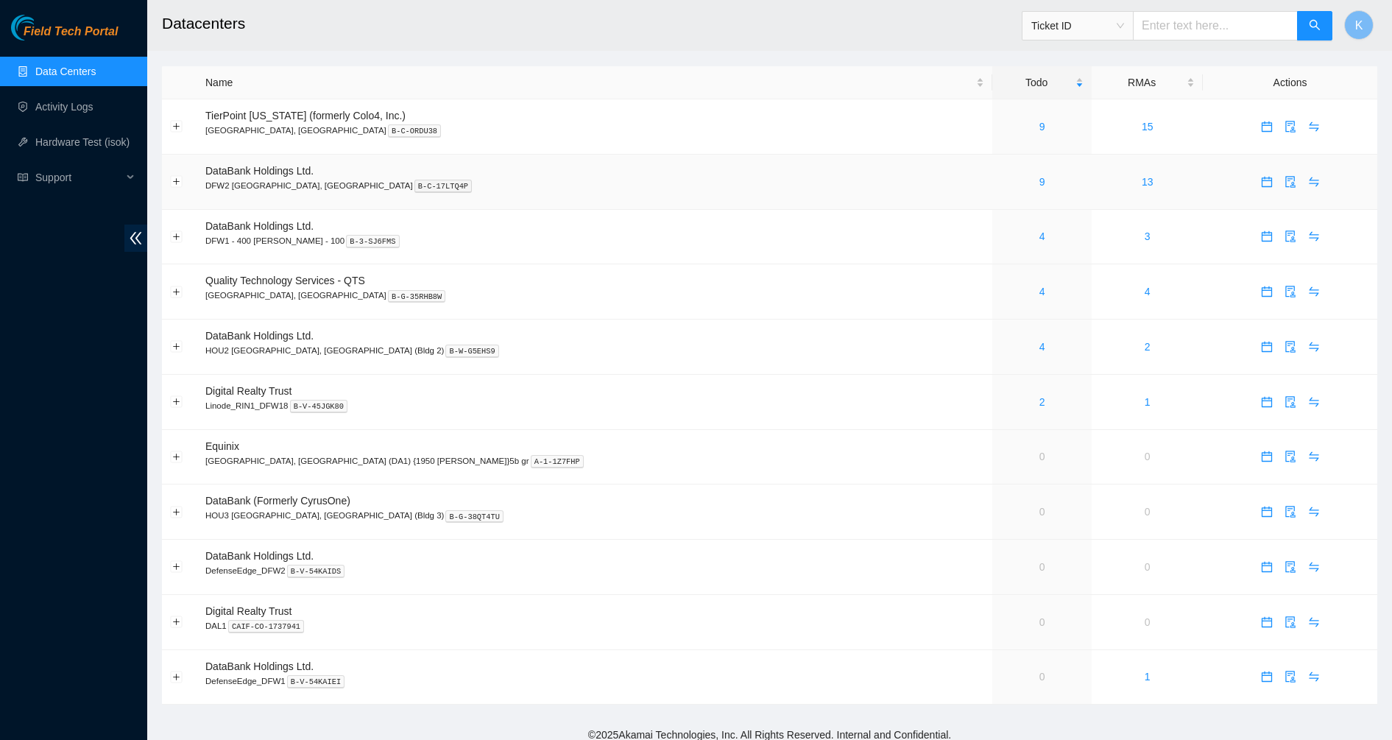
click at [1001, 186] on div "9" at bounding box center [1042, 182] width 83 height 16
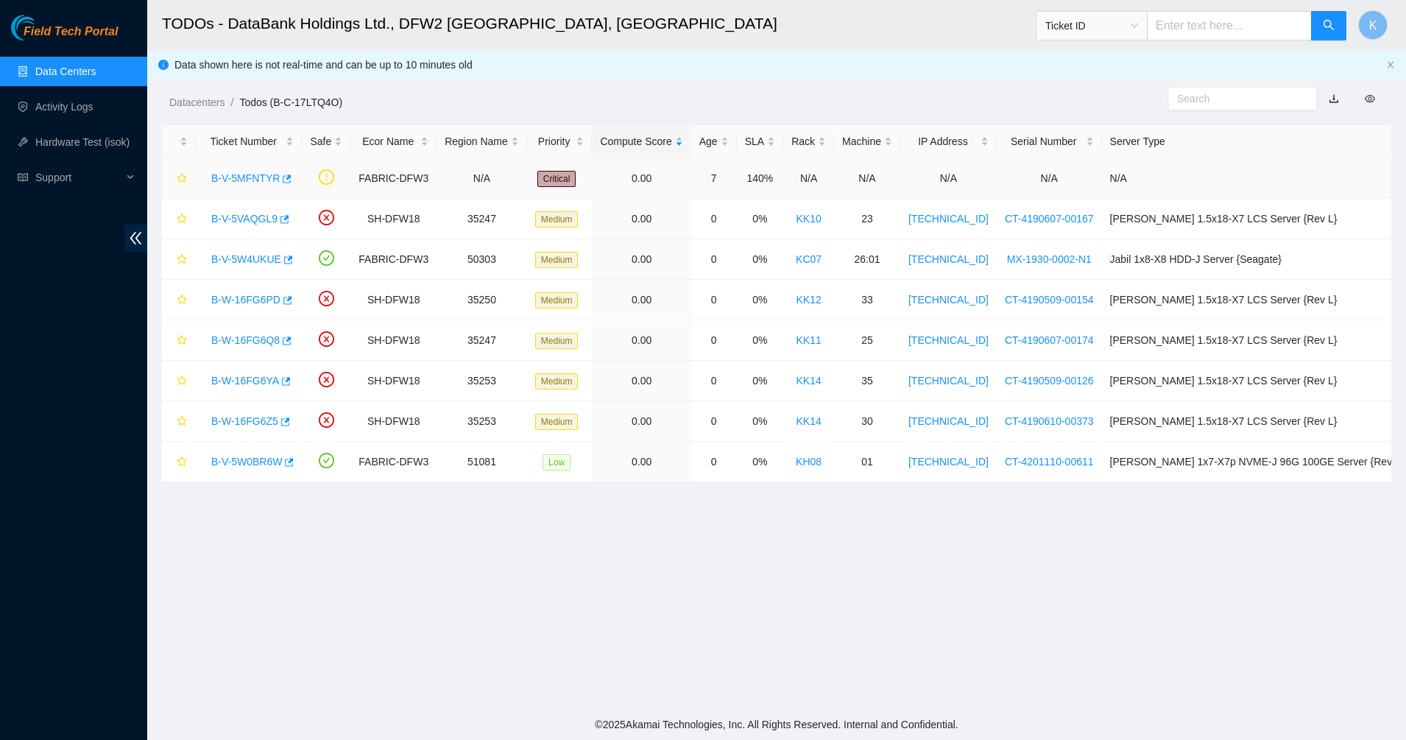
click at [254, 186] on div "B-V-5MFNTYR" at bounding box center [249, 178] width 90 height 24
click at [252, 181] on link "B-V-5MFNTYR" at bounding box center [245, 178] width 68 height 12
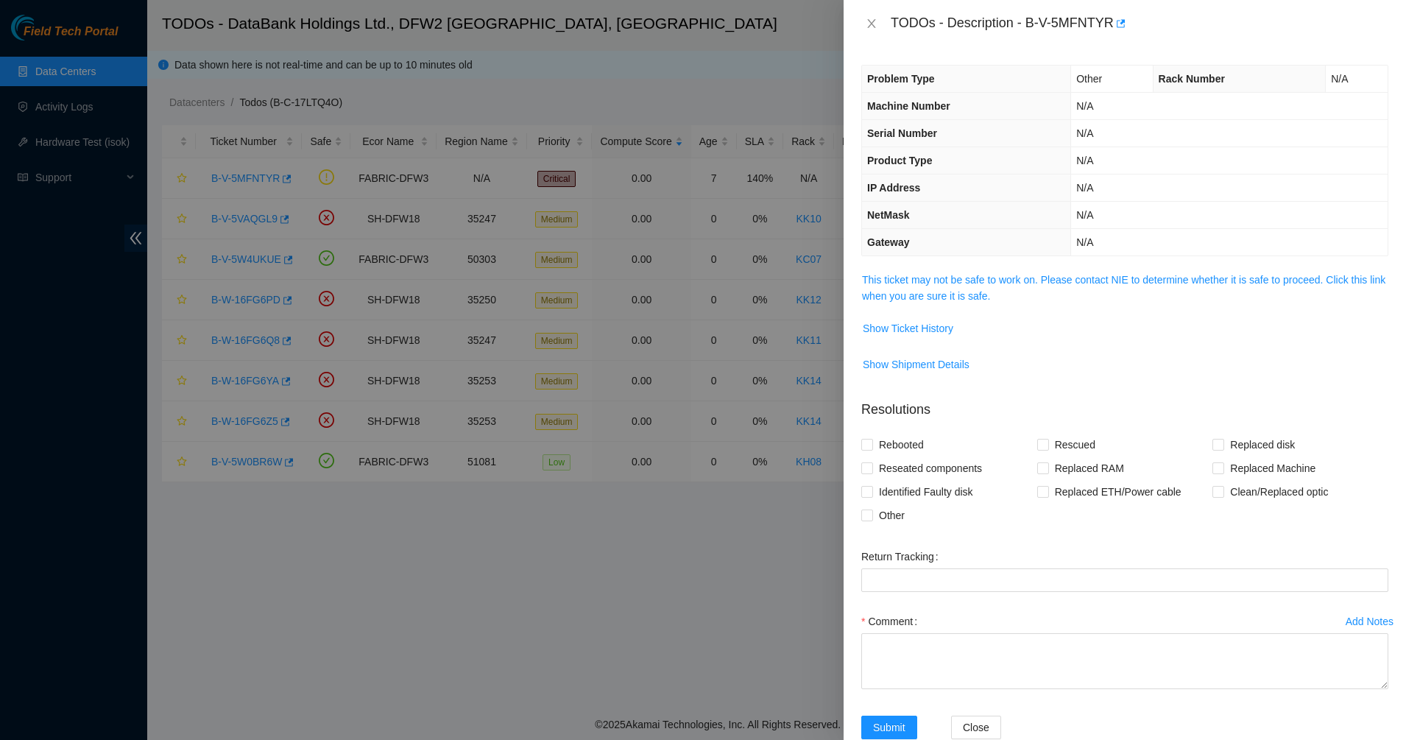
click at [964, 302] on link "This ticket may not be safe to work on. Please contact NIE to determine whether…" at bounding box center [1123, 288] width 523 height 28
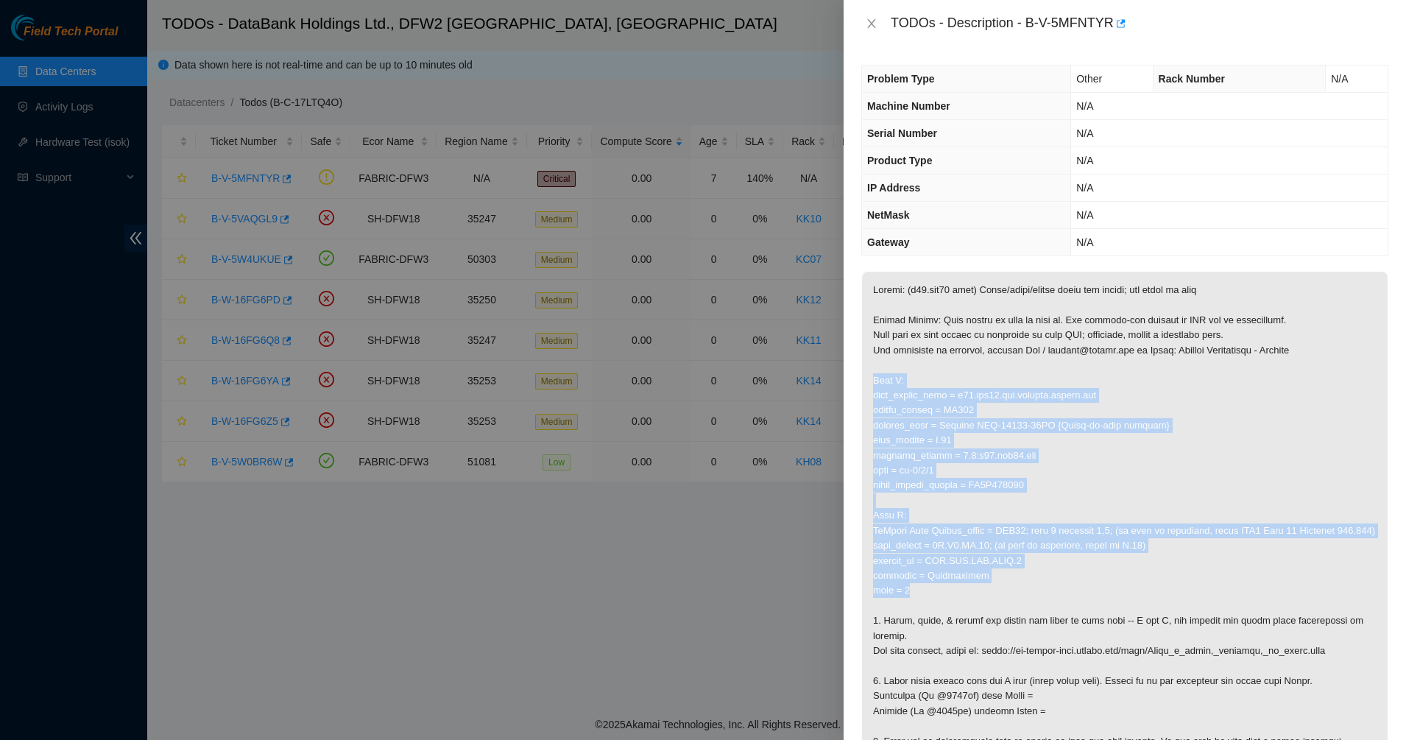
drag, startPoint x: 872, startPoint y: 381, endPoint x: 987, endPoint y: 590, distance: 239.2
click at [987, 590] on p at bounding box center [1125, 516] width 526 height 488
copy p "Side A: fqdn_router_name = r01.mfe01.icn.netarch.akamai.com serial_number = GR0…"
click at [1021, 24] on div "TODOs - Description - B-V-5MFNTYR" at bounding box center [1140, 24] width 498 height 24
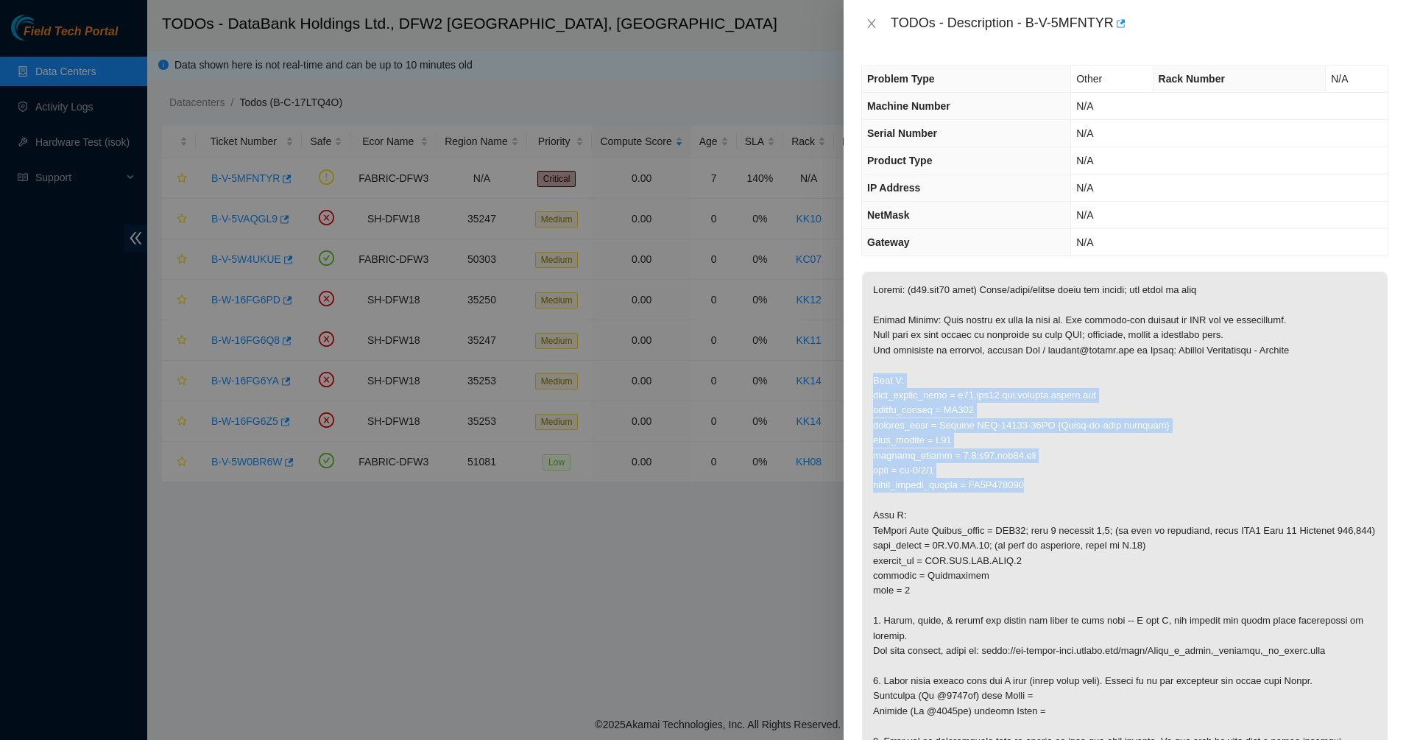
drag, startPoint x: 1027, startPoint y: 487, endPoint x: 877, endPoint y: 372, distance: 189.1
click at [877, 372] on p at bounding box center [1125, 516] width 526 height 488
copy p "Side A: fqdn_router_name = r01.mfe01.icn.netarch.akamai.com serial_number = GR0…"
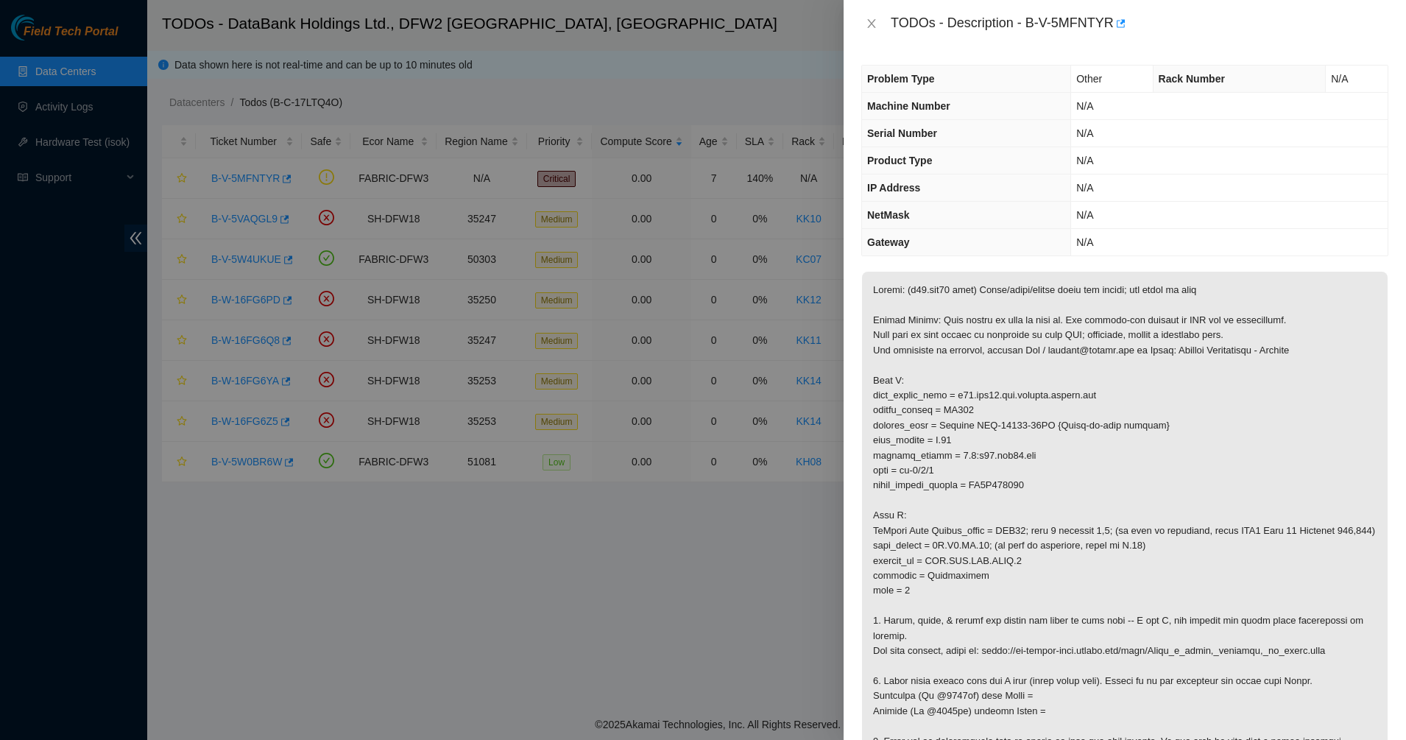
click at [1027, 372] on p at bounding box center [1125, 516] width 526 height 488
click at [867, 23] on icon "close" at bounding box center [872, 24] width 12 height 12
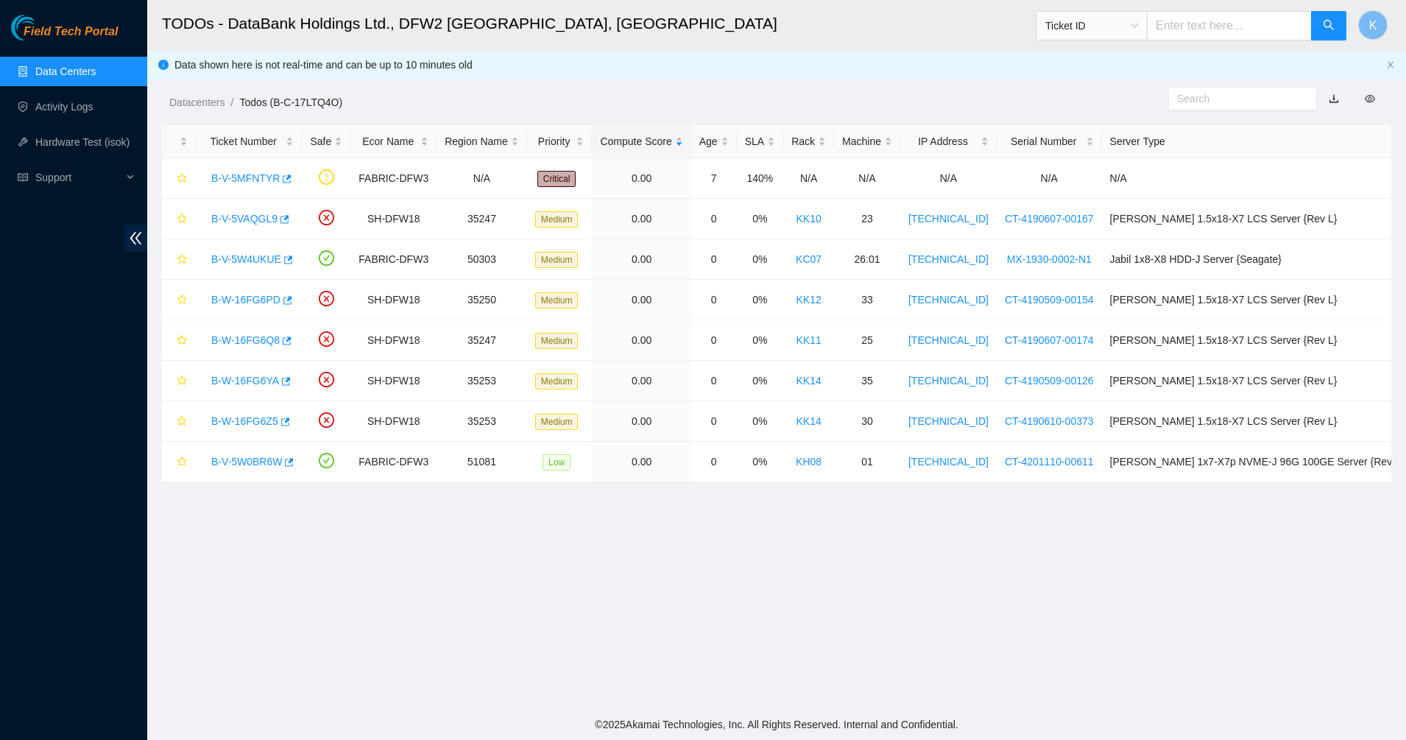
click at [80, 72] on link "Data Centers" at bounding box center [65, 72] width 60 height 12
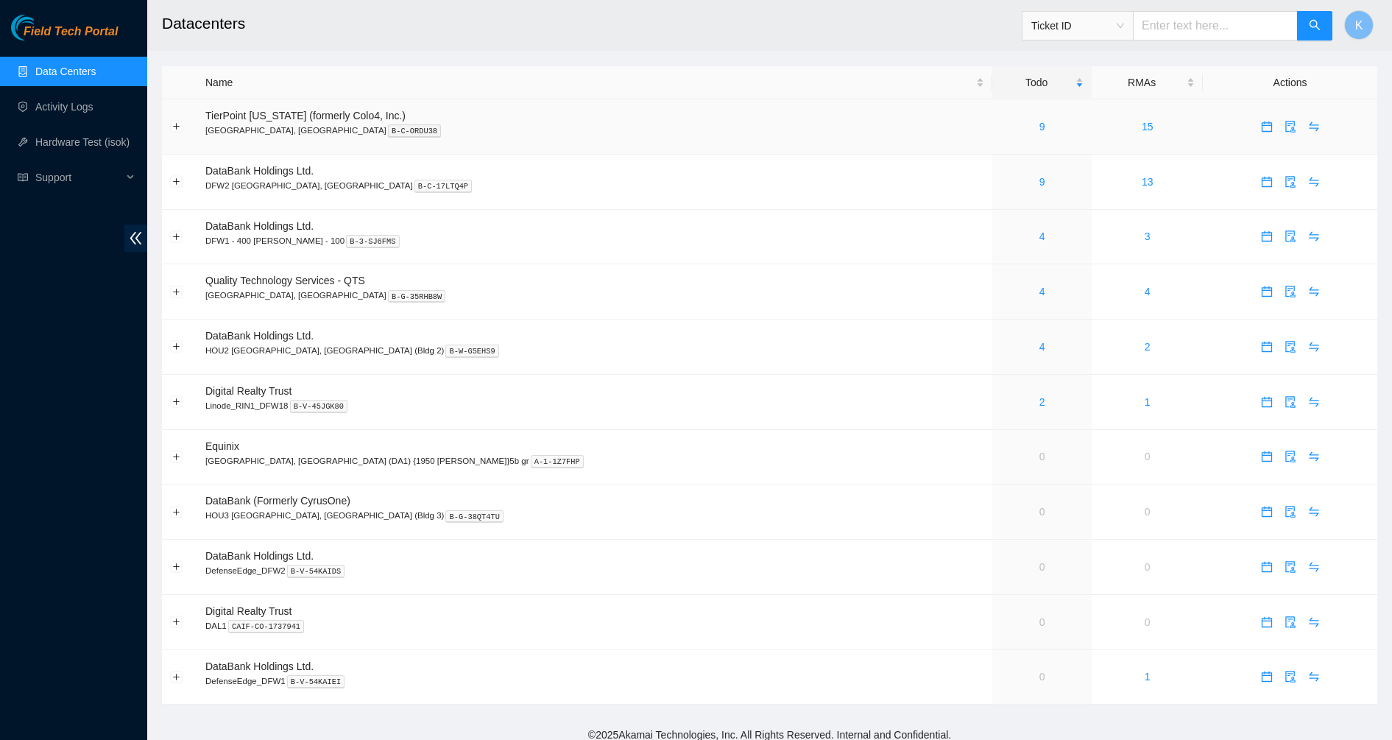
click at [1001, 125] on div "9" at bounding box center [1042, 127] width 83 height 16
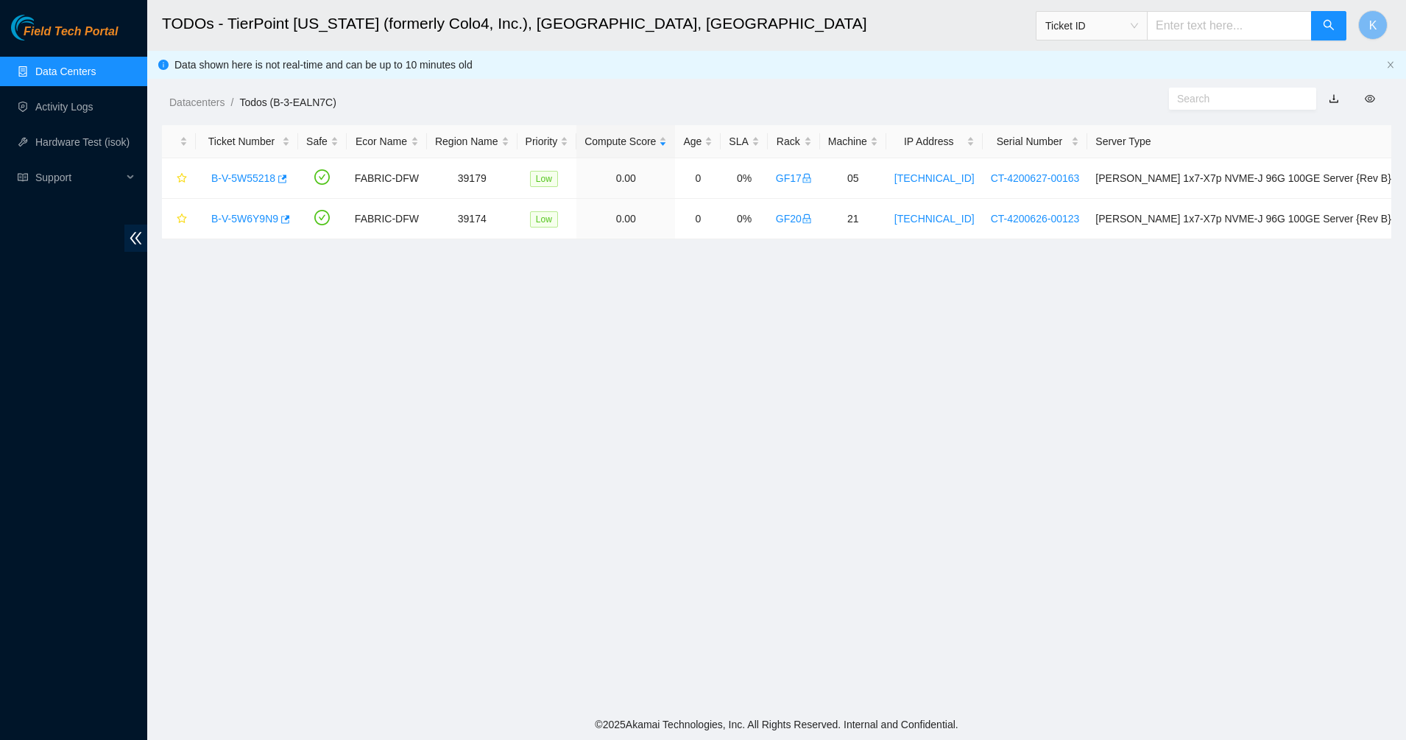
click at [378, 343] on main "TODOs - TierPoint Texas (formerly Colo4, Inc.), Dallas, TX Ticket ID K Data sho…" at bounding box center [776, 354] width 1259 height 709
click at [48, 174] on span "Support" at bounding box center [78, 177] width 87 height 29
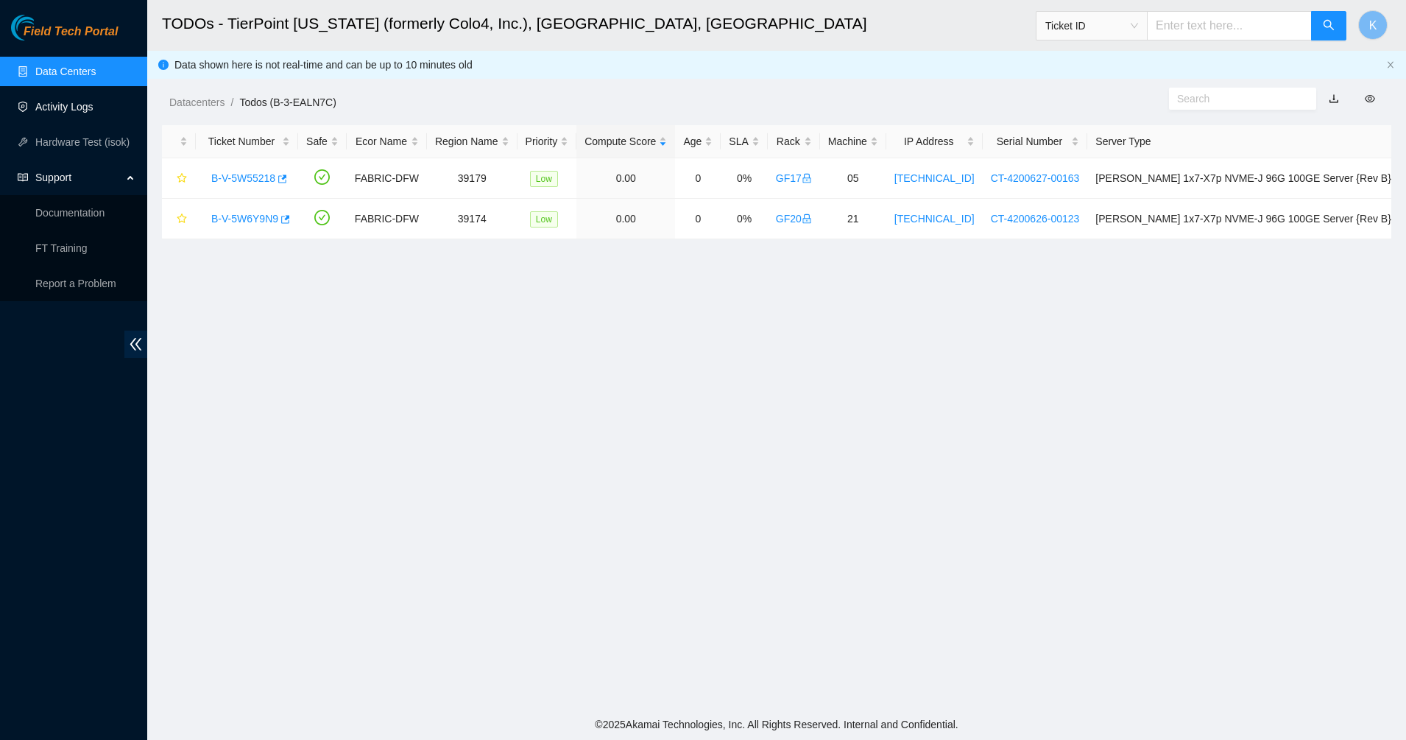
click at [61, 111] on link "Activity Logs" at bounding box center [64, 107] width 58 height 12
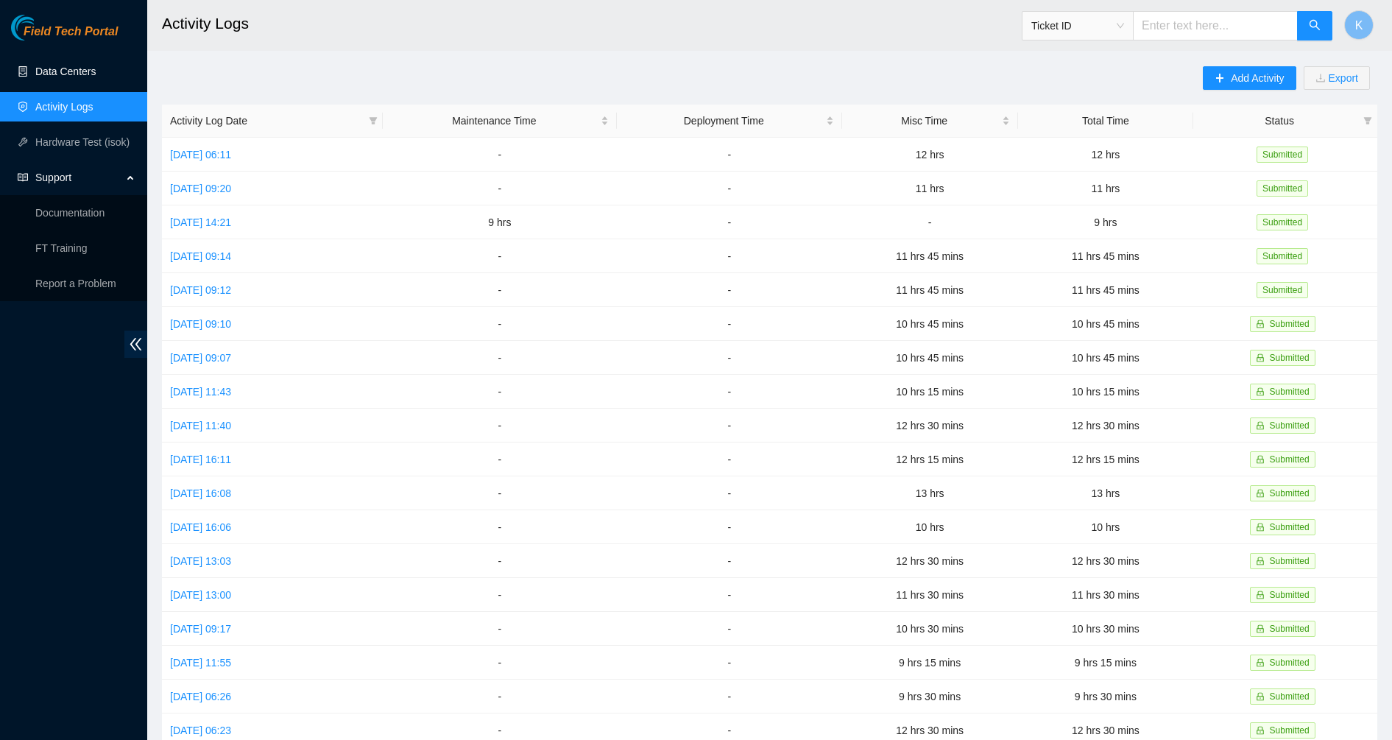
click at [78, 74] on link "Data Centers" at bounding box center [65, 72] width 60 height 12
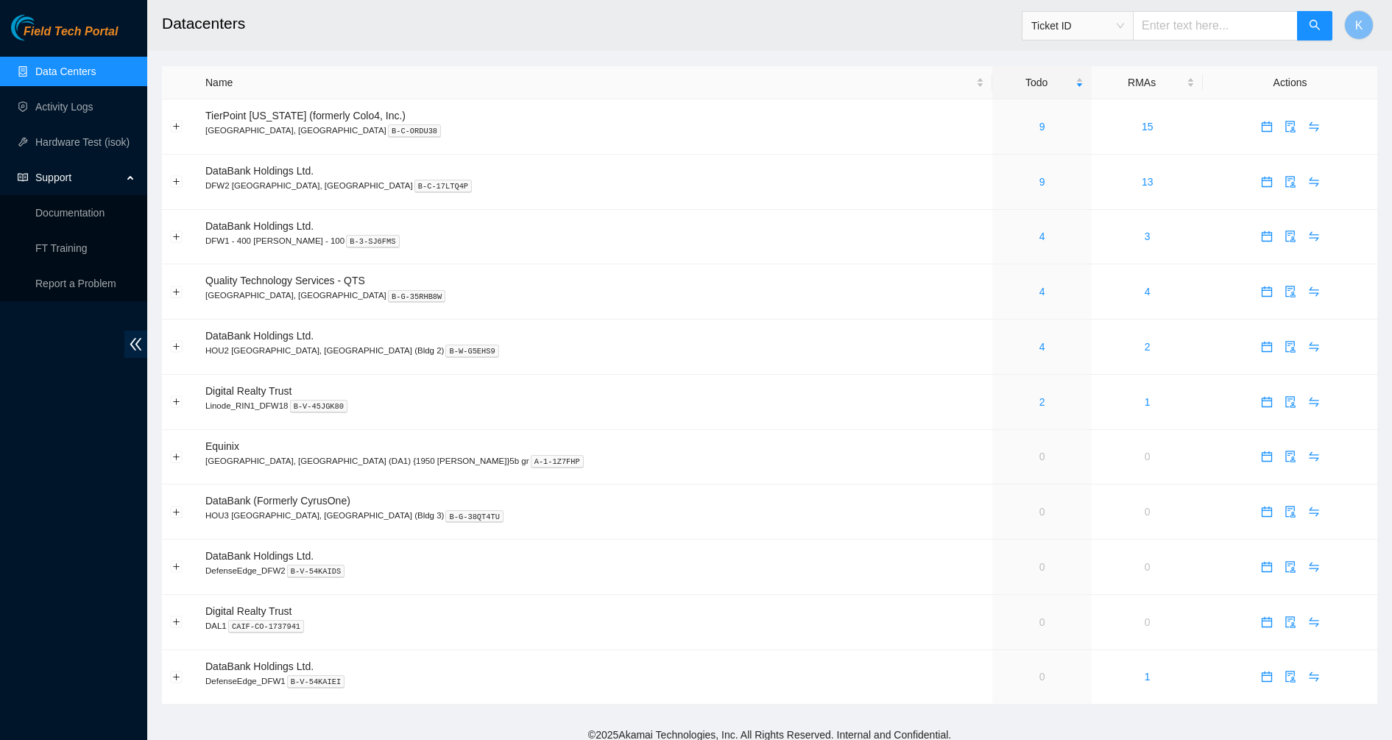
click at [105, 170] on span "Support" at bounding box center [78, 177] width 87 height 29
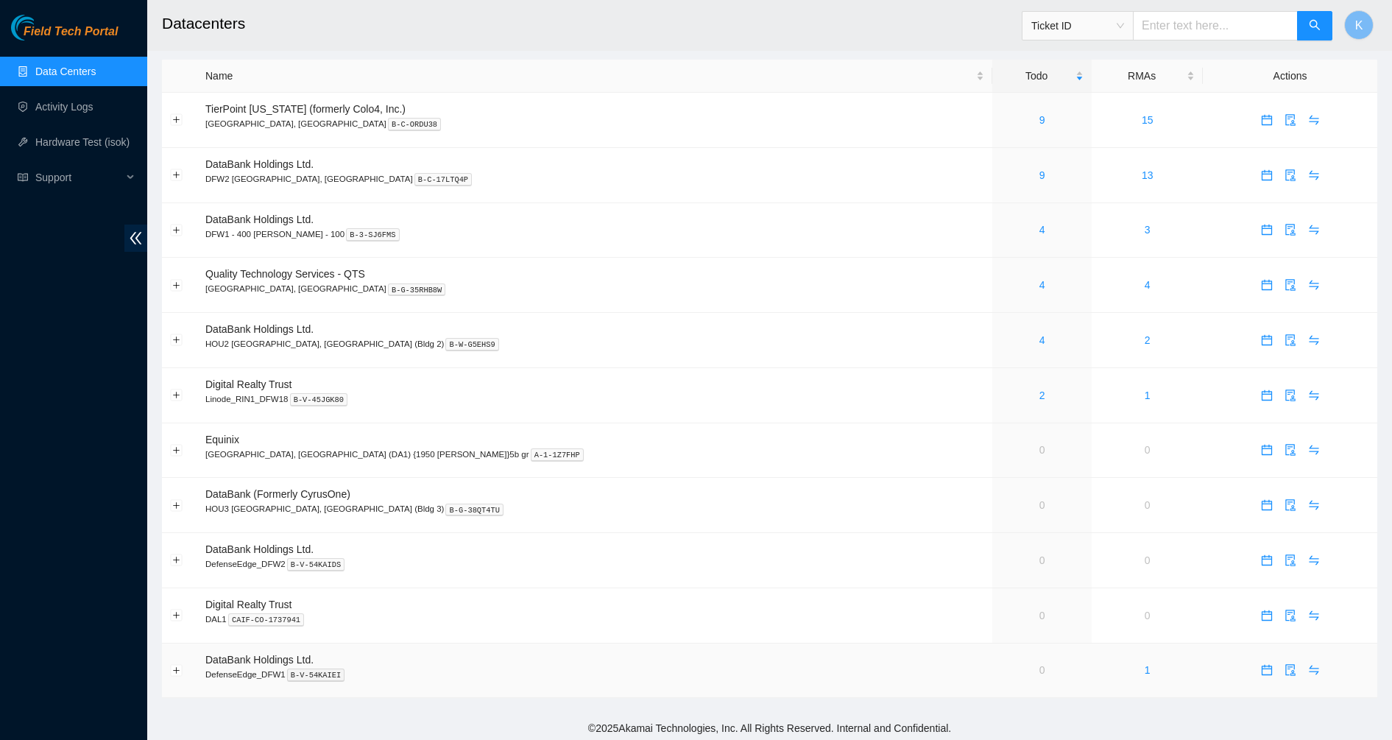
scroll to position [10, 0]
click at [85, 71] on link "Data Centers" at bounding box center [65, 72] width 60 height 12
click at [1040, 171] on link "9" at bounding box center [1043, 172] width 6 height 12
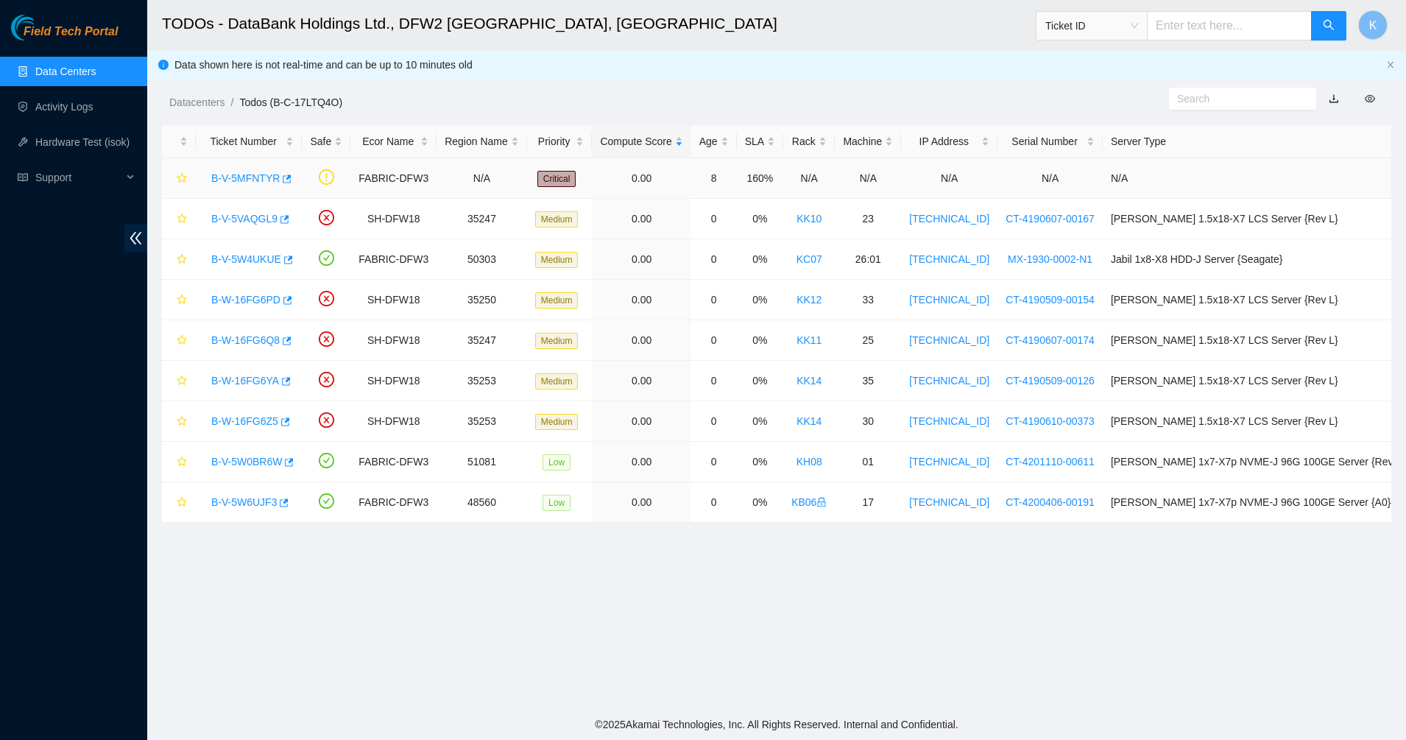
click at [255, 175] on link "B-V-5MFNTYR" at bounding box center [245, 178] width 68 height 12
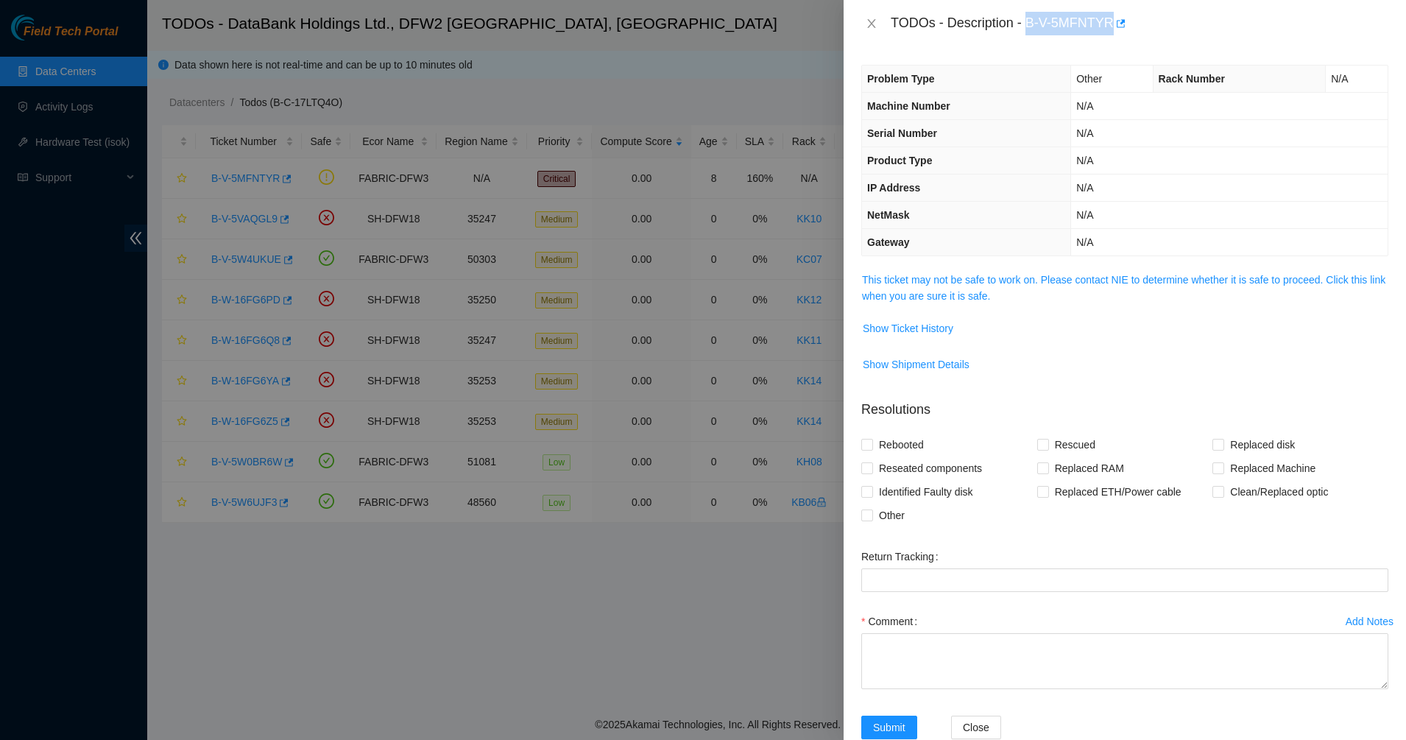
drag, startPoint x: 1031, startPoint y: 21, endPoint x: 1112, endPoint y: 28, distance: 81.3
click at [1112, 28] on div "TODOs - Description - B-V-5MFNTYR" at bounding box center [1140, 24] width 498 height 24
copy div "B-V-5MFNTYR"
click at [964, 291] on link "This ticket may not be safe to work on. Please contact NIE to determine whether…" at bounding box center [1123, 288] width 523 height 28
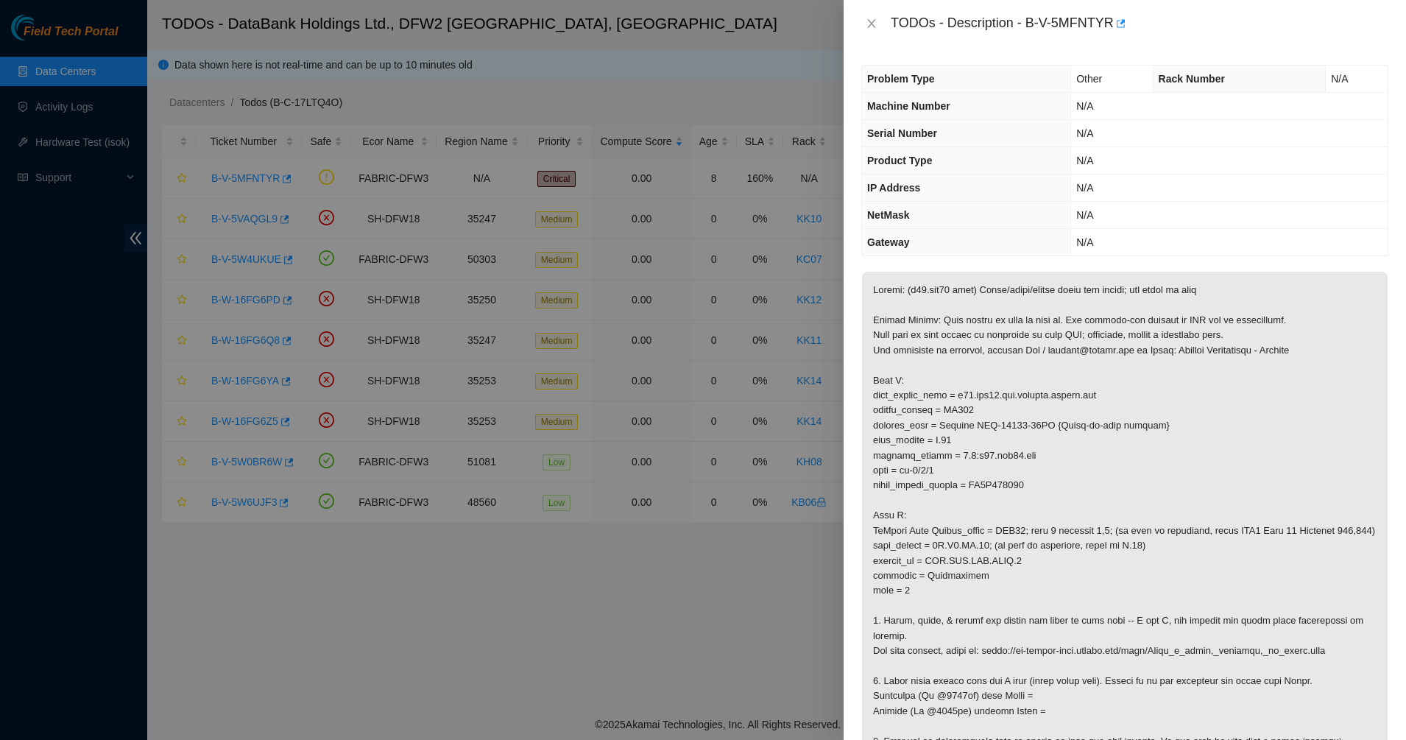
click at [1014, 24] on div "TODOs - Description - B-V-5MFNTYR" at bounding box center [1140, 24] width 498 height 24
drag, startPoint x: 1026, startPoint y: 23, endPoint x: 1111, endPoint y: 29, distance: 85.7
click at [1111, 29] on div "TODOs - Description - B-V-5MFNTYR" at bounding box center [1140, 24] width 498 height 24
copy div "B-V-5MFNTYR"
click at [1055, 360] on p at bounding box center [1125, 516] width 526 height 488
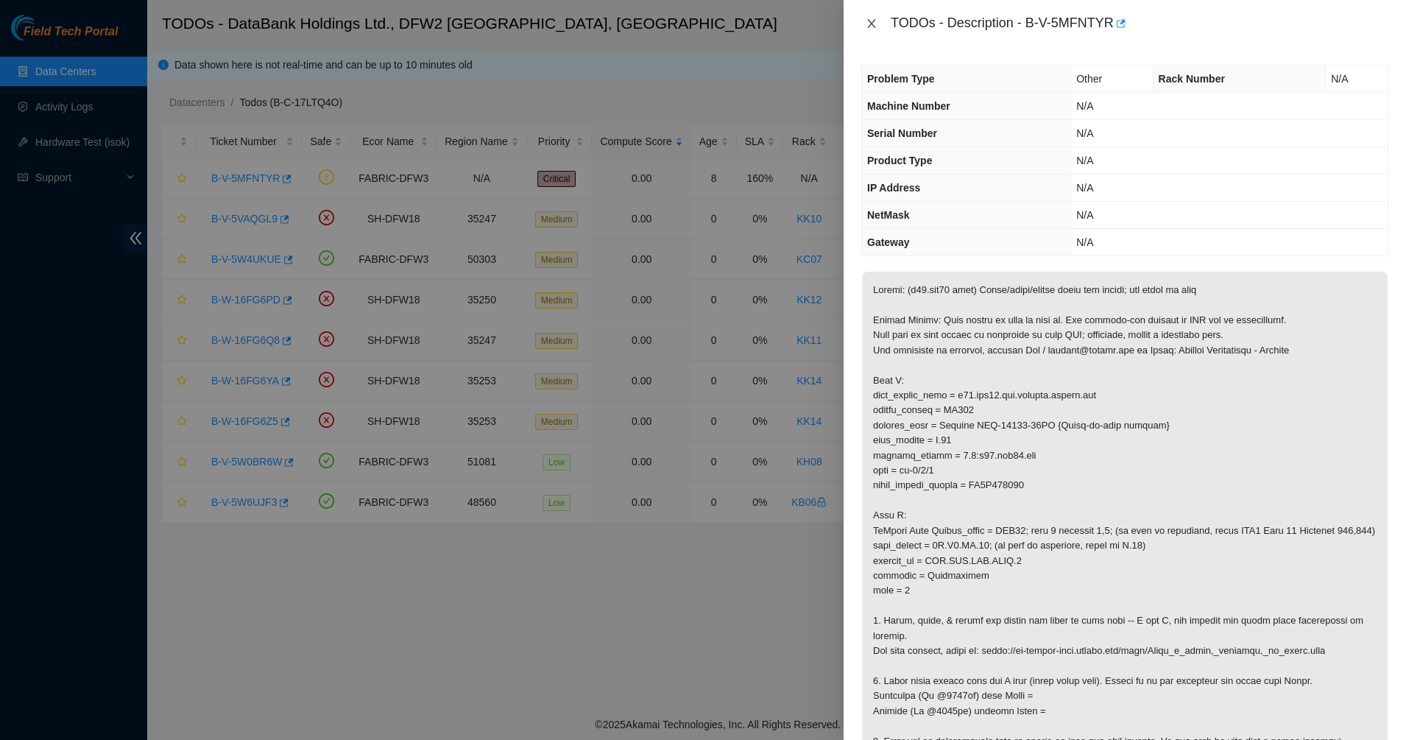
drag, startPoint x: 880, startPoint y: 32, endPoint x: 871, endPoint y: 28, distance: 9.6
click at [878, 32] on div "TODOs - Description - B-V-5MFNTYR" at bounding box center [1124, 24] width 527 height 24
click at [870, 27] on icon "close" at bounding box center [871, 23] width 8 height 9
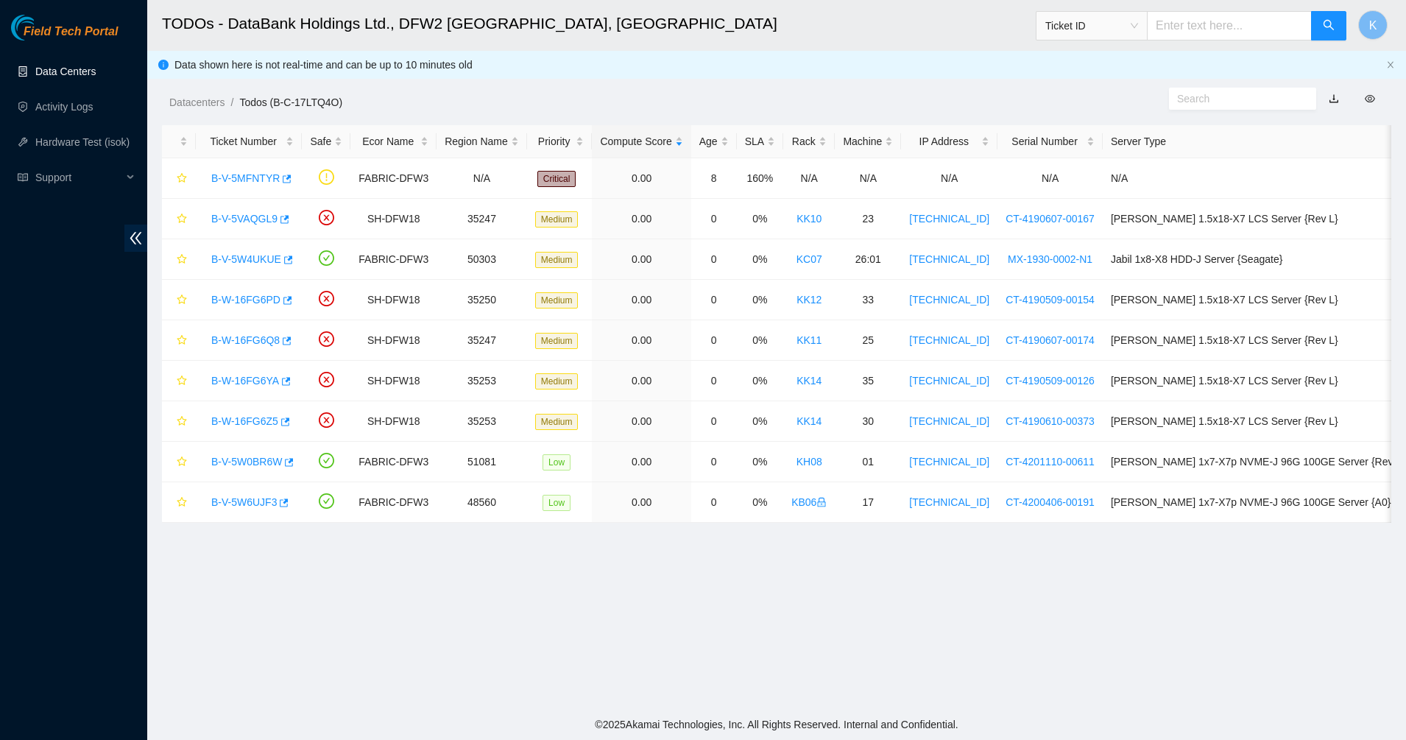
click at [79, 71] on link "Data Centers" at bounding box center [65, 72] width 60 height 12
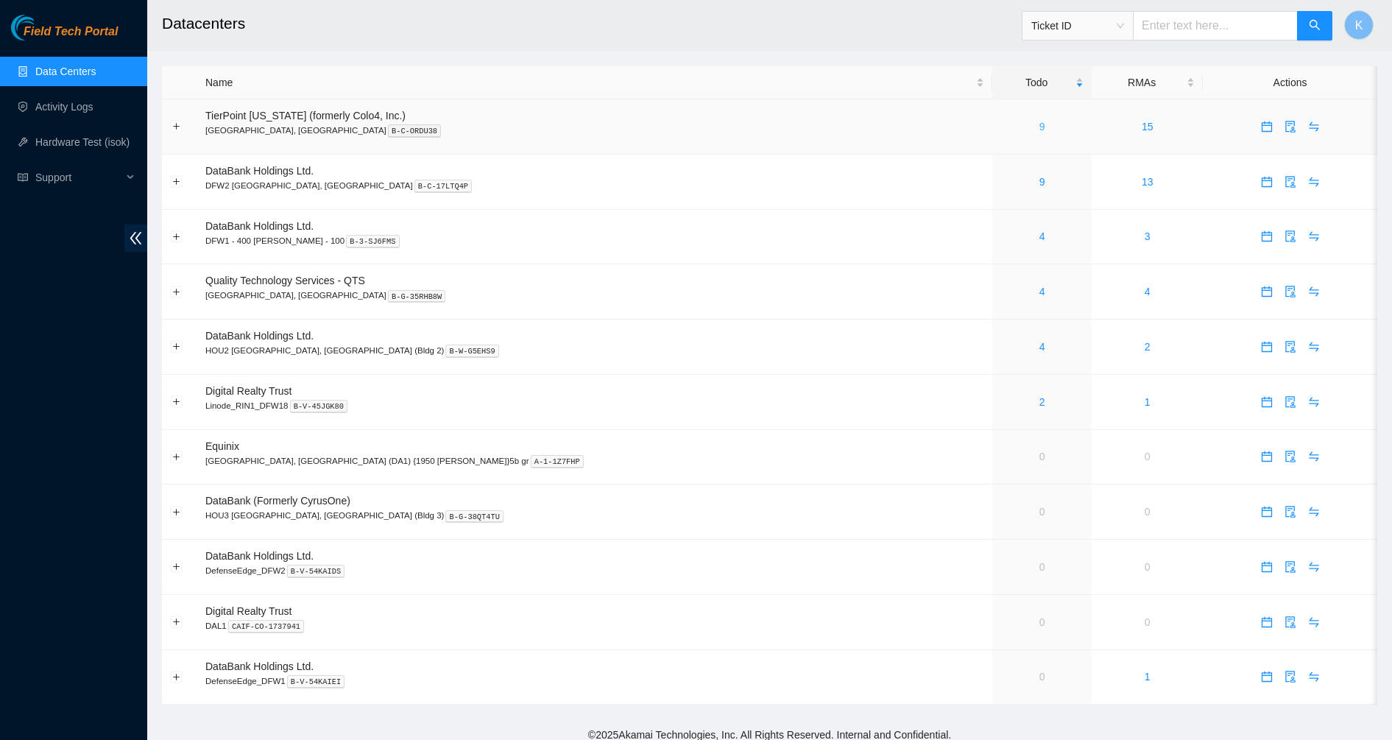
click at [1040, 126] on link "9" at bounding box center [1043, 127] width 6 height 12
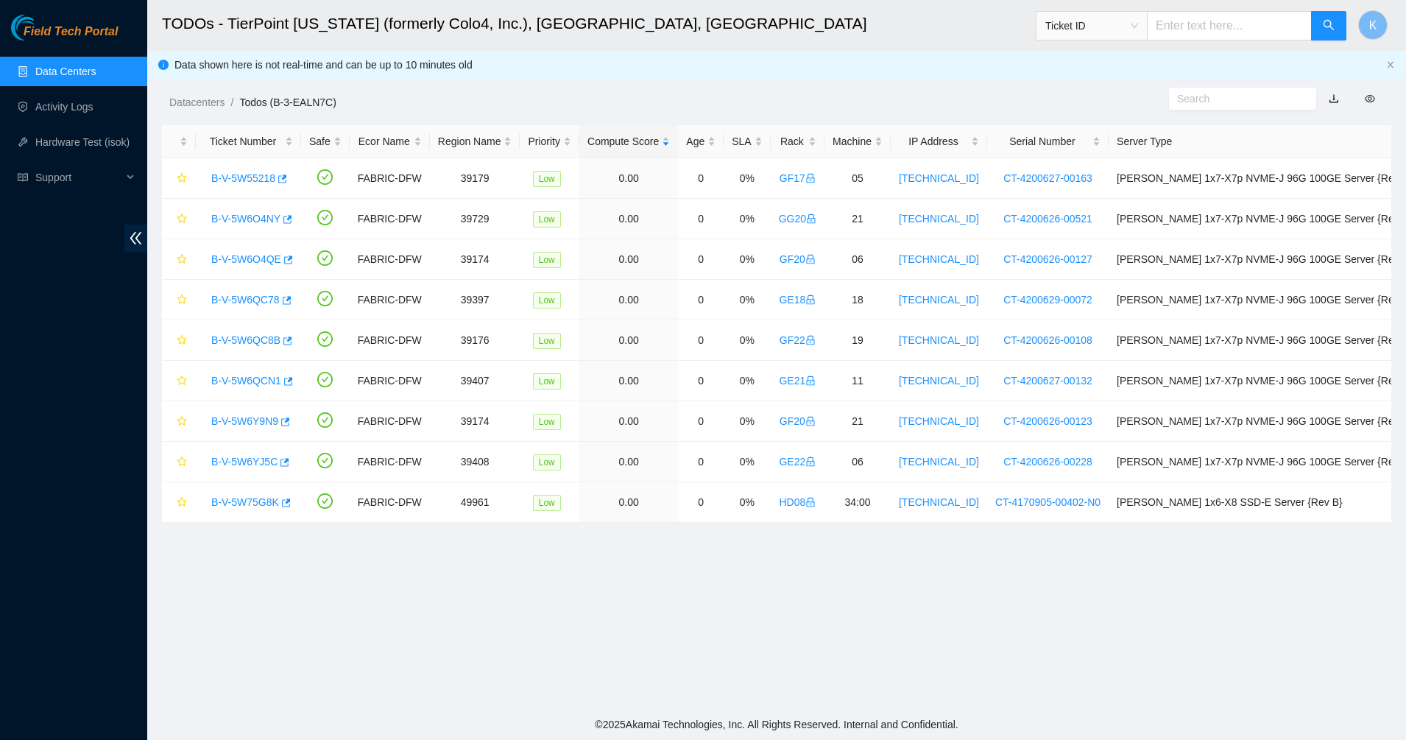
drag, startPoint x: 521, startPoint y: 117, endPoint x: 699, endPoint y: 586, distance: 501.7
click at [699, 586] on main "TODOs - TierPoint Texas (formerly Colo4, Inc.), Dallas, TX Ticket ID K Data sho…" at bounding box center [776, 354] width 1259 height 709
click at [212, 339] on link "B-V-5W6QC8B" at bounding box center [245, 340] width 69 height 12
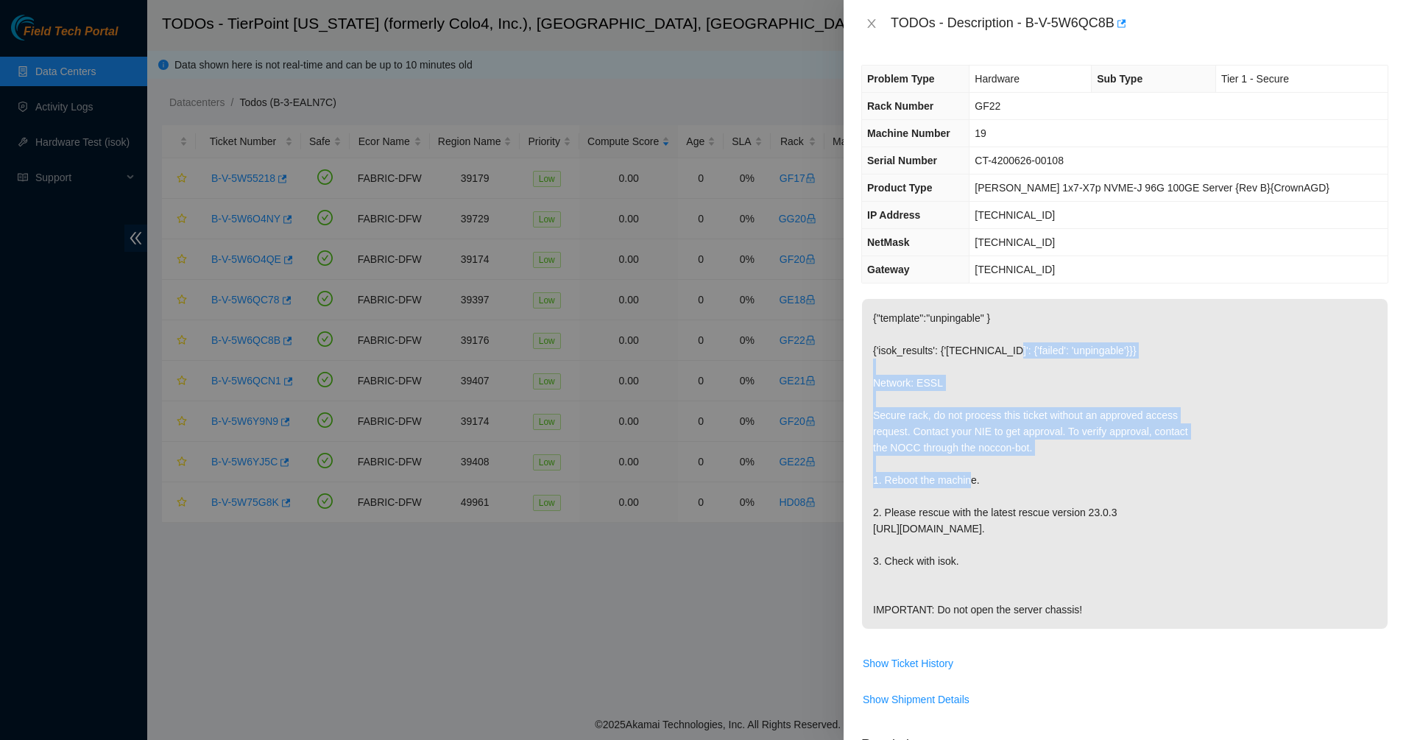
drag, startPoint x: 1003, startPoint y: 358, endPoint x: 1074, endPoint y: 485, distance: 146.0
click at [1074, 485] on p "{"template":"unpingable" } {'isok_results': {'23.47.58.214': {'failed': 'unping…" at bounding box center [1125, 464] width 526 height 330
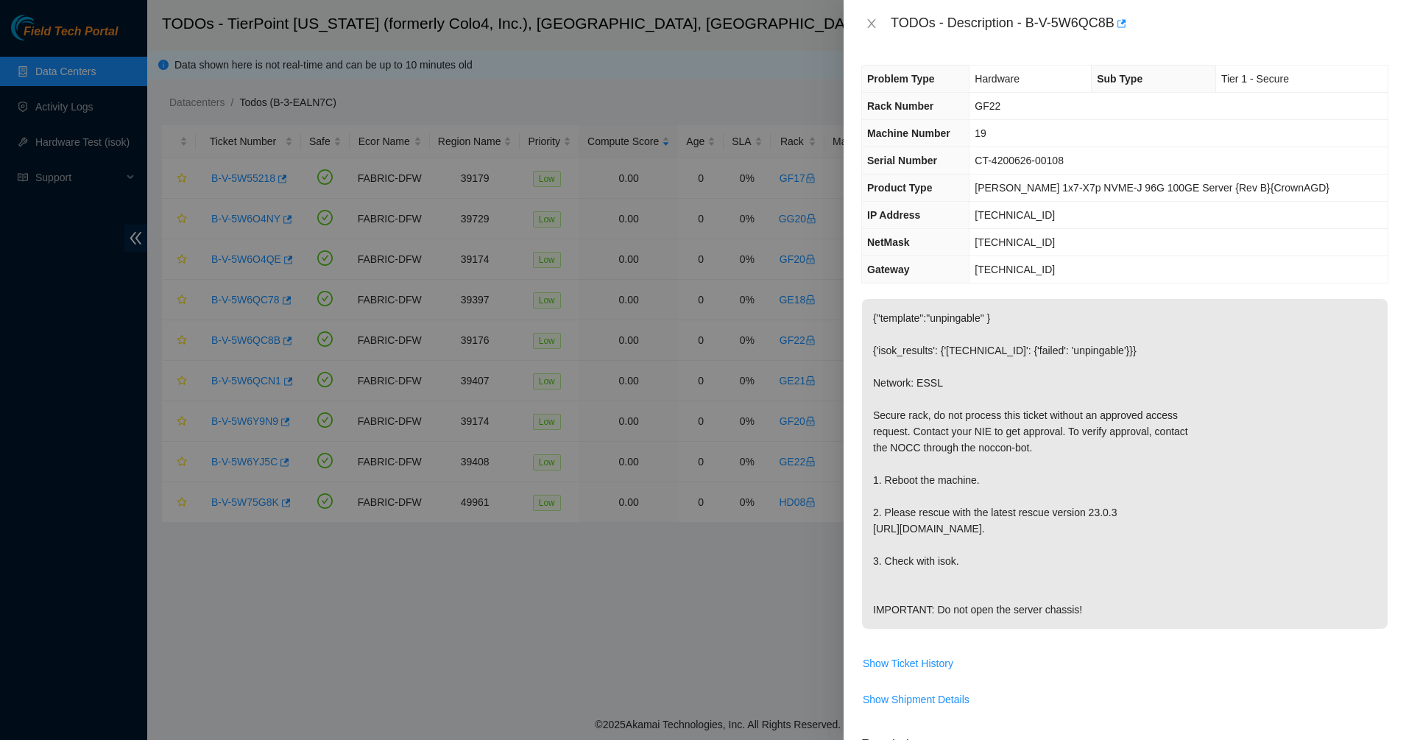
drag, startPoint x: 1074, startPoint y: 485, endPoint x: 1114, endPoint y: 604, distance: 125.7
click at [1114, 604] on p "{"template":"unpingable" } {'isok_results': {'23.47.58.214': {'failed': 'unping…" at bounding box center [1125, 464] width 526 height 330
drag, startPoint x: 1114, startPoint y: 604, endPoint x: 1040, endPoint y: 479, distance: 146.2
click at [1040, 479] on p "{"template":"unpingable" } {'isok_results': {'23.47.58.214': {'failed': 'unping…" at bounding box center [1125, 464] width 526 height 330
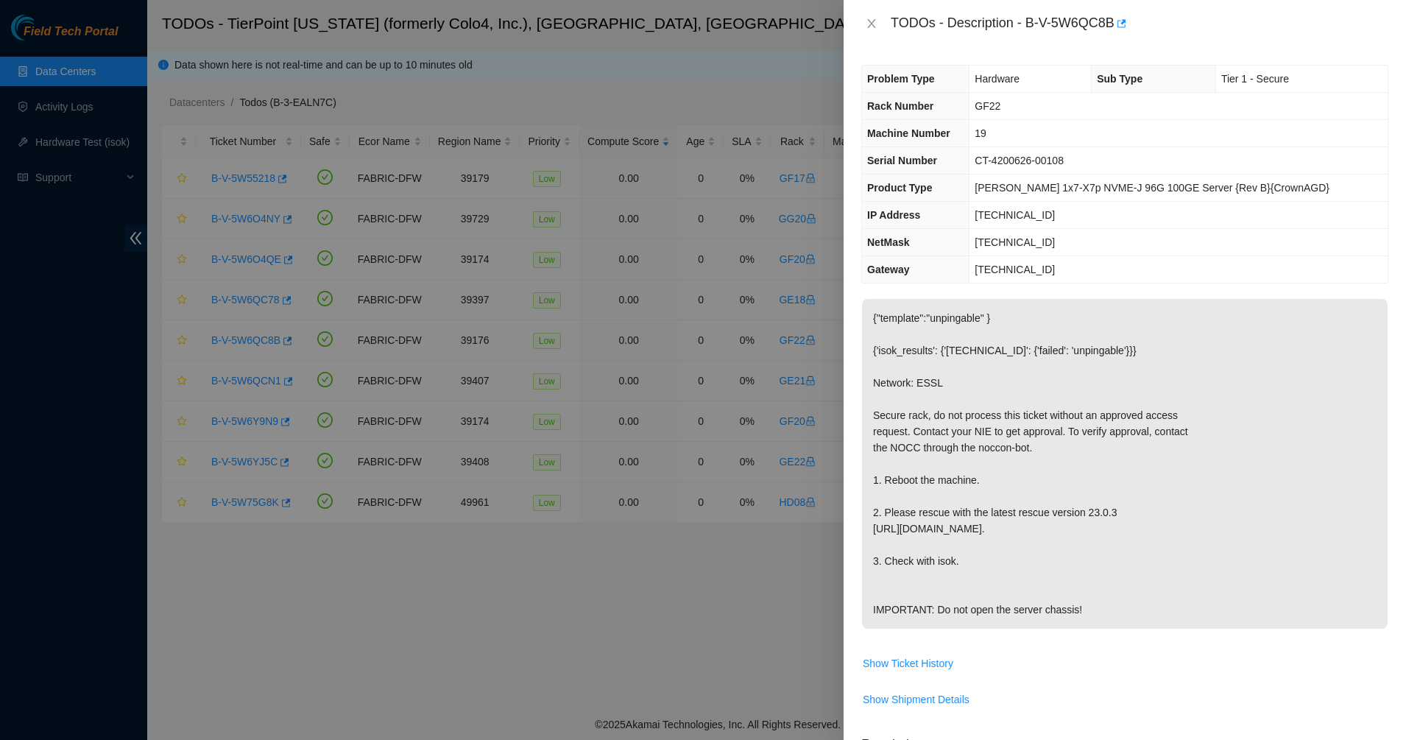
click at [1040, 479] on p "{"template":"unpingable" } {'isok_results': {'23.47.58.214': {'failed': 'unping…" at bounding box center [1125, 464] width 526 height 330
click at [876, 24] on icon "close" at bounding box center [872, 24] width 12 height 12
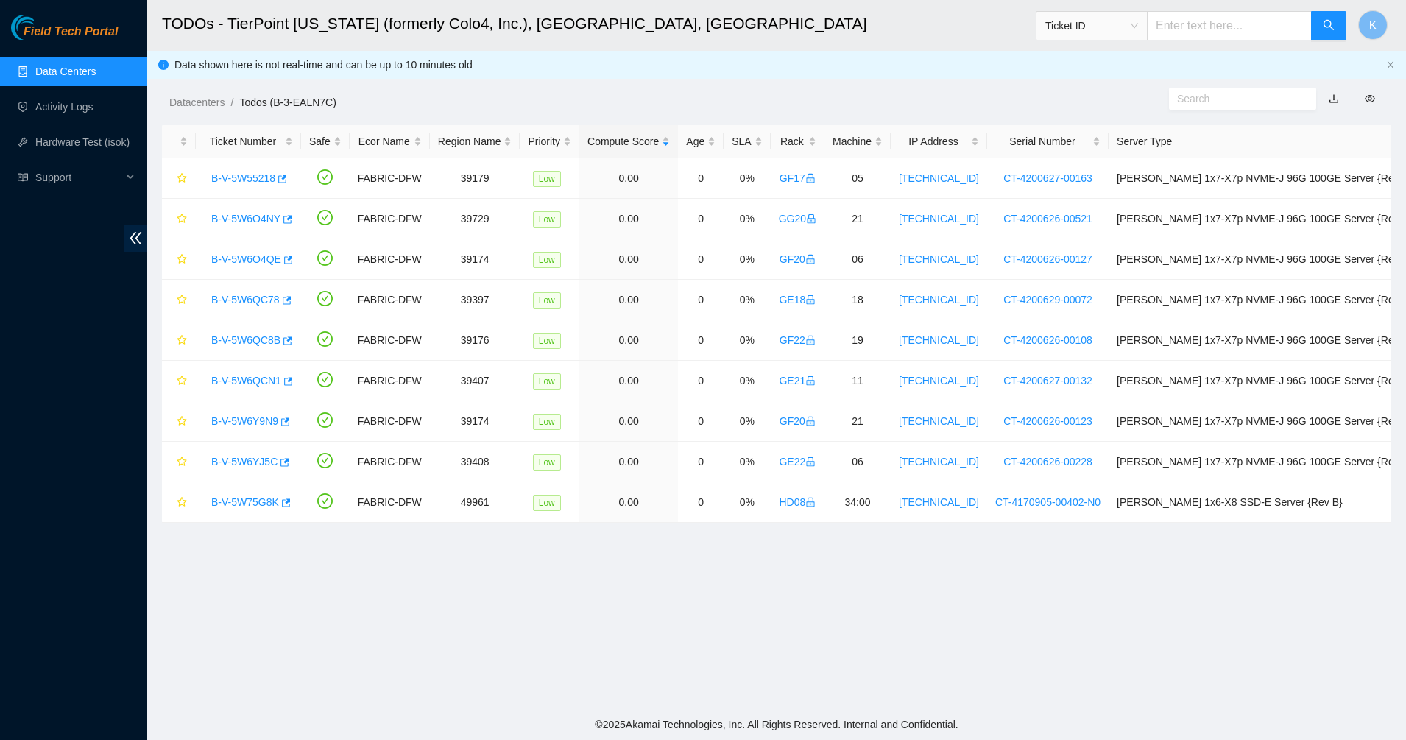
click at [688, 83] on div "Datacenters / Todos (B-3-EALN7C) /" at bounding box center [619, 69] width 945 height 82
click at [686, 541] on main "TODOs - TierPoint Texas (formerly Colo4, Inc.), Dallas, TX Ticket ID K Data sho…" at bounding box center [776, 354] width 1259 height 709
click at [546, 557] on main "TODOs - TierPoint Texas (formerly Colo4, Inc.), Dallas, TX Ticket ID K Data sho…" at bounding box center [776, 354] width 1259 height 709
click at [70, 67] on link "Data Centers" at bounding box center [65, 72] width 60 height 12
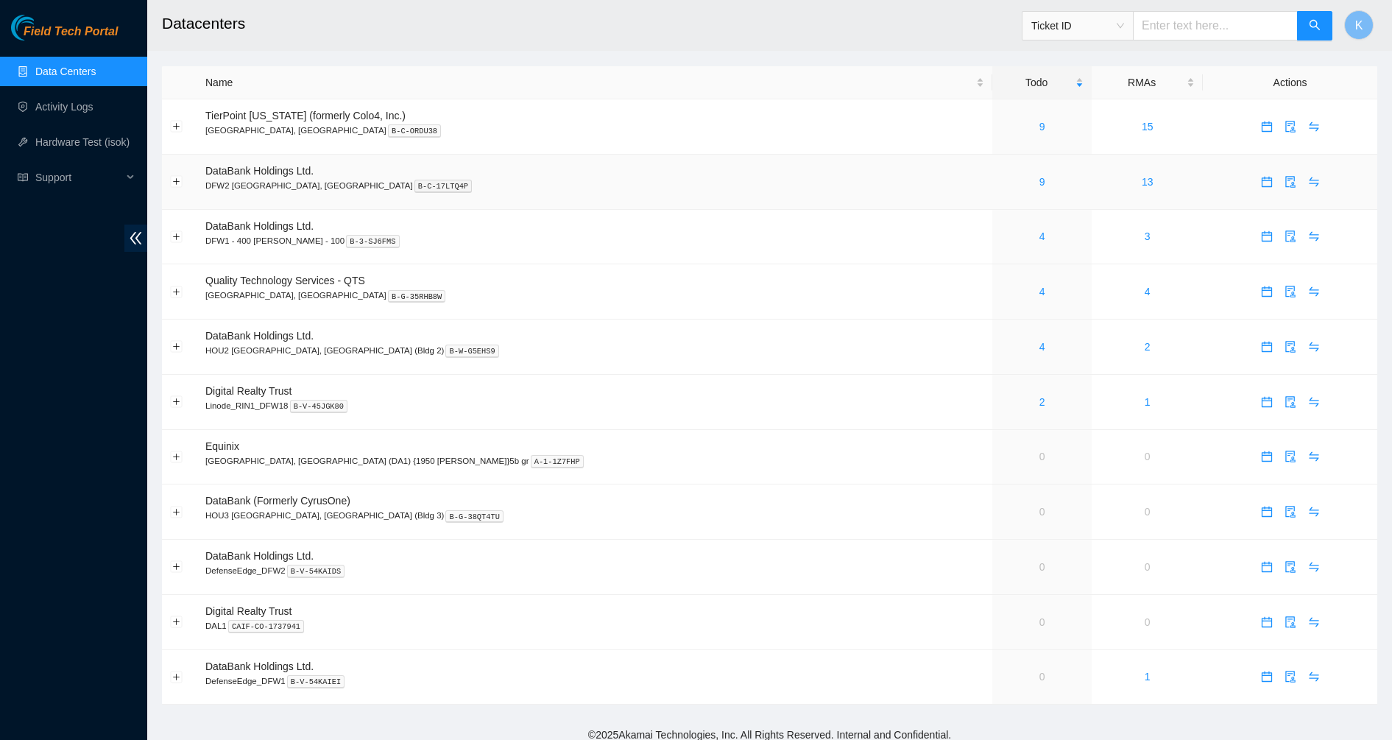
click at [1001, 180] on div "9" at bounding box center [1042, 182] width 83 height 16
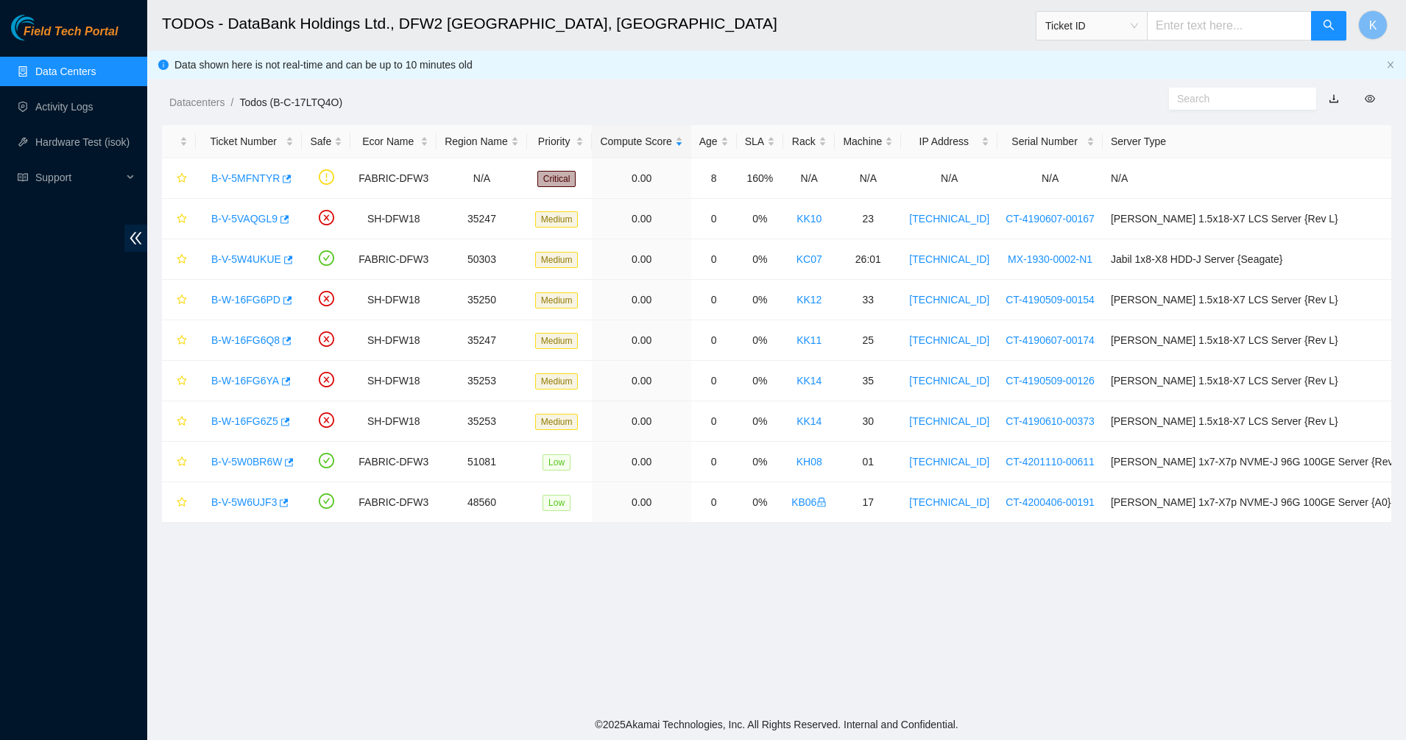
click at [1182, 21] on input "text" at bounding box center [1229, 25] width 165 height 29
paste input "B-V-5VO6K1T"
type input "B-V-5VO6K1T"
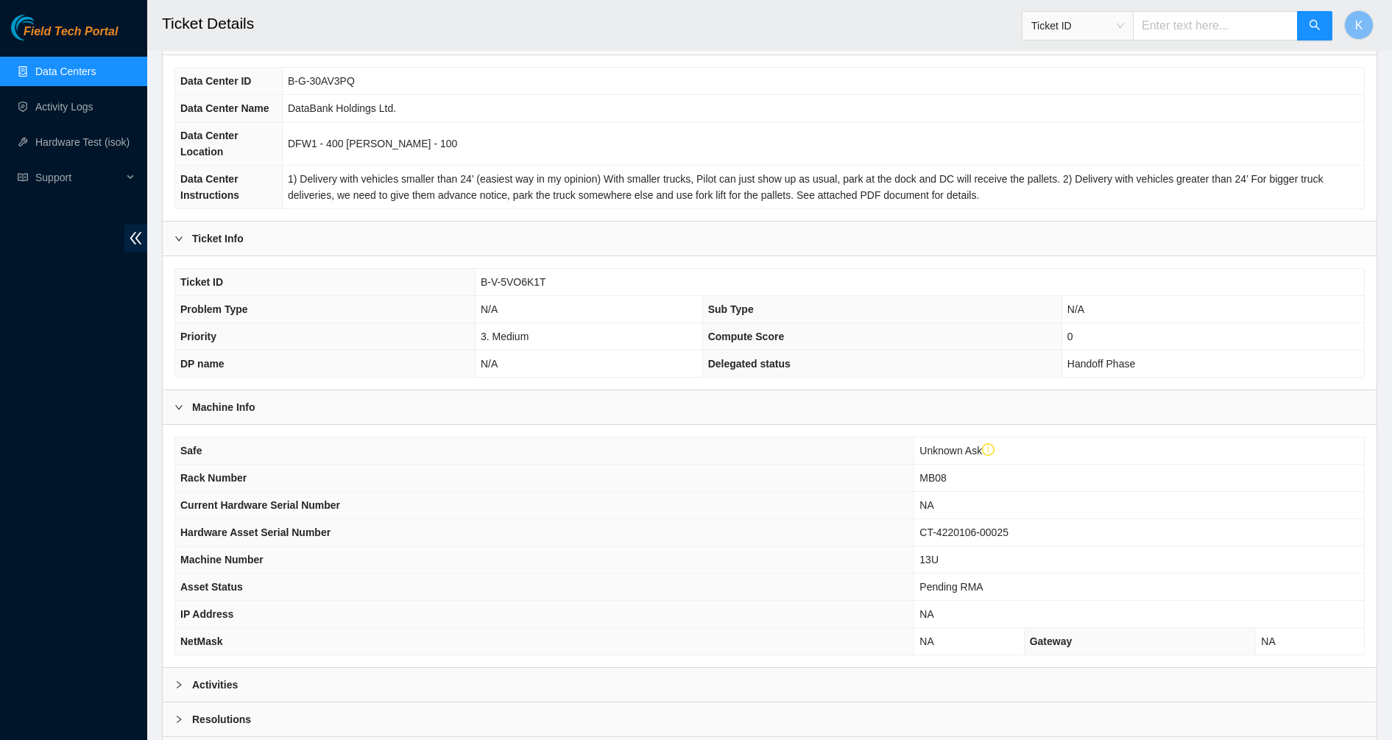
scroll to position [239, 0]
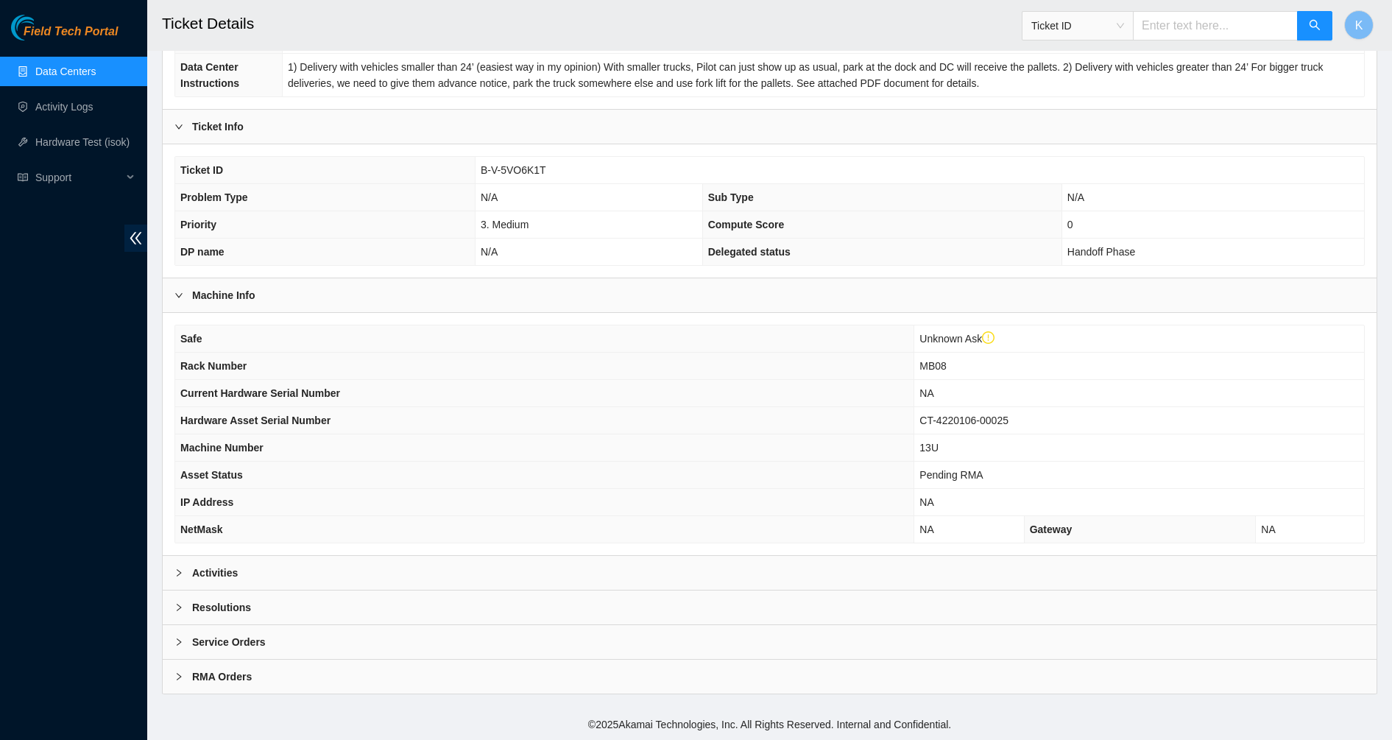
click at [214, 577] on b "Activities" at bounding box center [215, 573] width 46 height 16
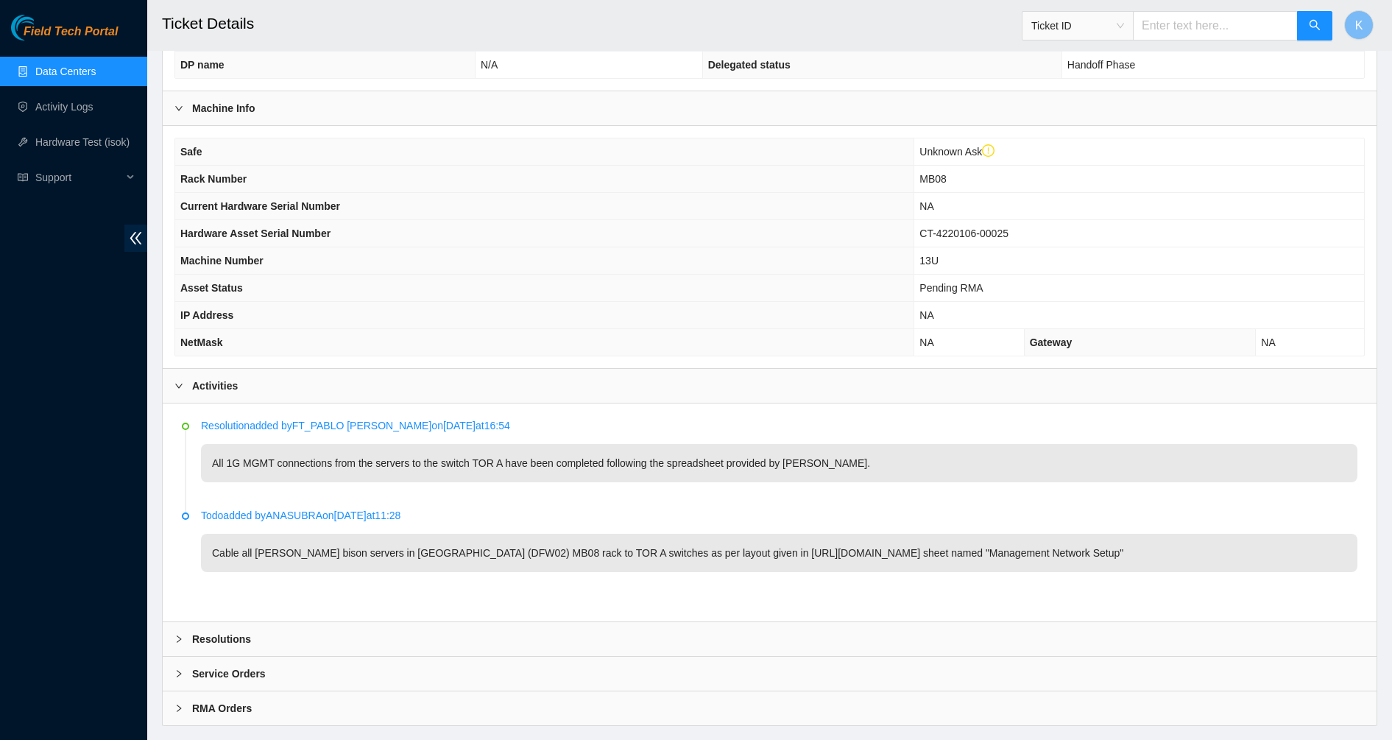
scroll to position [473, 0]
